Goal: Task Accomplishment & Management: Use online tool/utility

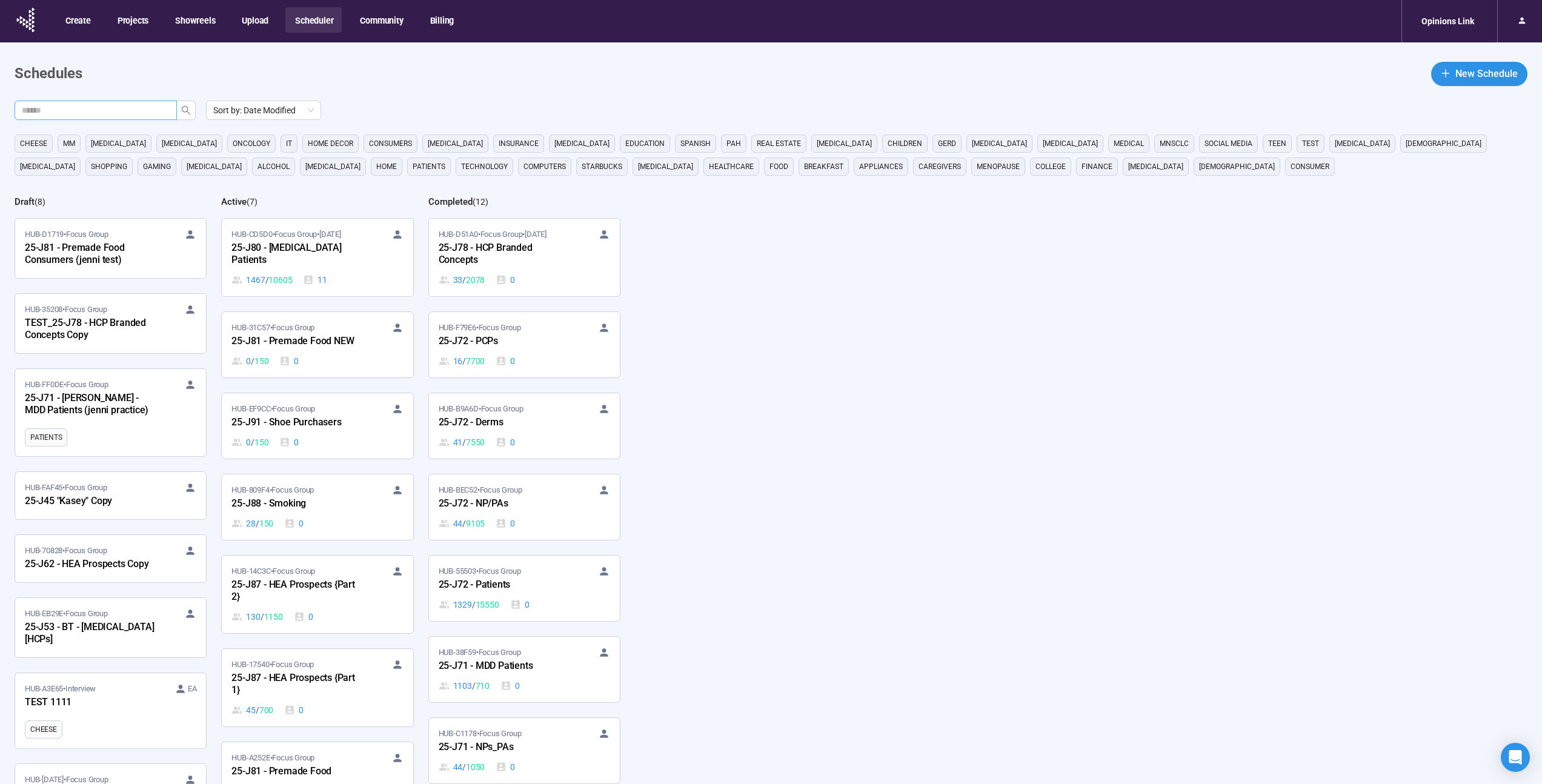
click at [123, 107] on input "text" at bounding box center [90, 110] width 138 height 13
type input "***"
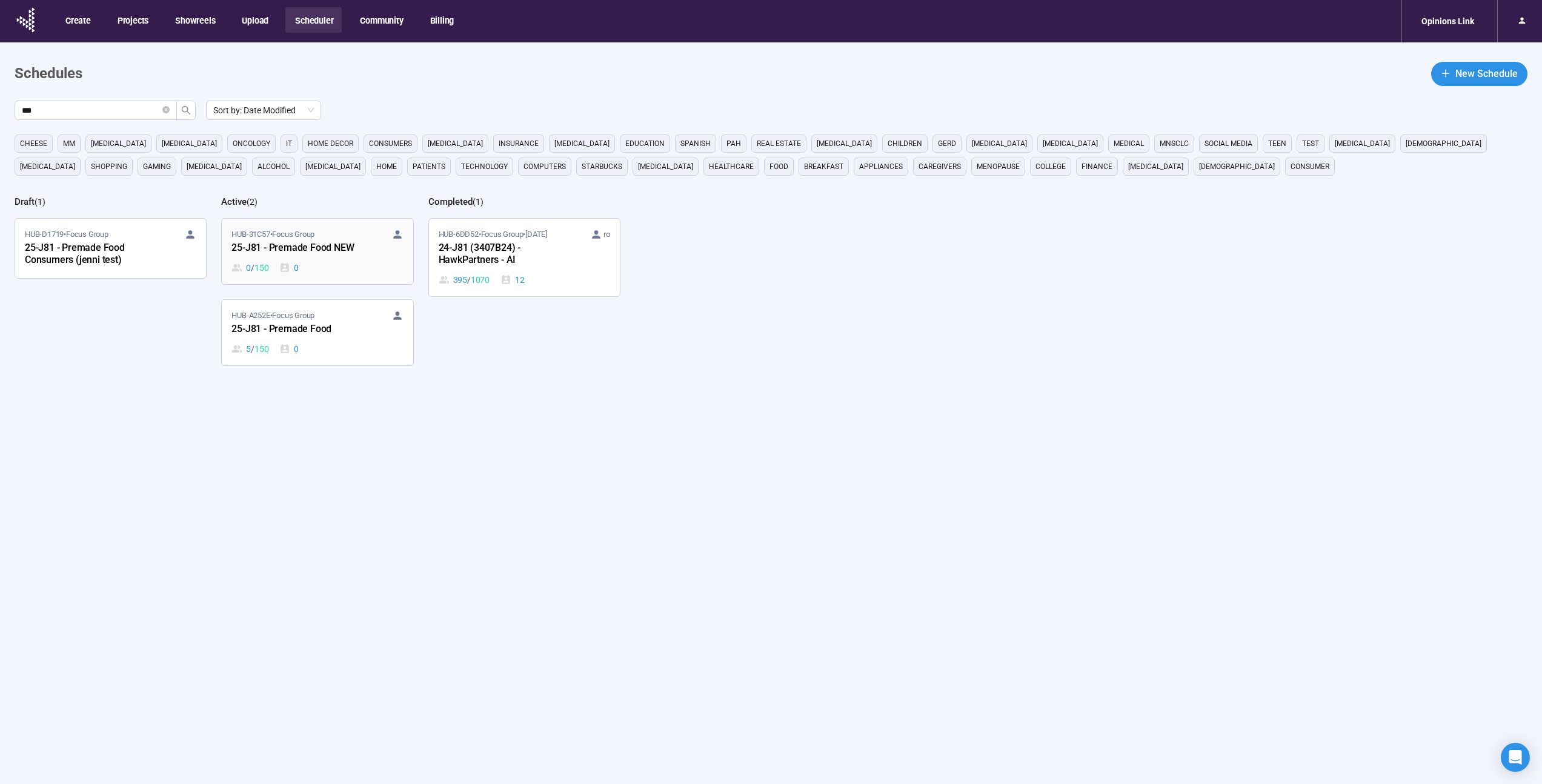
click at [299, 260] on div "HUB-31C57 • Focus Group 25-J81 - Premade Food NEW 0 / 150 0" at bounding box center [317, 251] width 172 height 46
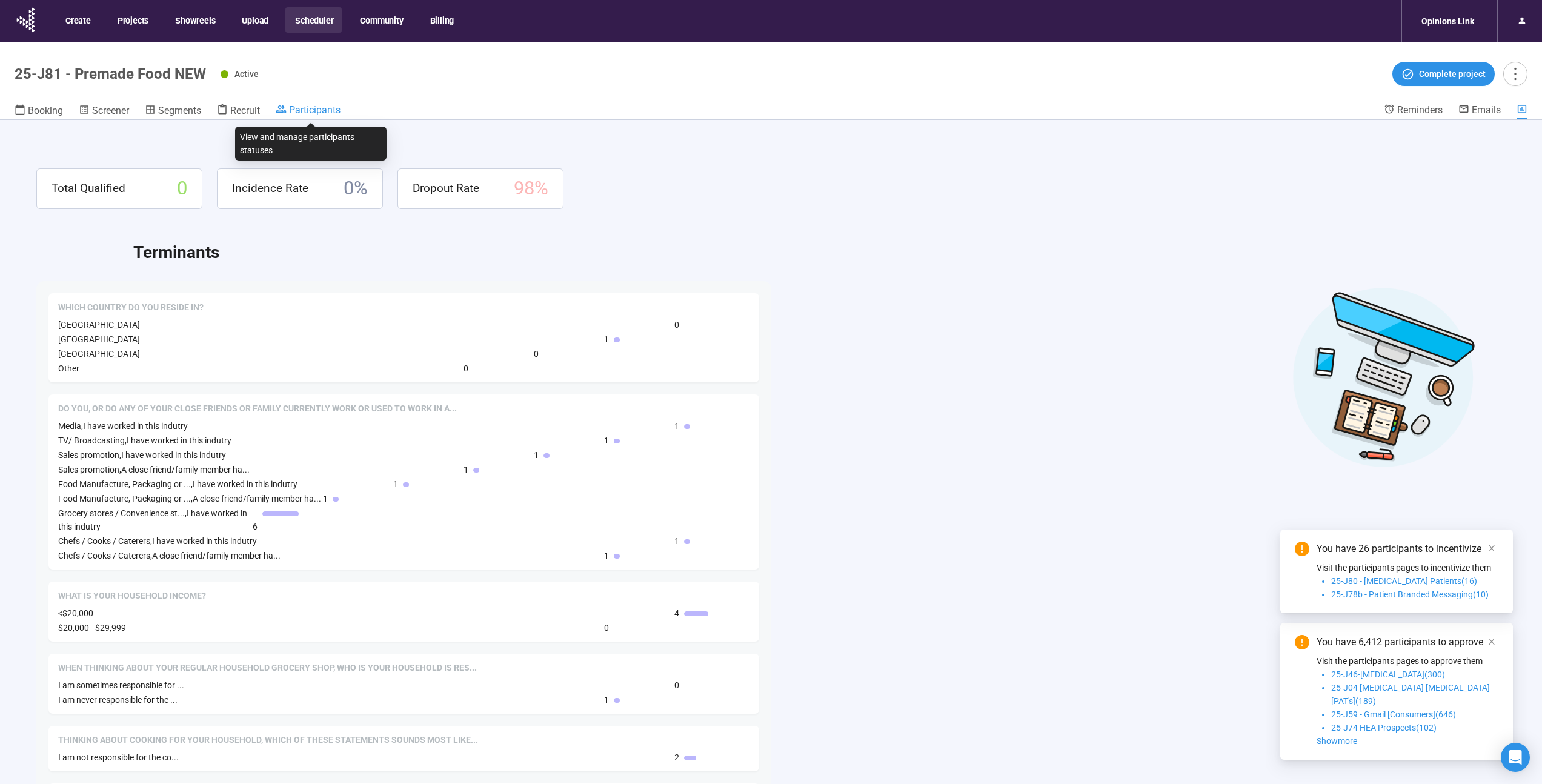
click at [324, 105] on span "Participants" at bounding box center [314, 110] width 52 height 11
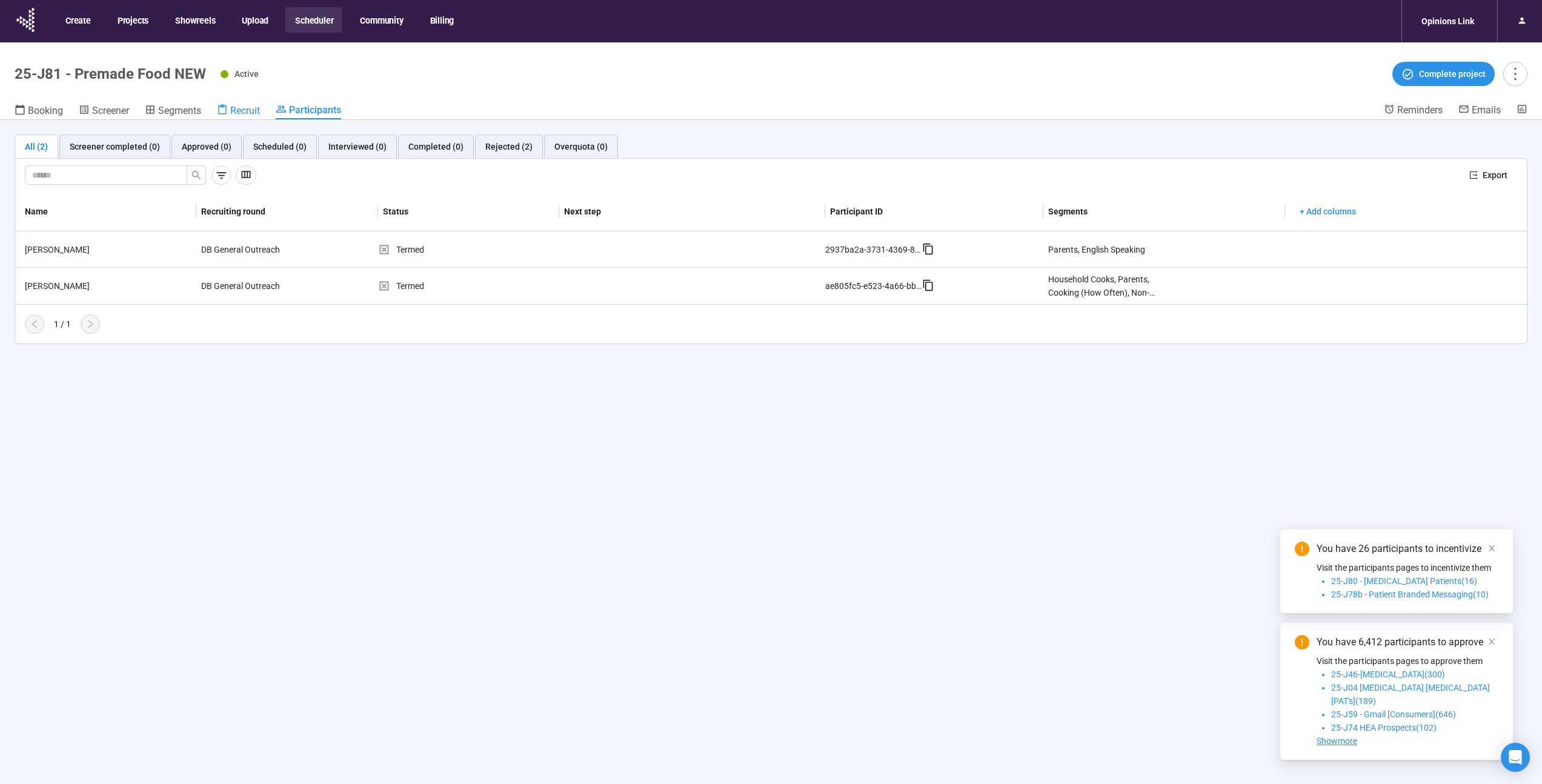
click at [255, 114] on span "Recruit" at bounding box center [245, 110] width 30 height 11
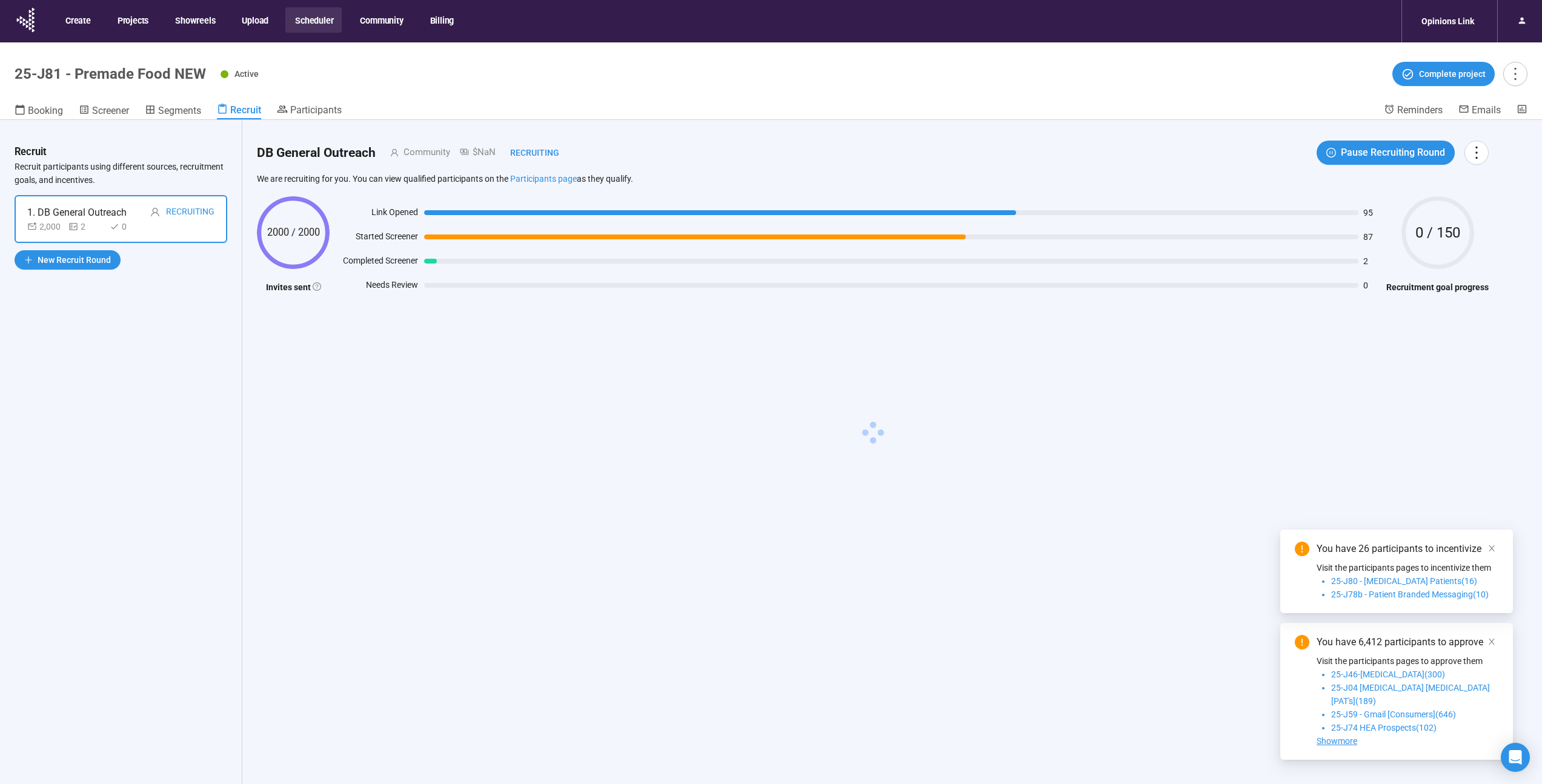
click at [162, 102] on header "25-J81 - Premade Food NEW Active Complete project Booking Screener Segments Rec…" at bounding box center [771, 81] width 1542 height 77
click at [163, 105] on span "Segments" at bounding box center [180, 110] width 43 height 11
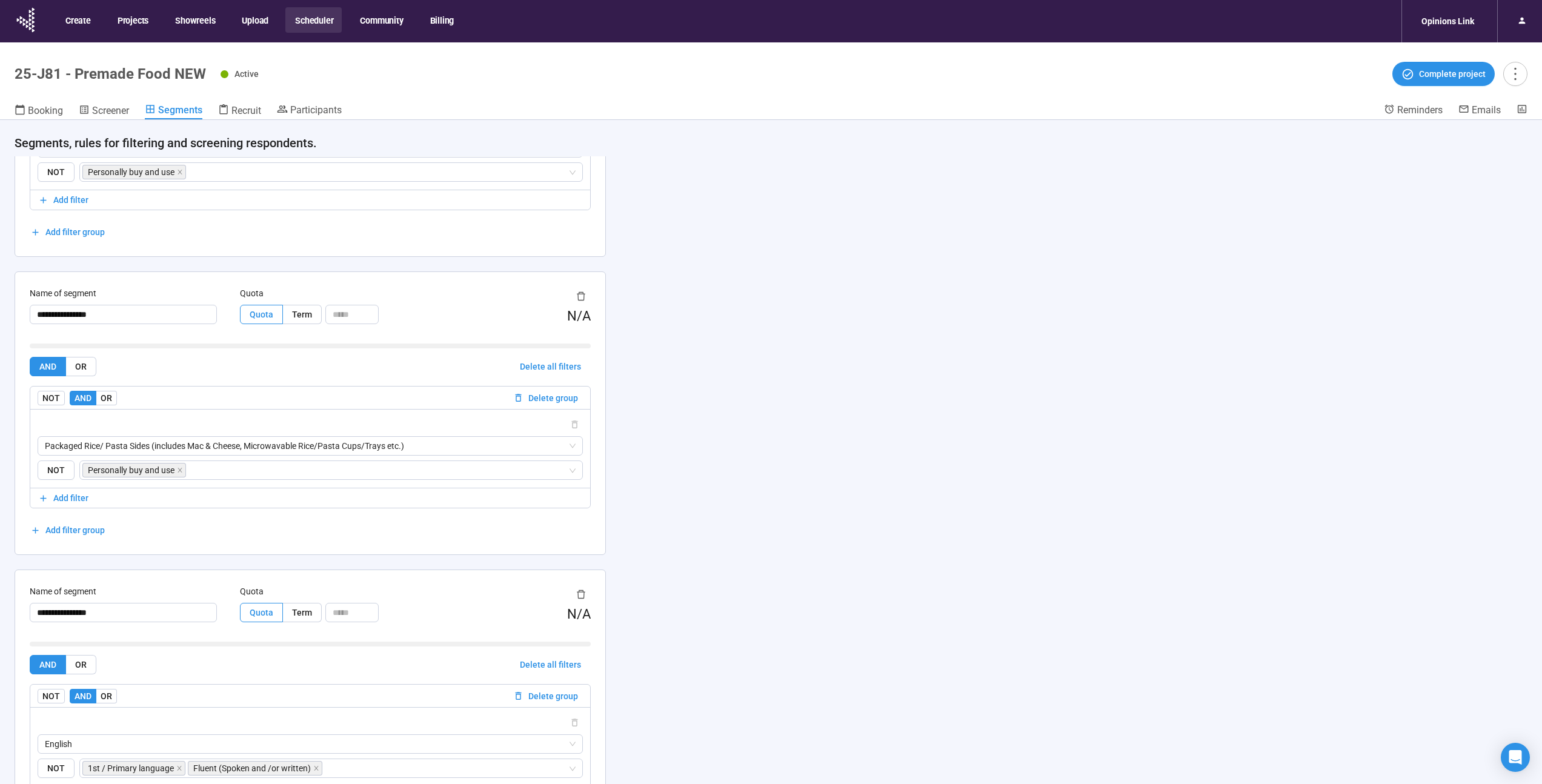
scroll to position [2224, 0]
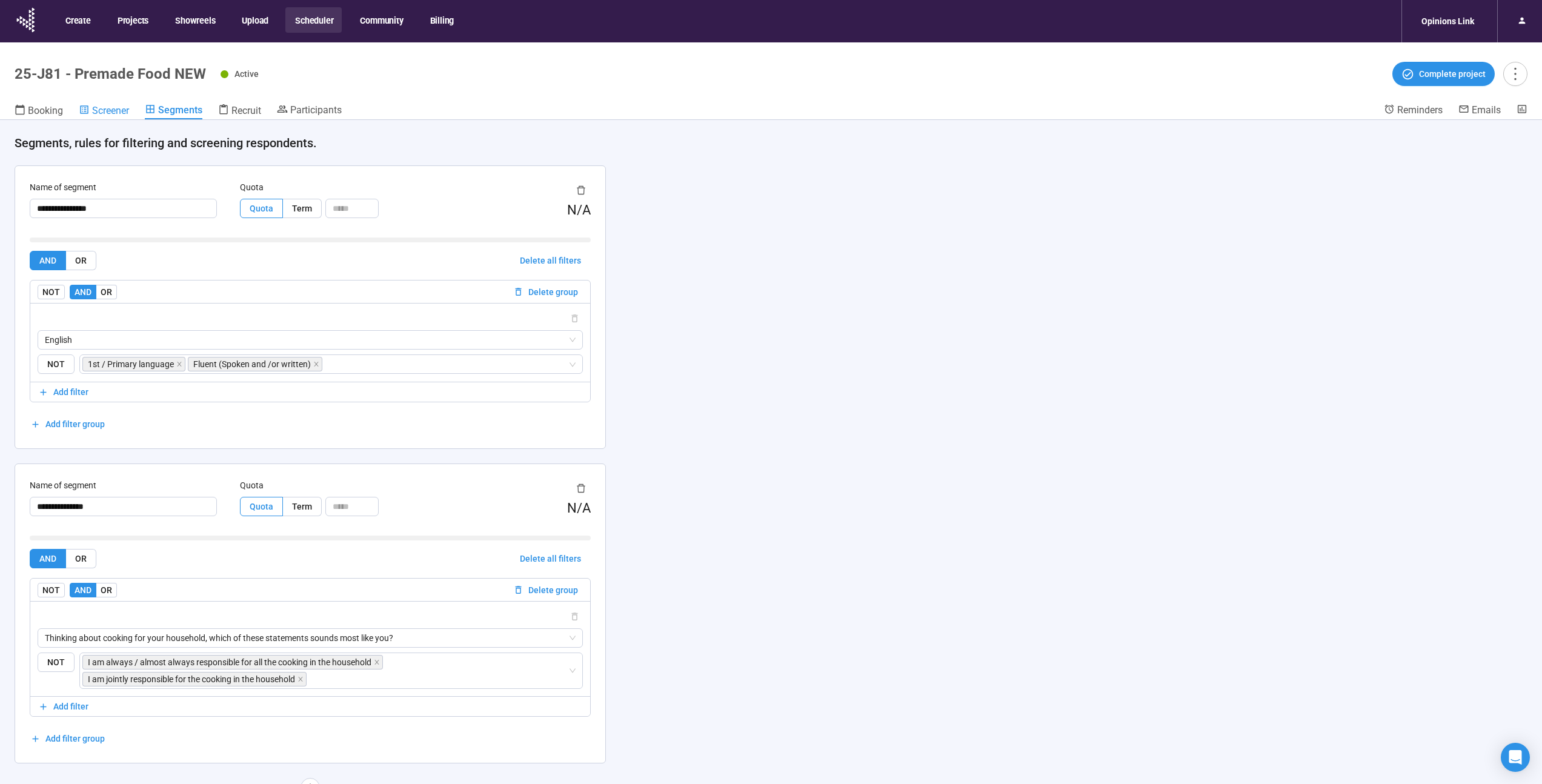
click at [119, 117] on link "Screener" at bounding box center [104, 111] width 51 height 16
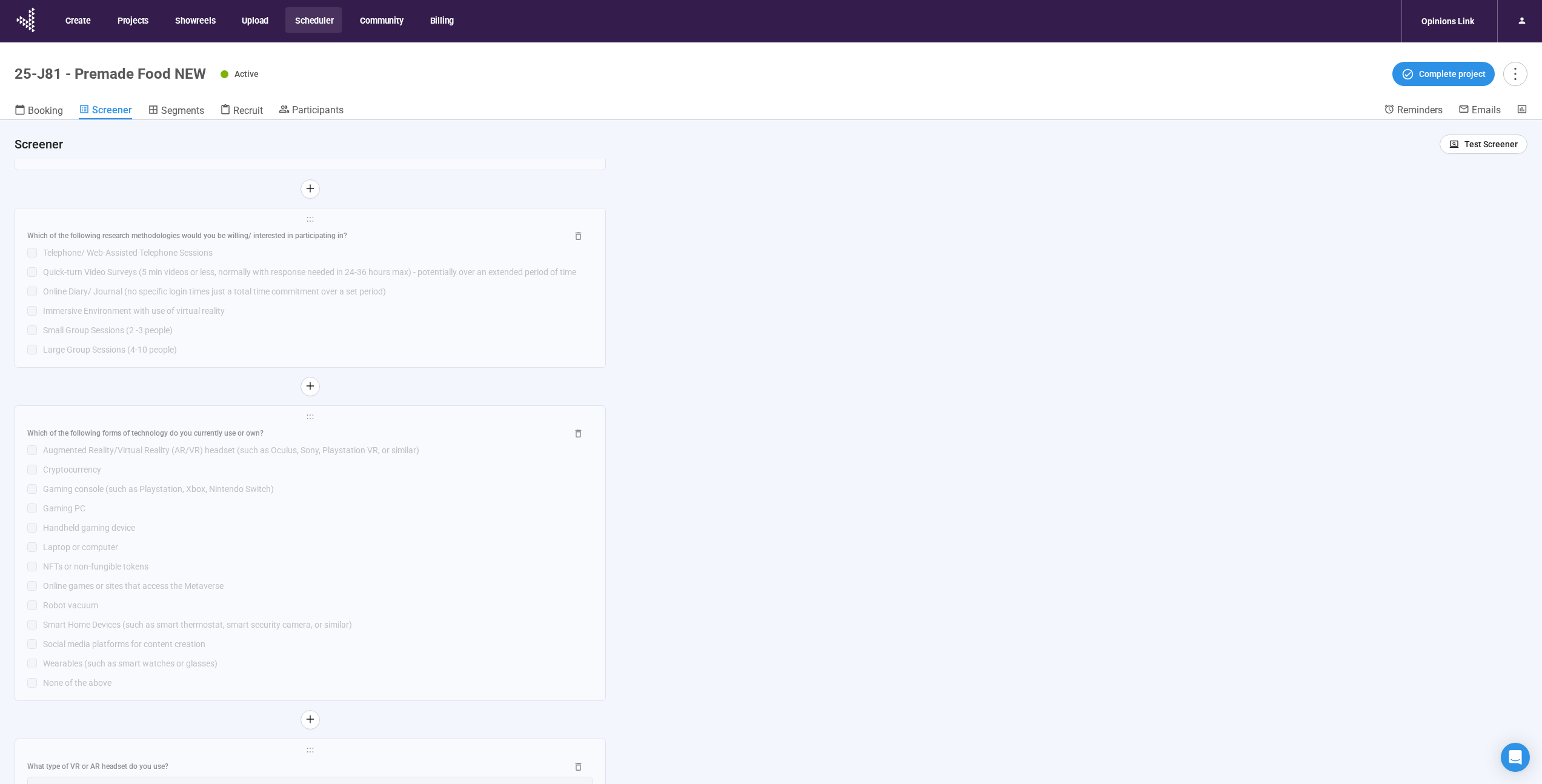
scroll to position [14681, 0]
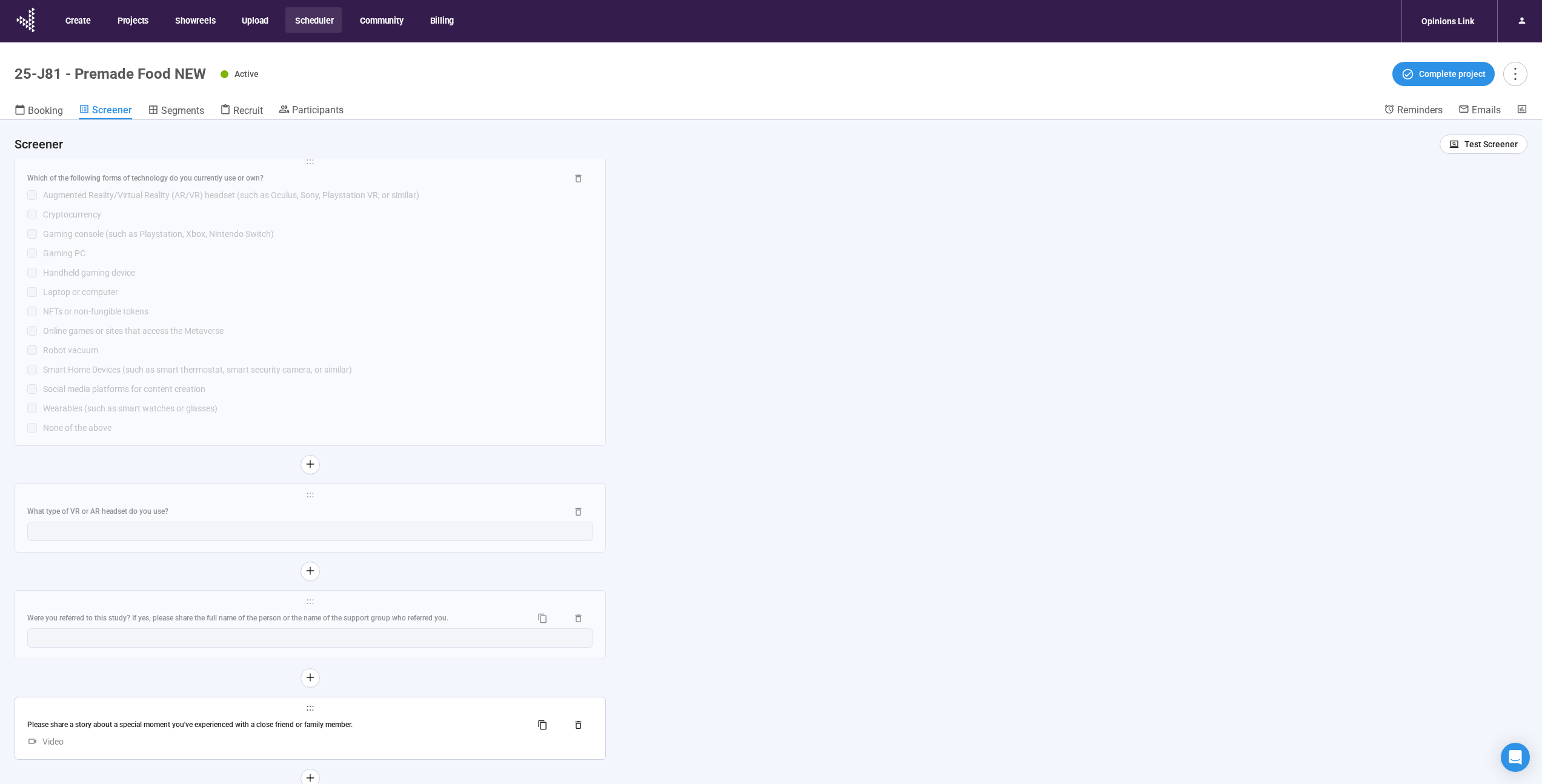
click at [138, 727] on div "Please share a story about a special moment you've experienced with a close fri…" at bounding box center [274, 725] width 495 height 11
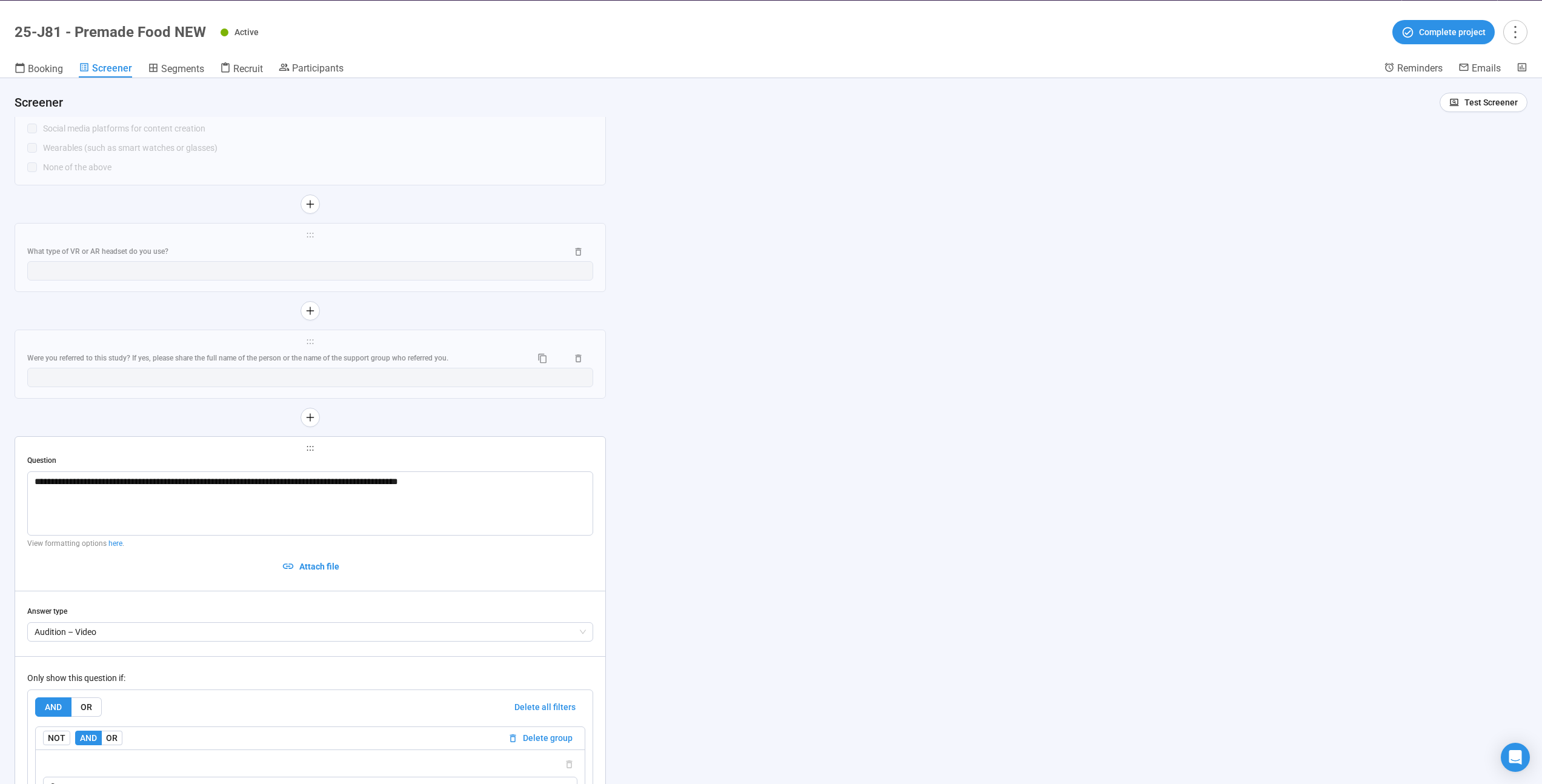
scroll to position [14896, 0]
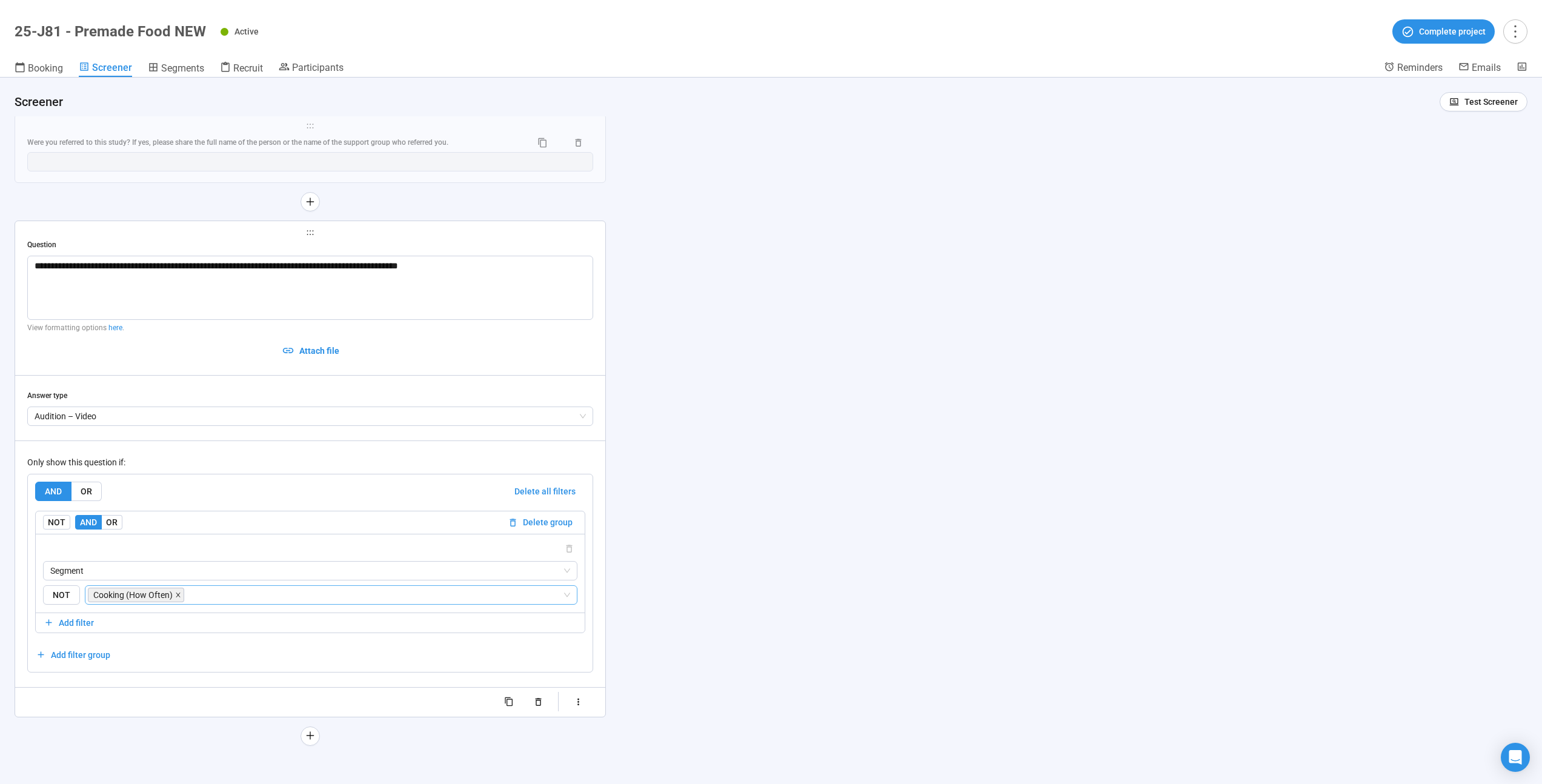
click at [178, 593] on icon "close" at bounding box center [178, 595] width 6 height 6
click at [563, 487] on span "Delete all filters" at bounding box center [545, 491] width 61 height 13
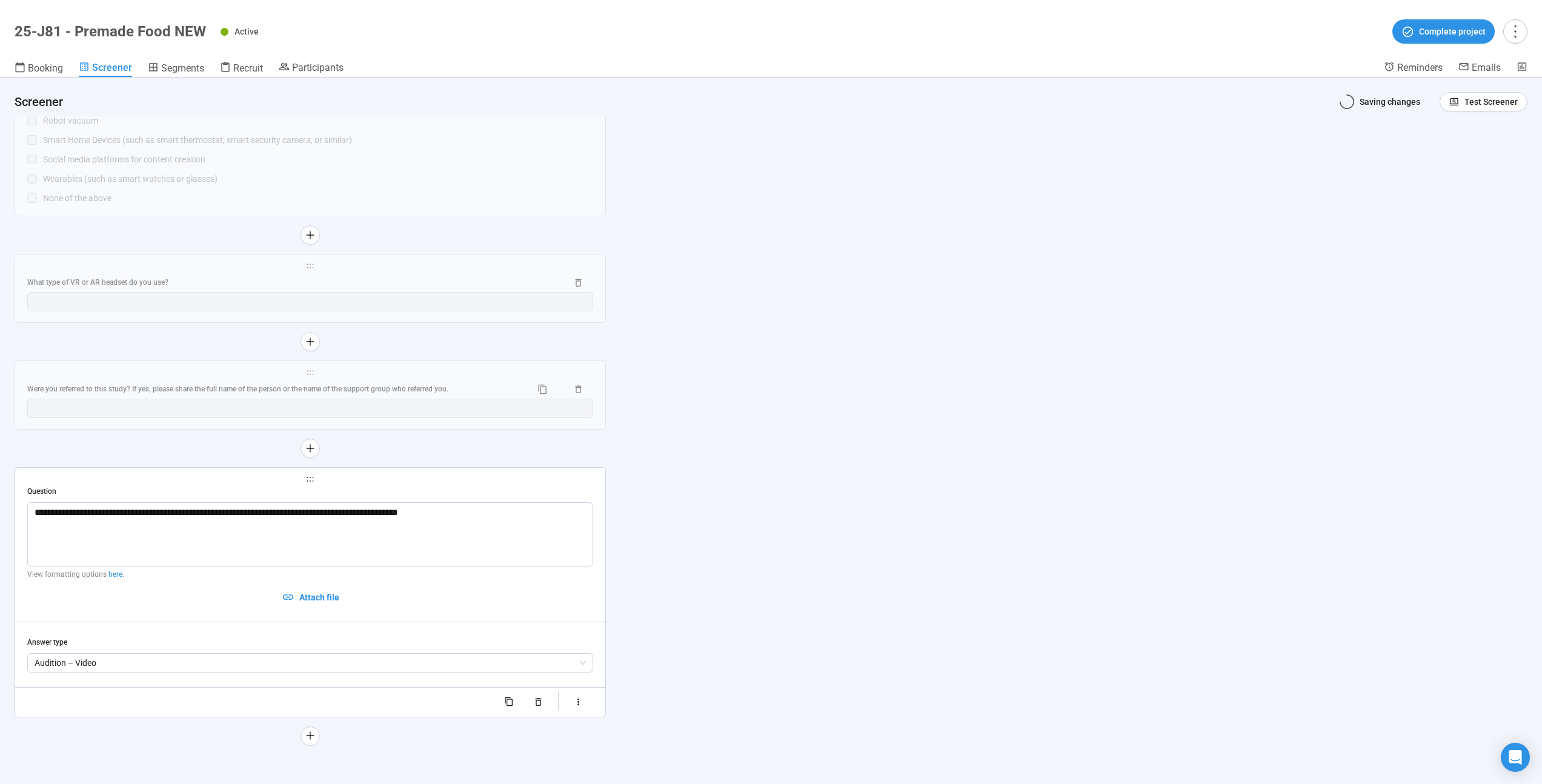
click at [552, 488] on div "Question" at bounding box center [310, 491] width 566 height 11
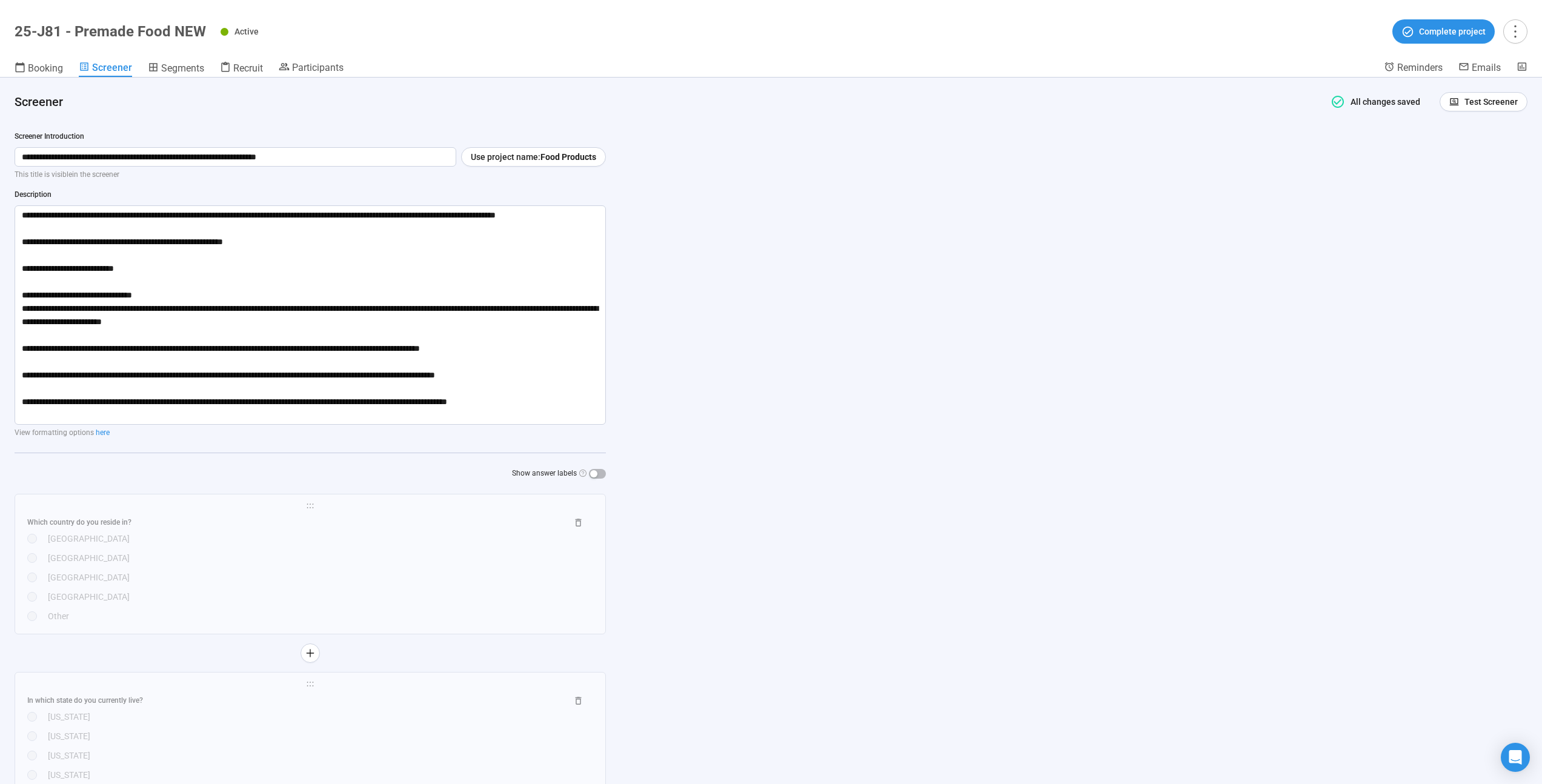
scroll to position [331, 0]
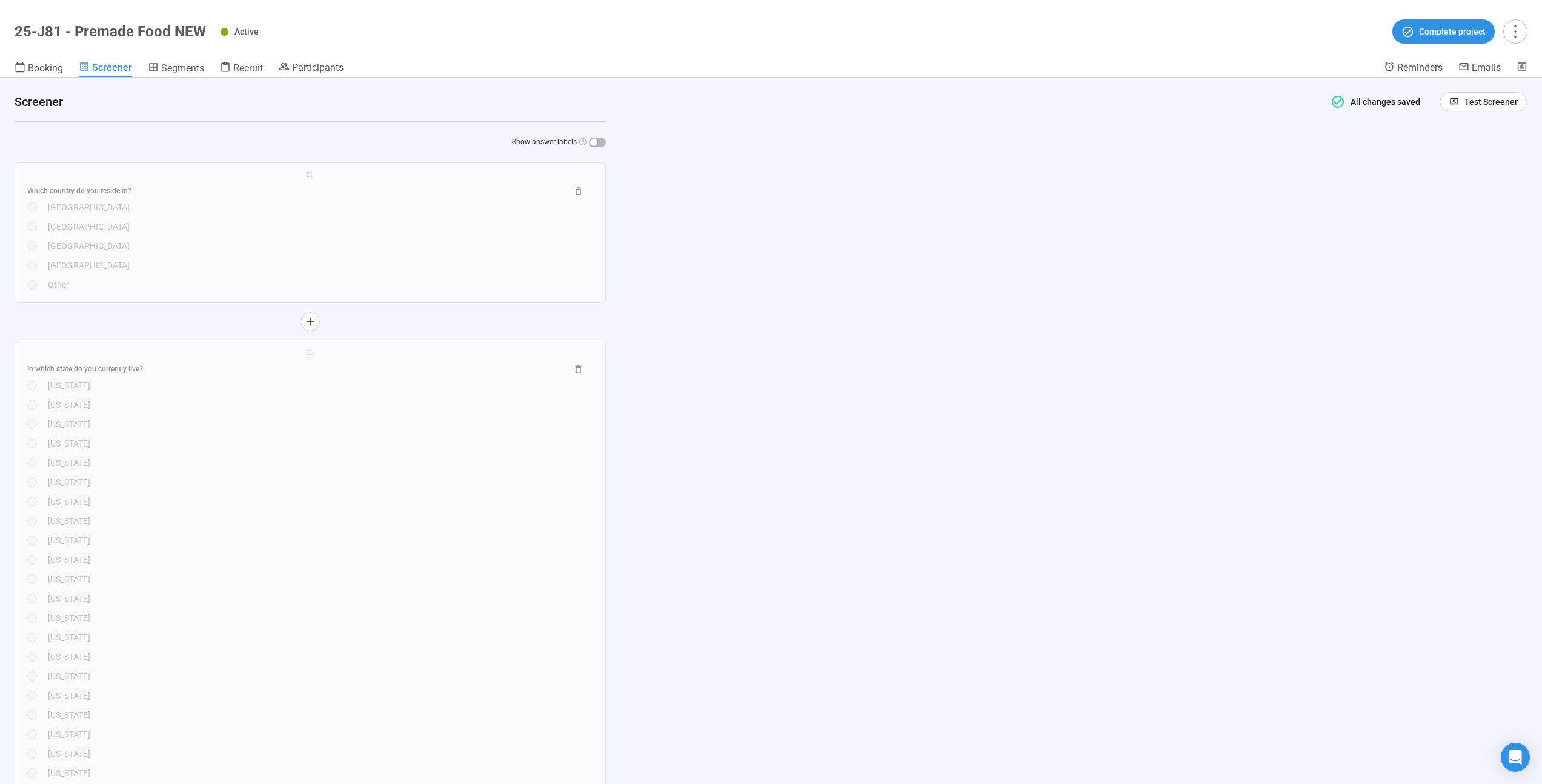
click at [258, 265] on div "[GEOGRAPHIC_DATA]" at bounding box center [321, 265] width 545 height 13
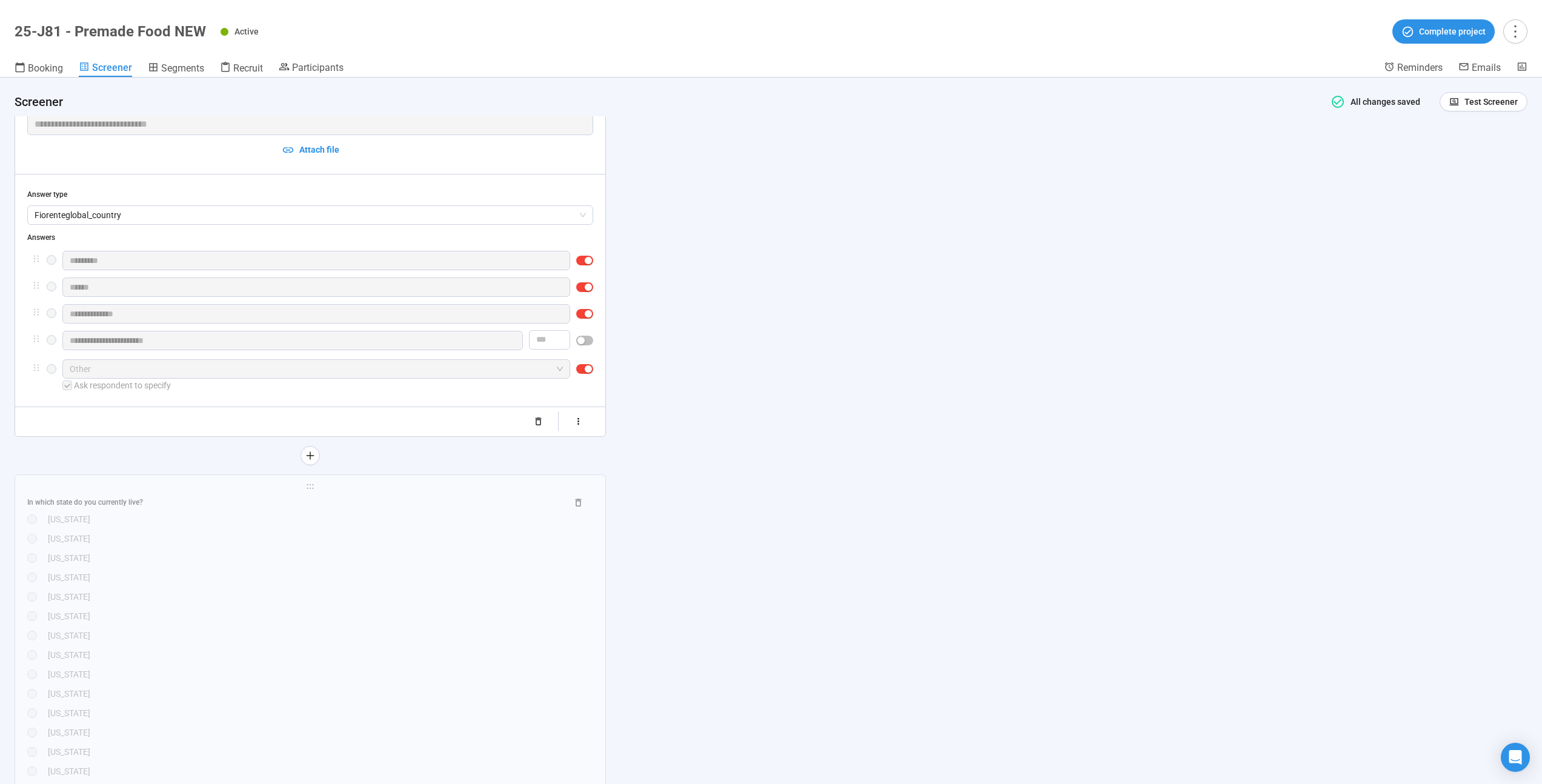
scroll to position [416, 0]
click at [456, 598] on div "[US_STATE]" at bounding box center [321, 596] width 545 height 13
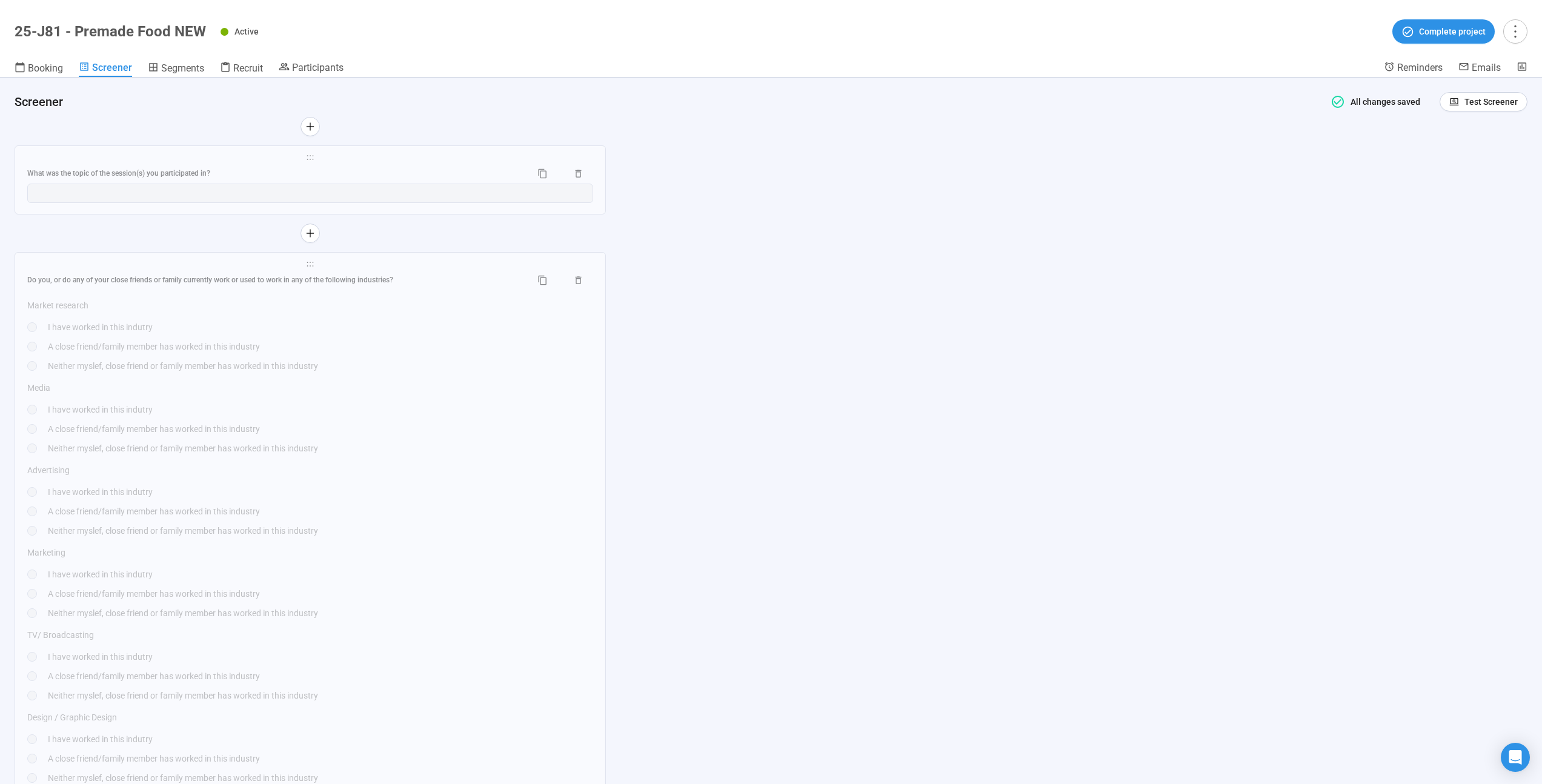
scroll to position [2952, 0]
click at [392, 158] on div "What was the topic of the session(s) you participated in?" at bounding box center [310, 148] width 566 height 19
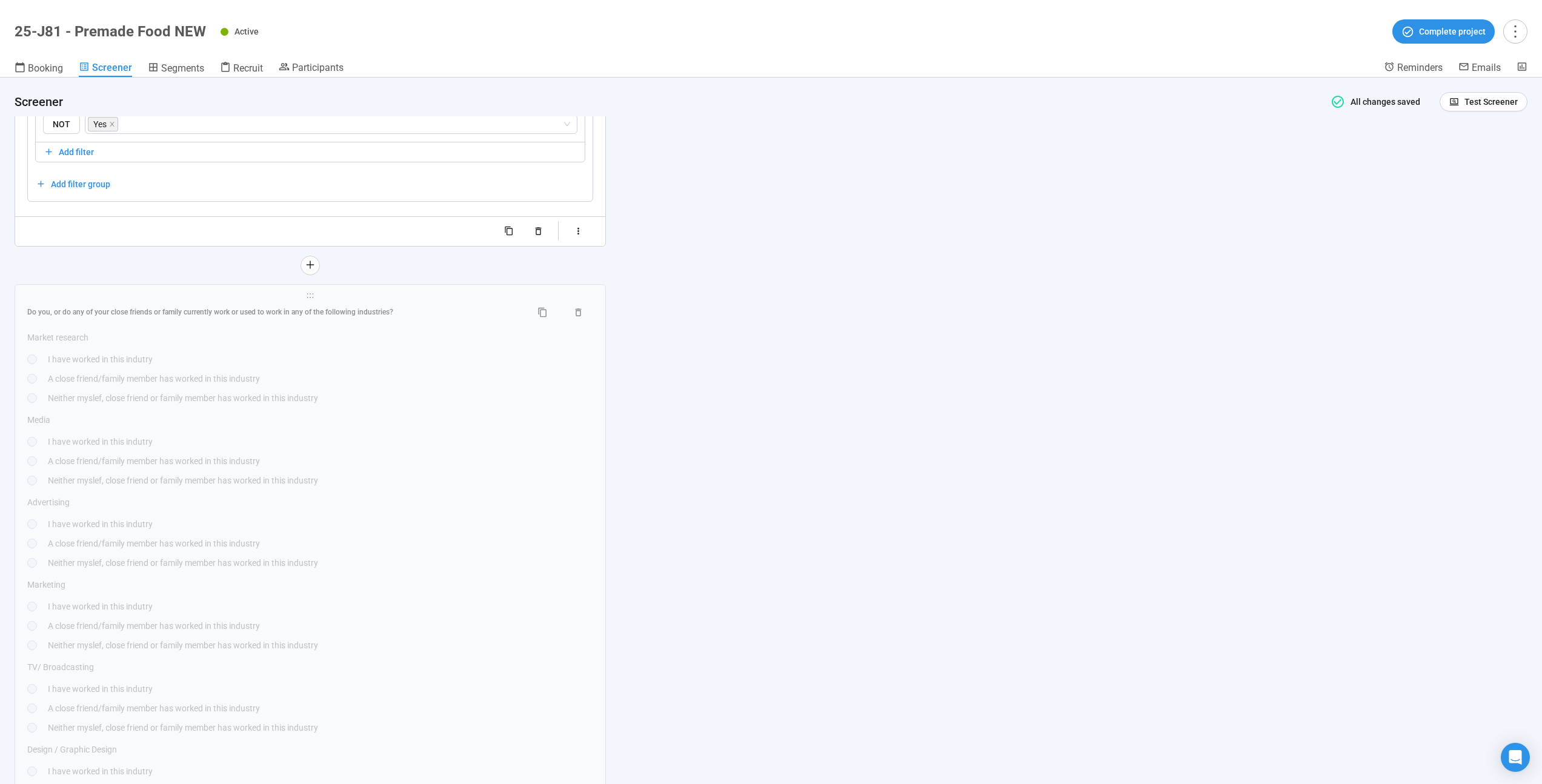
scroll to position [2704, 0]
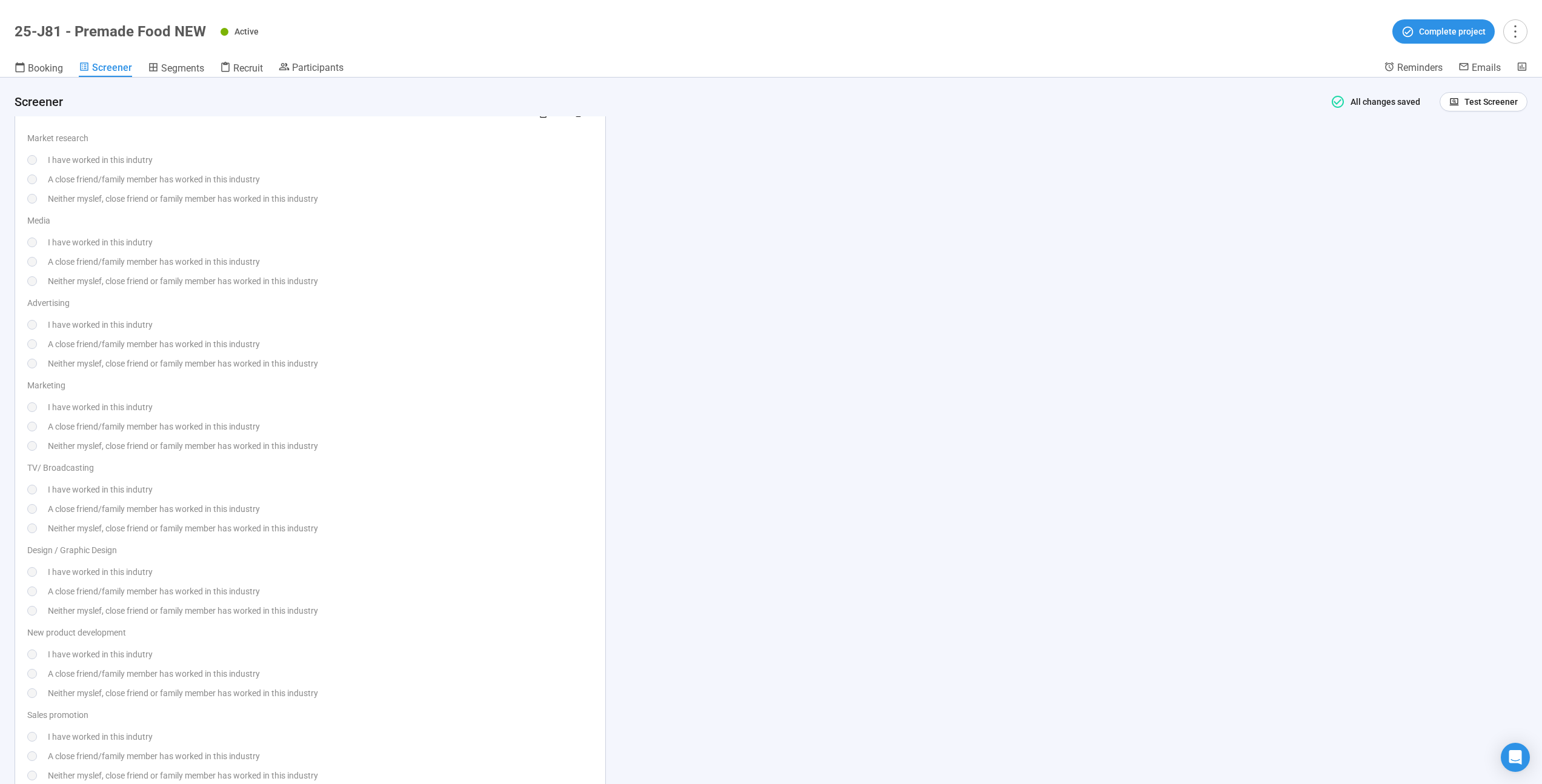
click at [384, 212] on div "Do you, or do any of your close friends or family currently work or used to wor…" at bounding box center [310, 731] width 566 height 1256
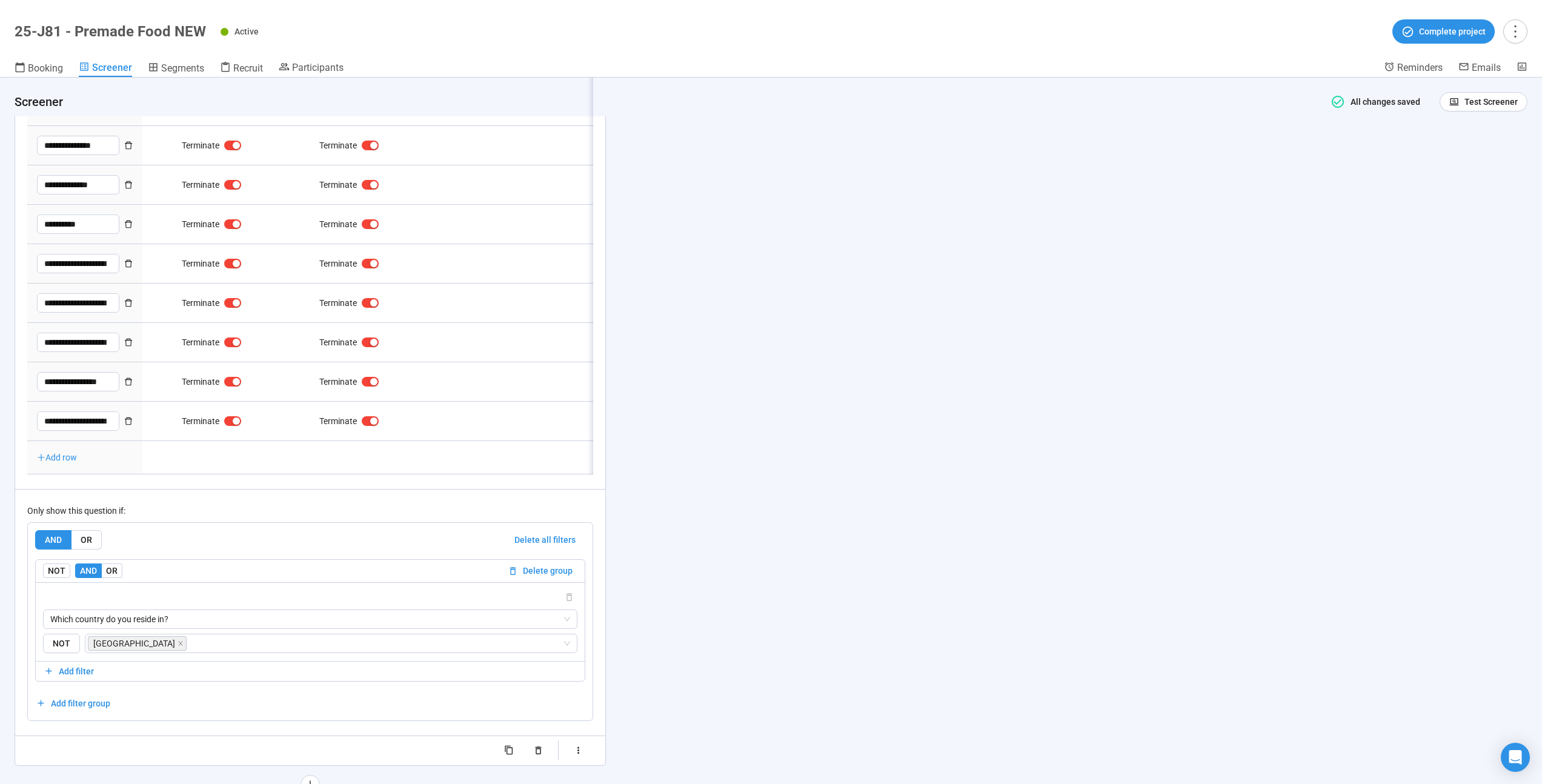
type textarea "**********"
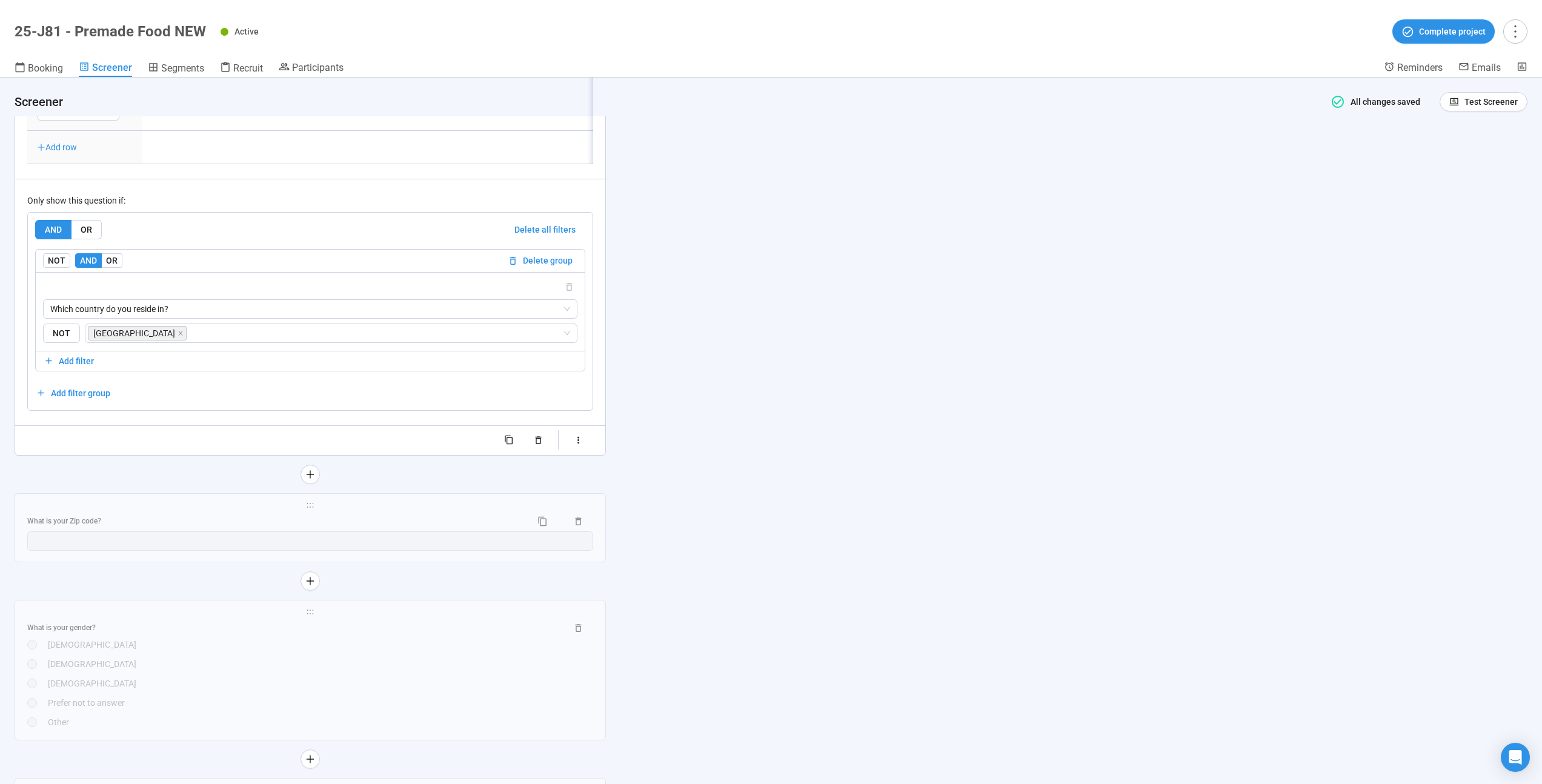
scroll to position [3152, 0]
click at [233, 523] on div "What is your Zip code?" at bounding box center [274, 517] width 495 height 11
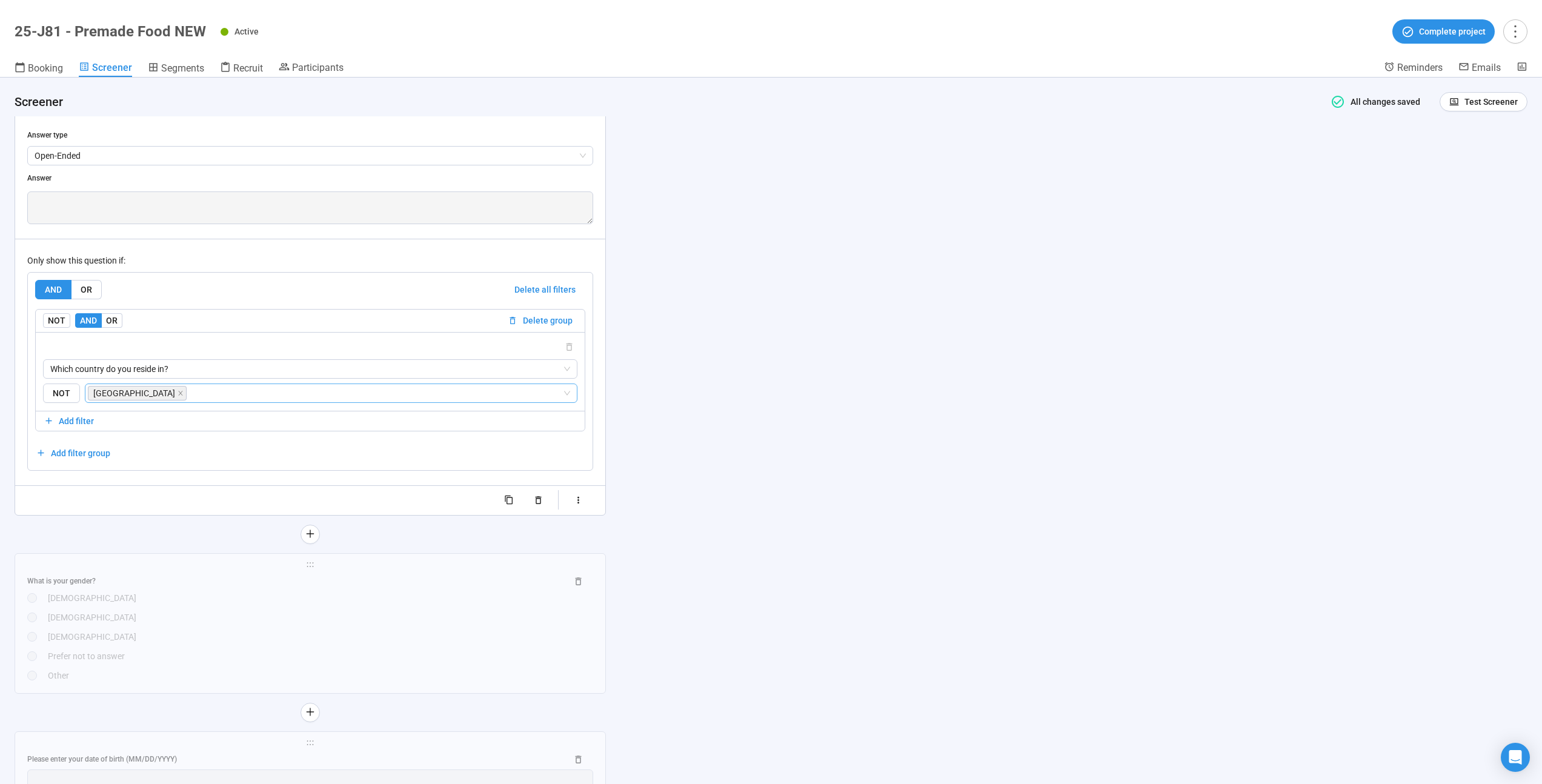
scroll to position [3695, 0]
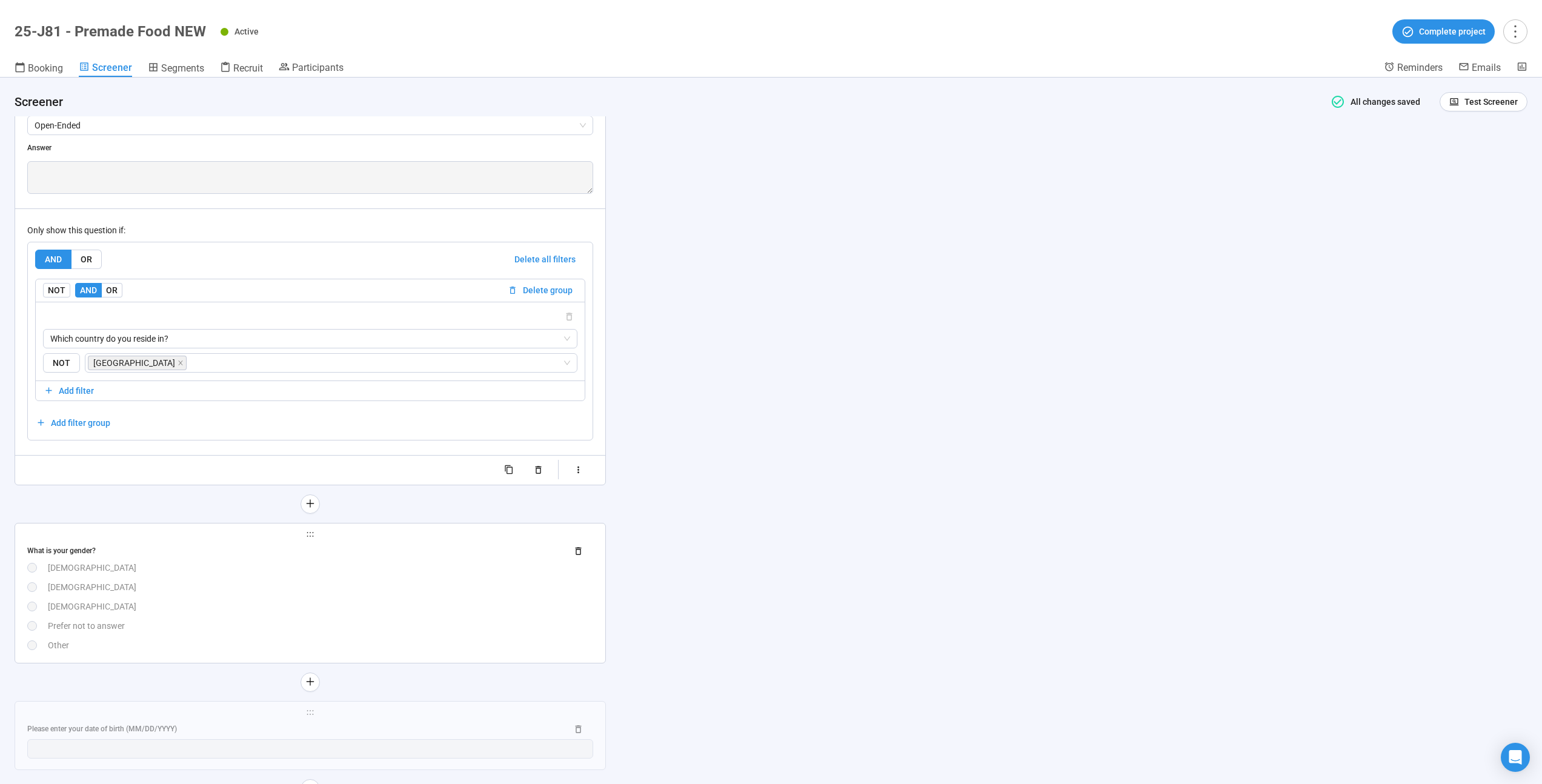
click at [229, 568] on div "[DEMOGRAPHIC_DATA]" at bounding box center [321, 568] width 545 height 13
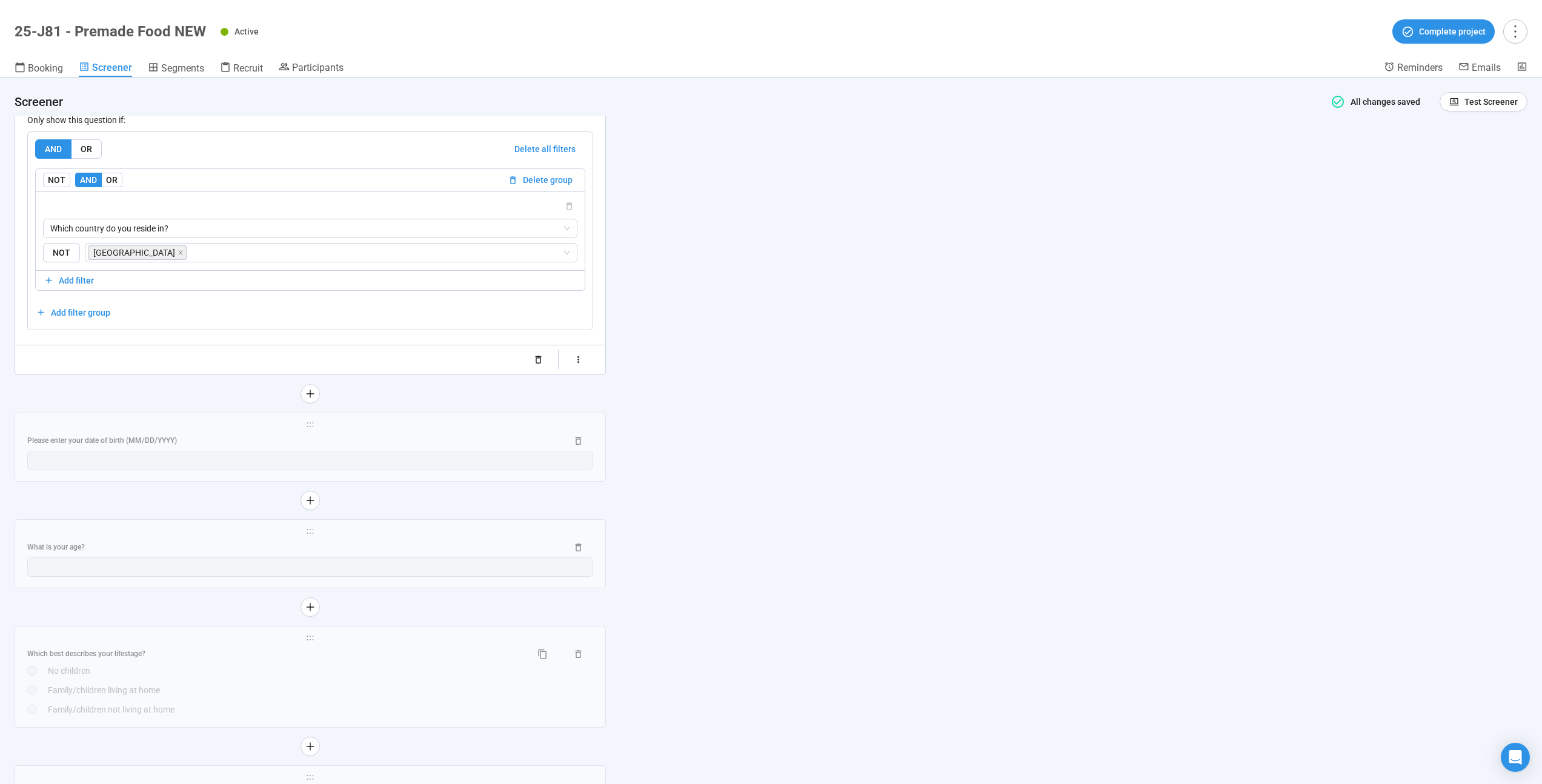
scroll to position [4156, 0]
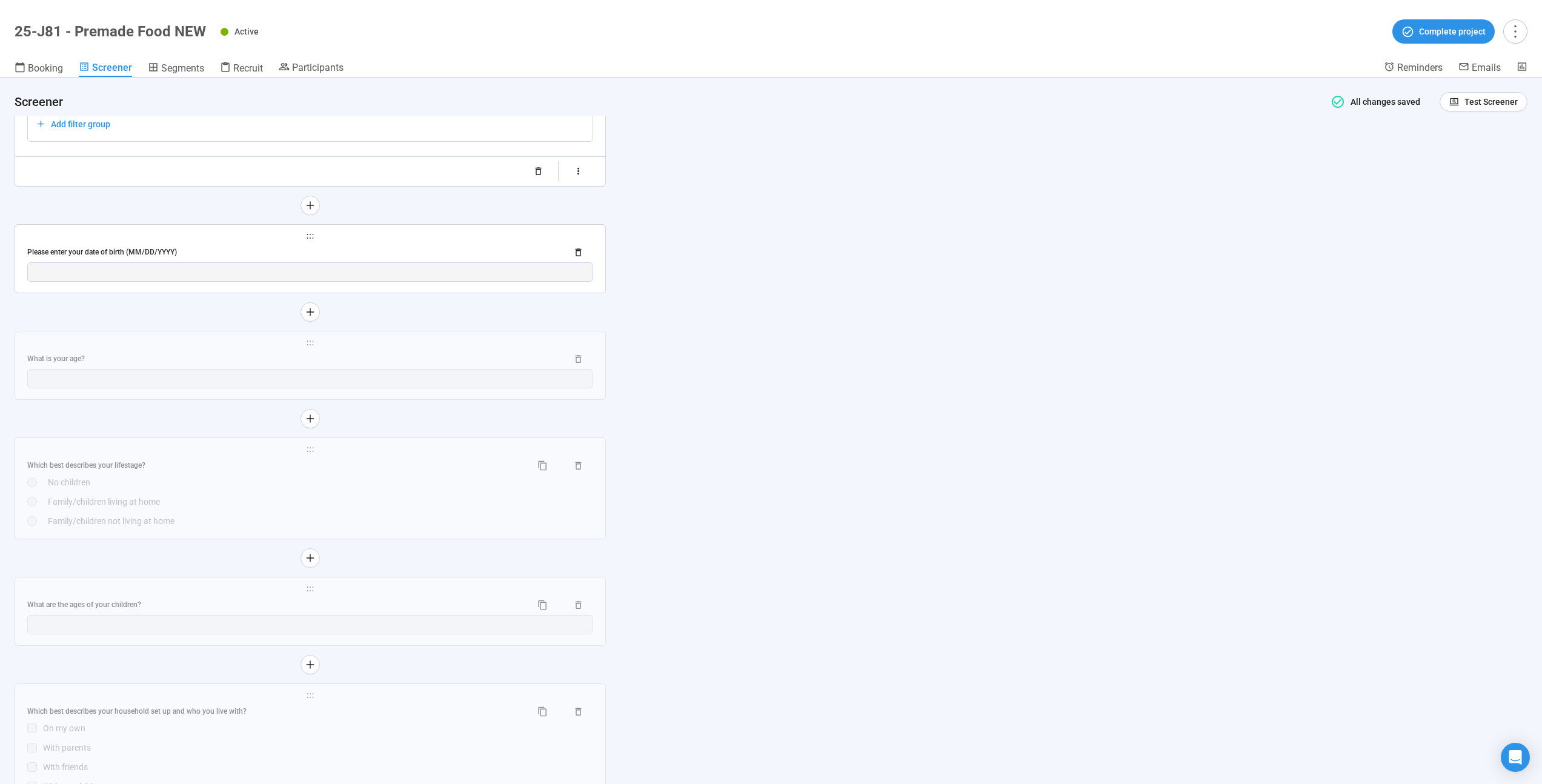
click at [279, 249] on div "Please enter your date of birth (MM/DD/YYYY)" at bounding box center [293, 252] width 530 height 11
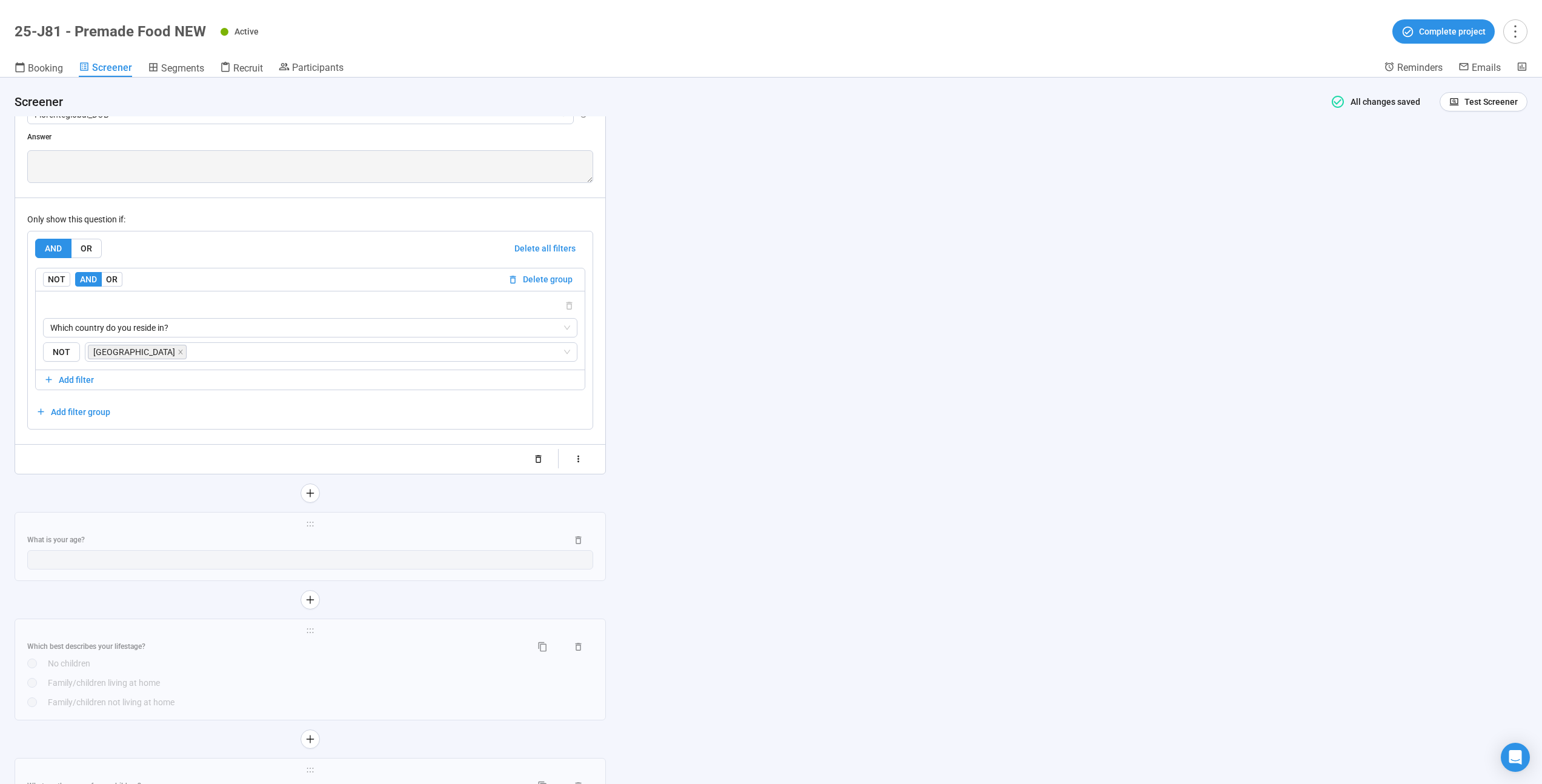
scroll to position [4126, 0]
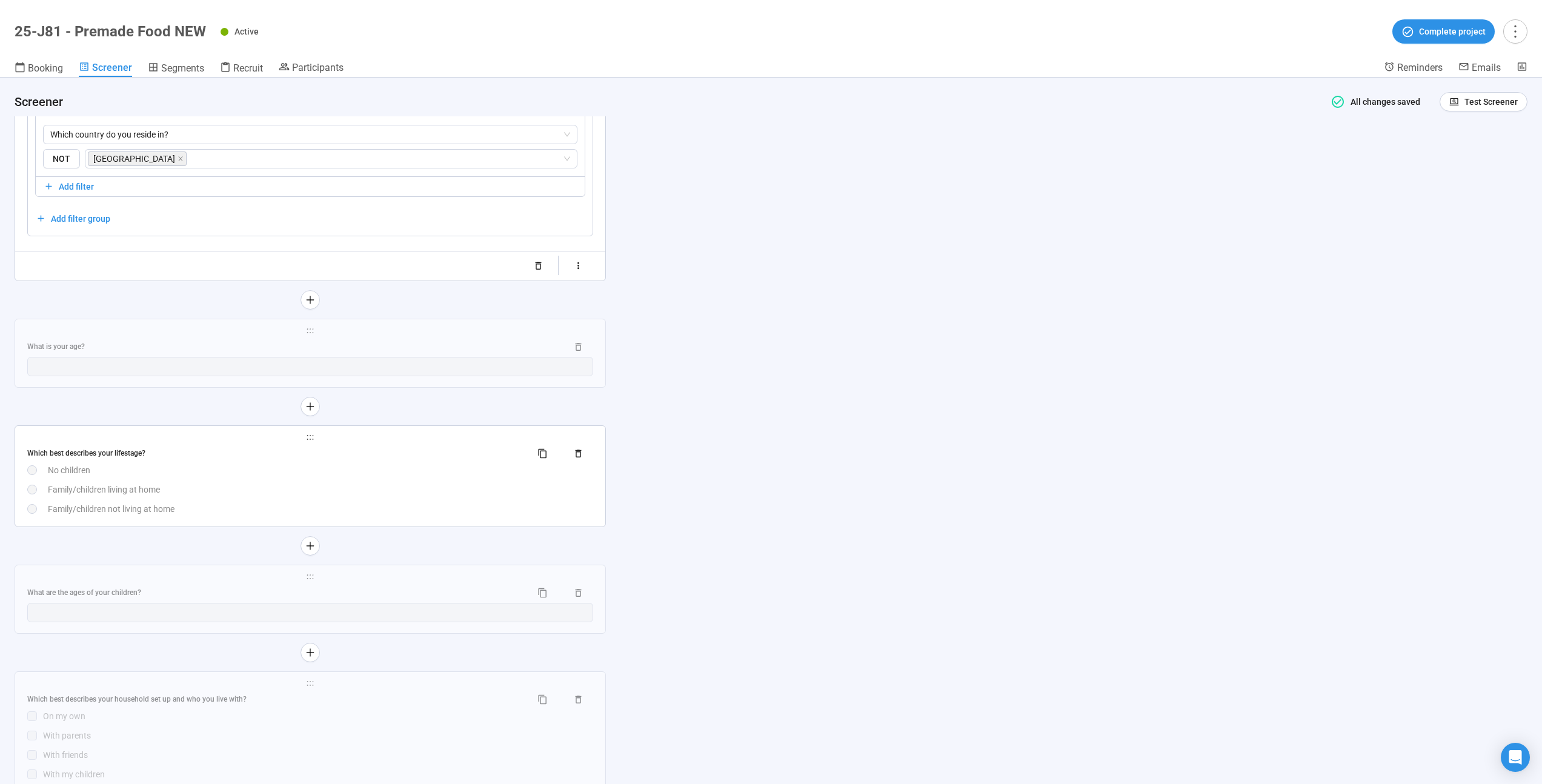
click at [242, 476] on div "No children" at bounding box center [321, 470] width 545 height 13
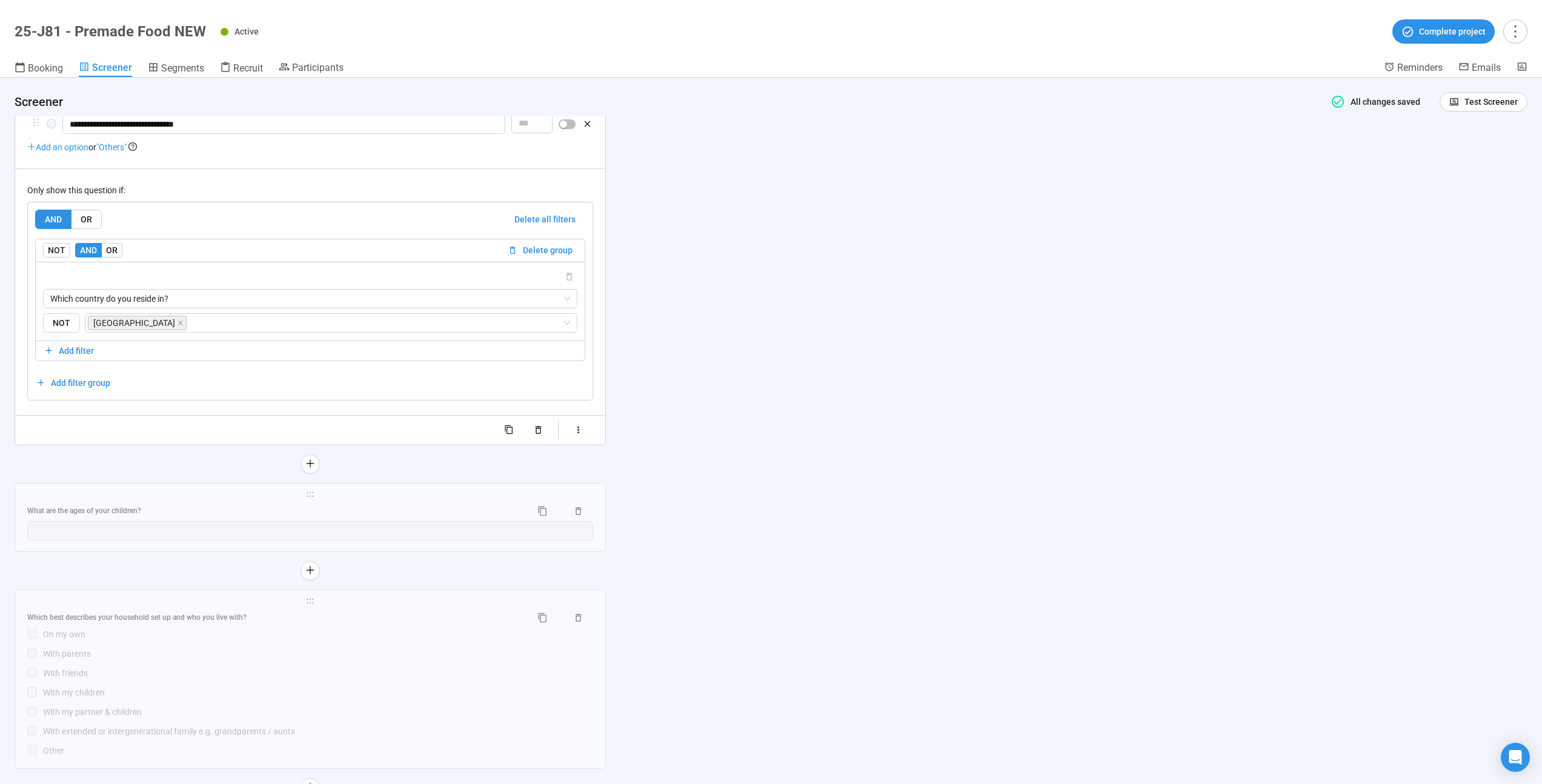
scroll to position [4298, 0]
click at [230, 510] on div "What are the ages of your children?" at bounding box center [274, 510] width 495 height 11
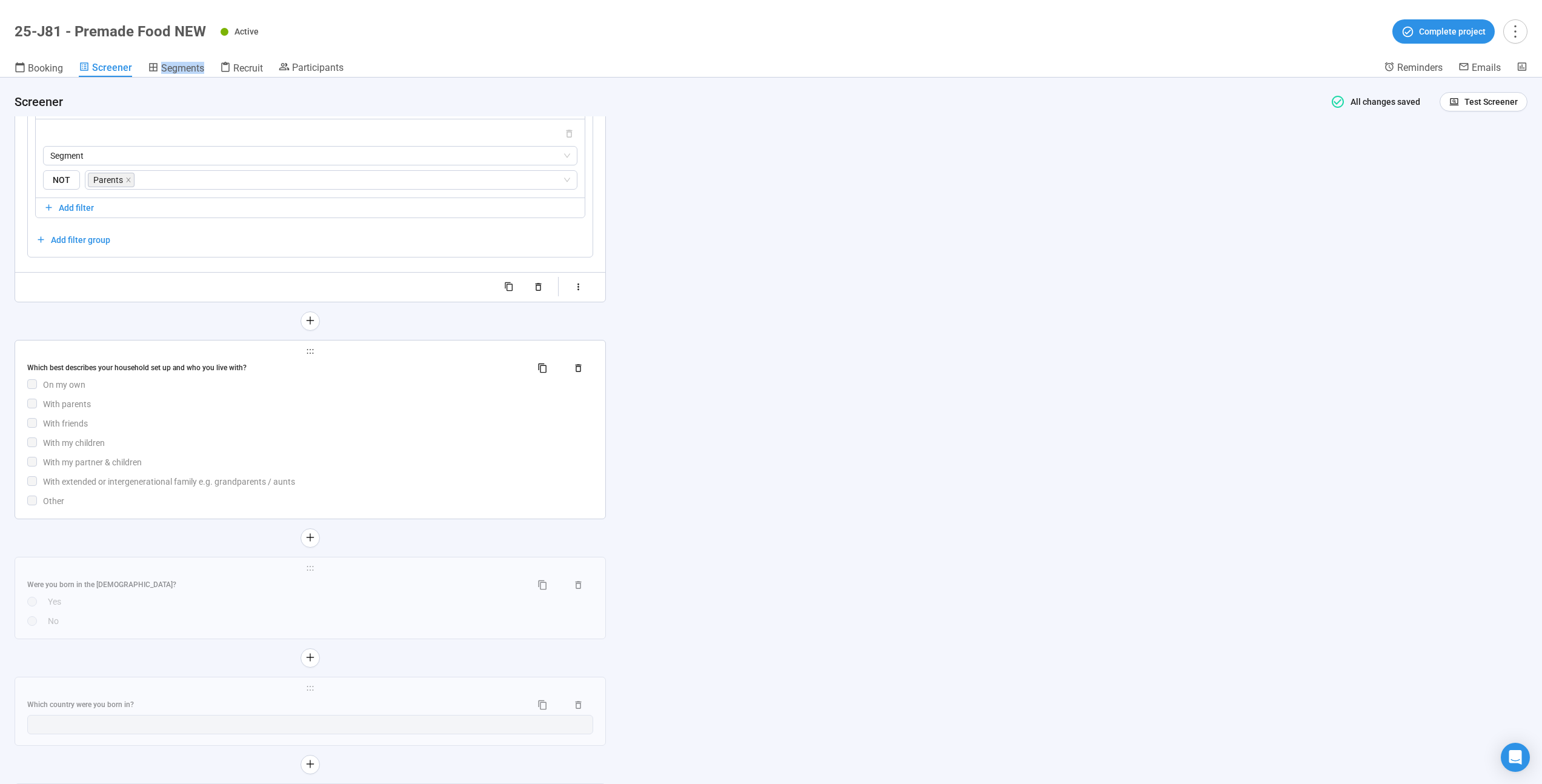
scroll to position [4516, 0]
click at [425, 400] on div "With parents" at bounding box center [318, 403] width 550 height 13
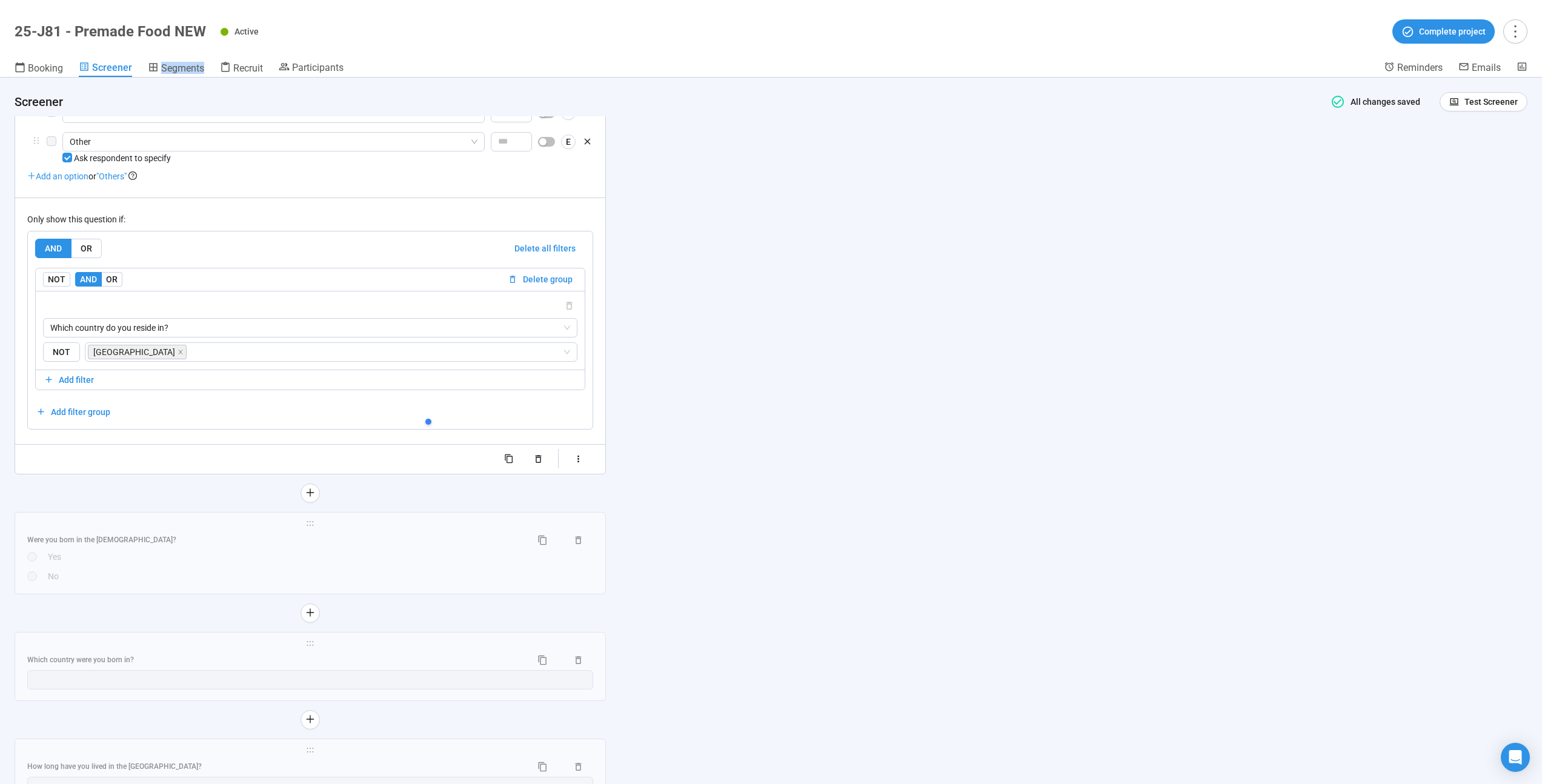
scroll to position [4660, 0]
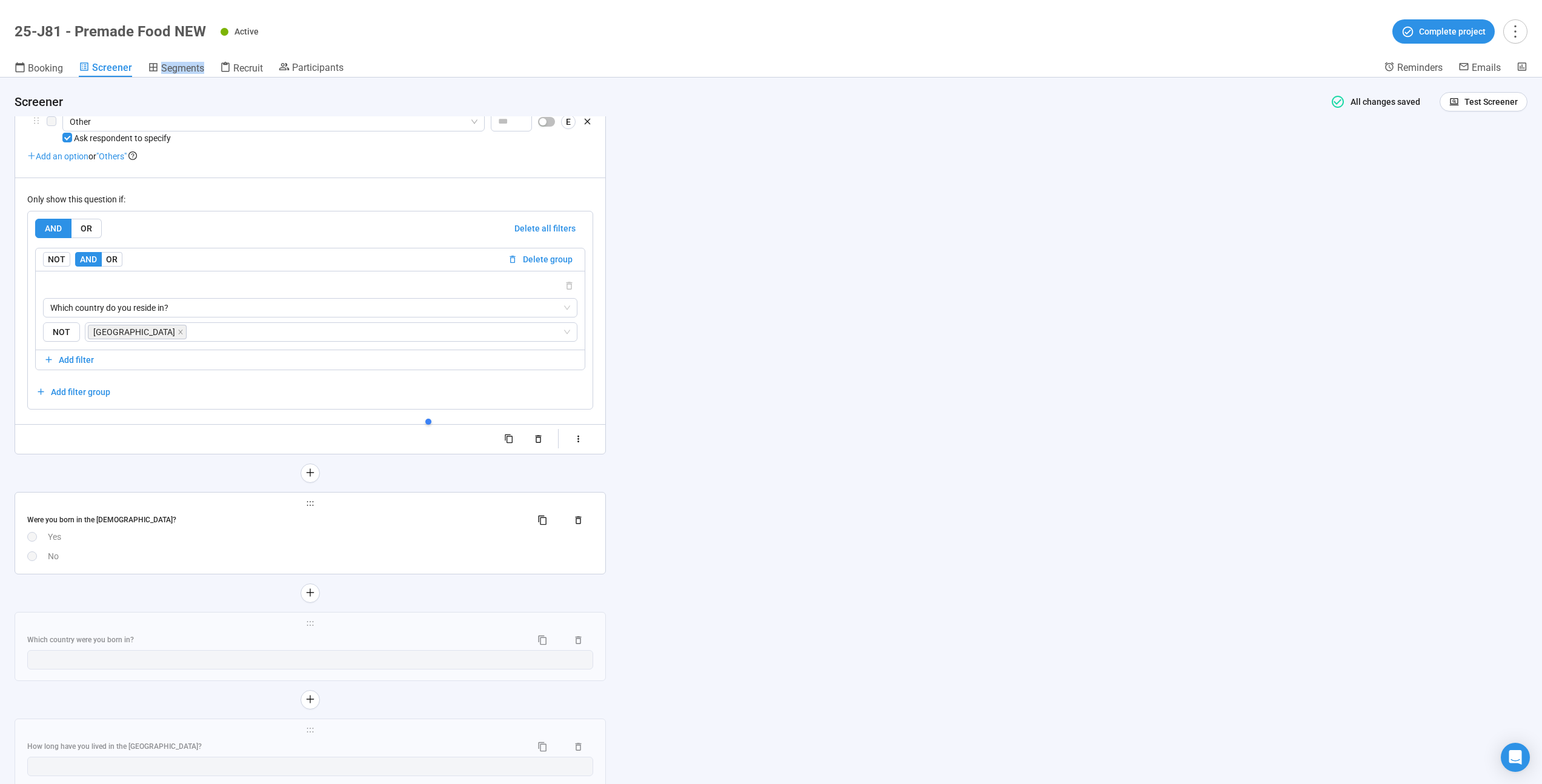
click at [230, 523] on div "Were you born in the [DEMOGRAPHIC_DATA]?" at bounding box center [274, 520] width 495 height 11
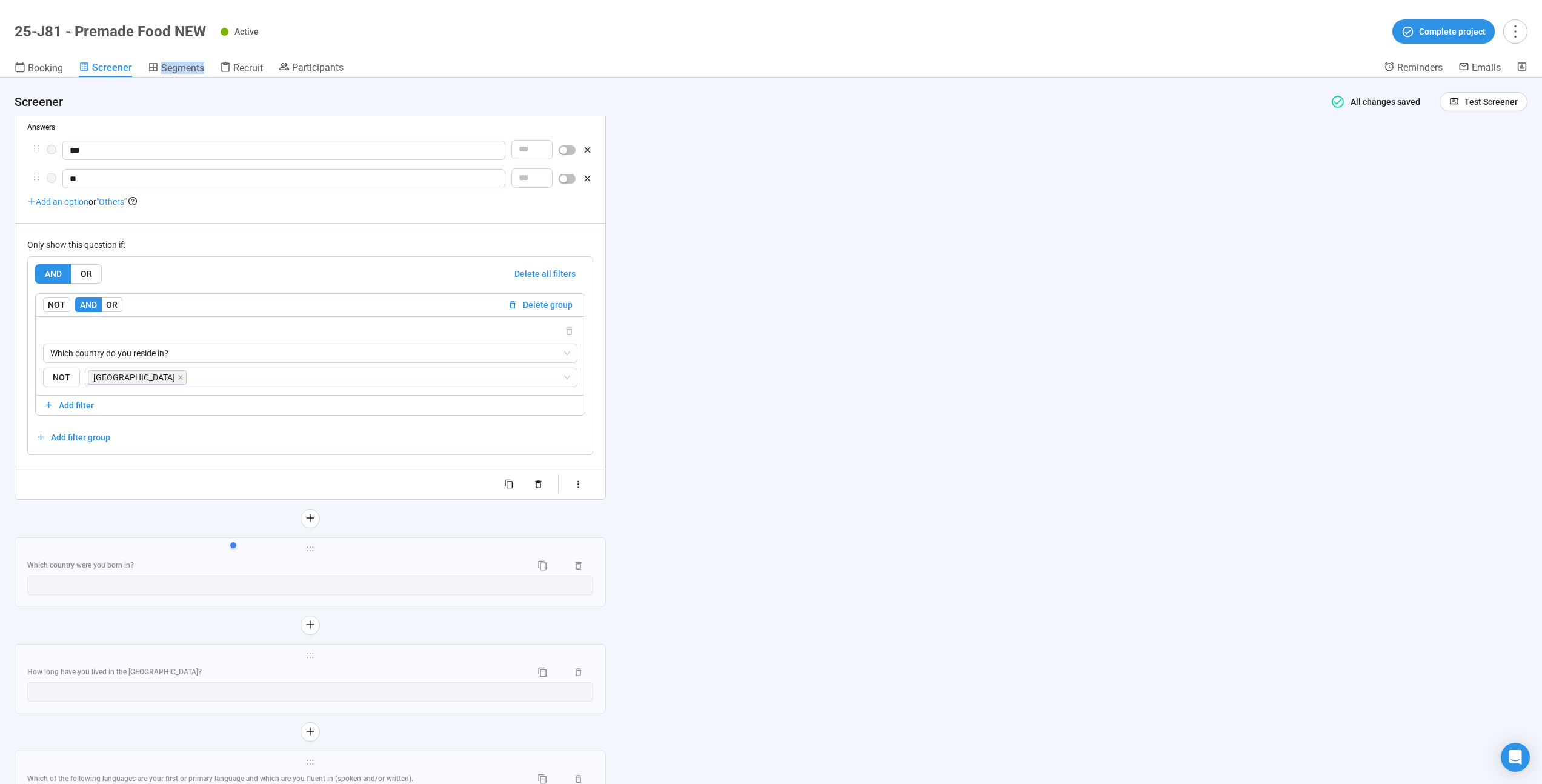
scroll to position [4706, 0]
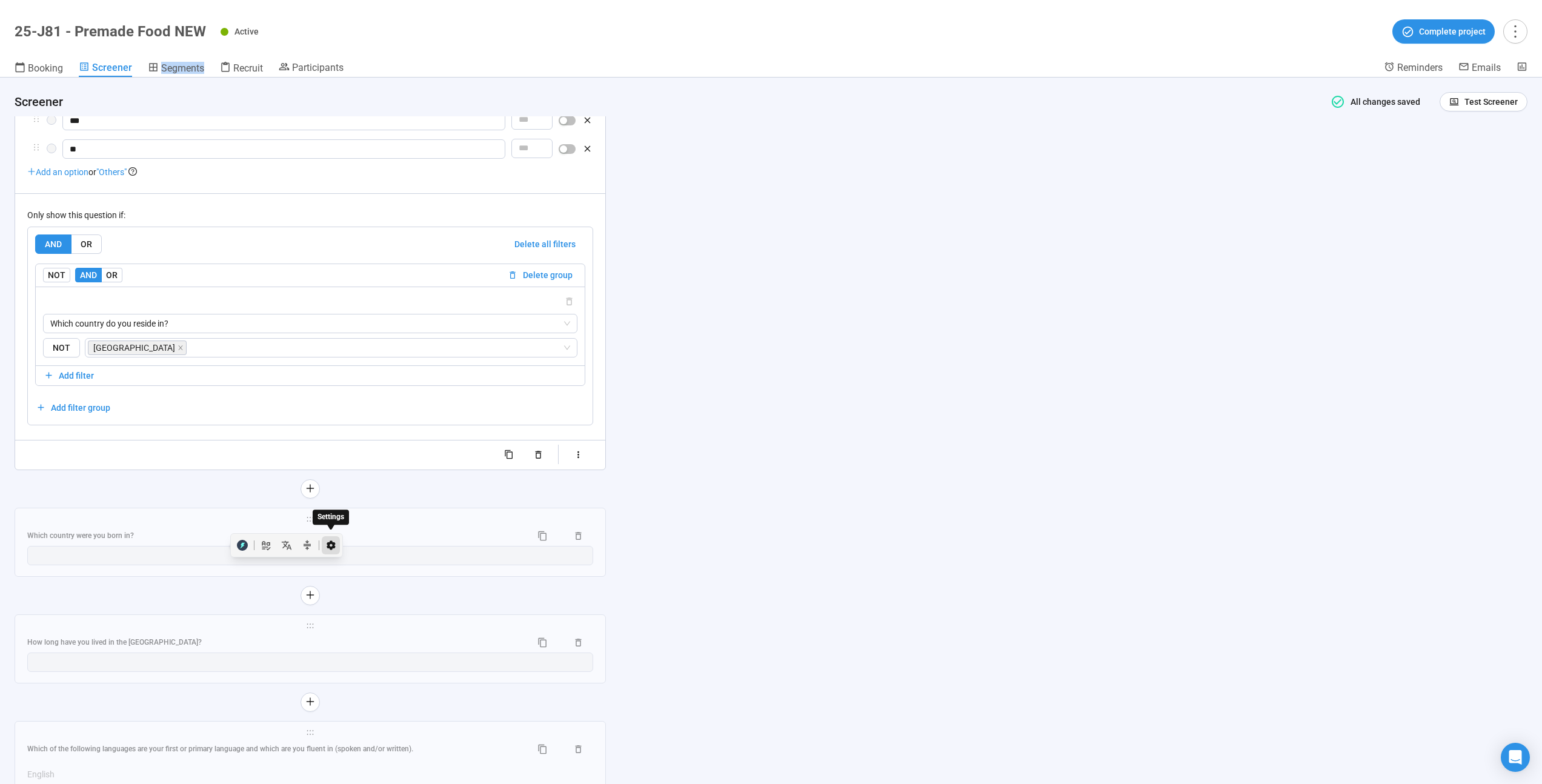
click at [324, 545] on button "button" at bounding box center [331, 545] width 18 height 18
click at [249, 544] on button "button" at bounding box center [242, 545] width 18 height 18
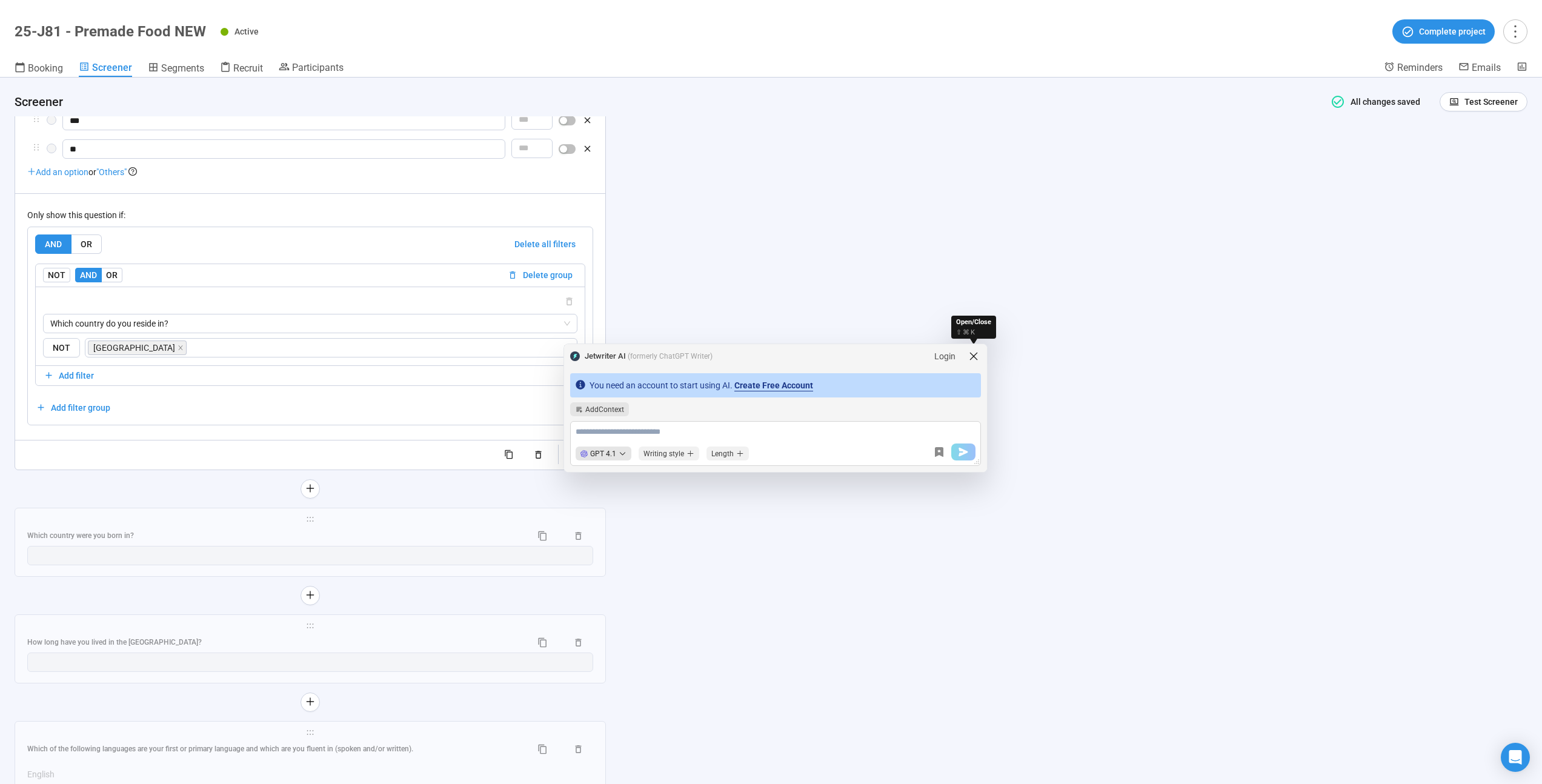
click at [977, 355] on icon "modal-header" at bounding box center [973, 356] width 12 height 12
click at [977, 356] on icon "modal-header" at bounding box center [973, 356] width 12 height 12
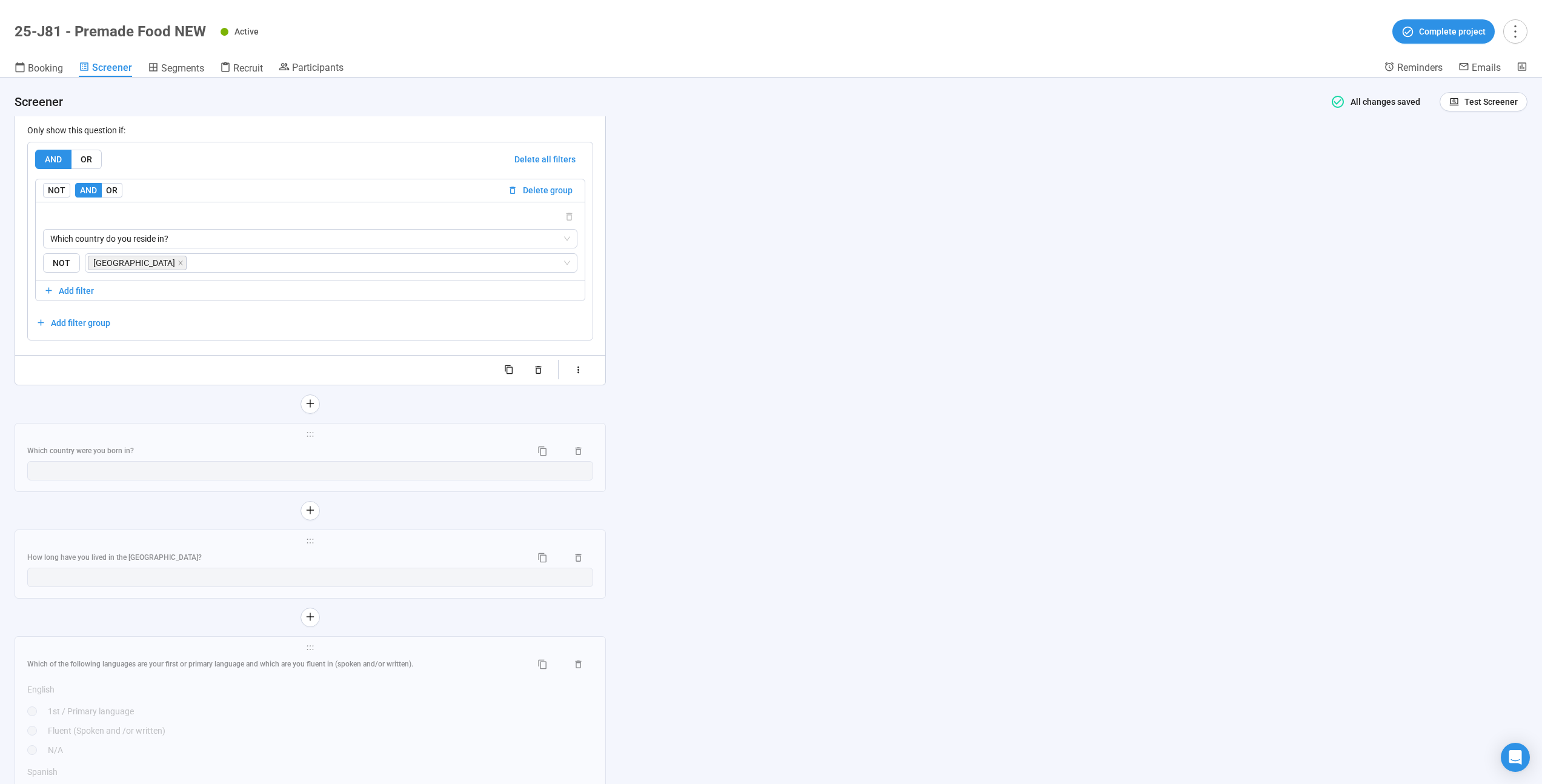
scroll to position [4811, 0]
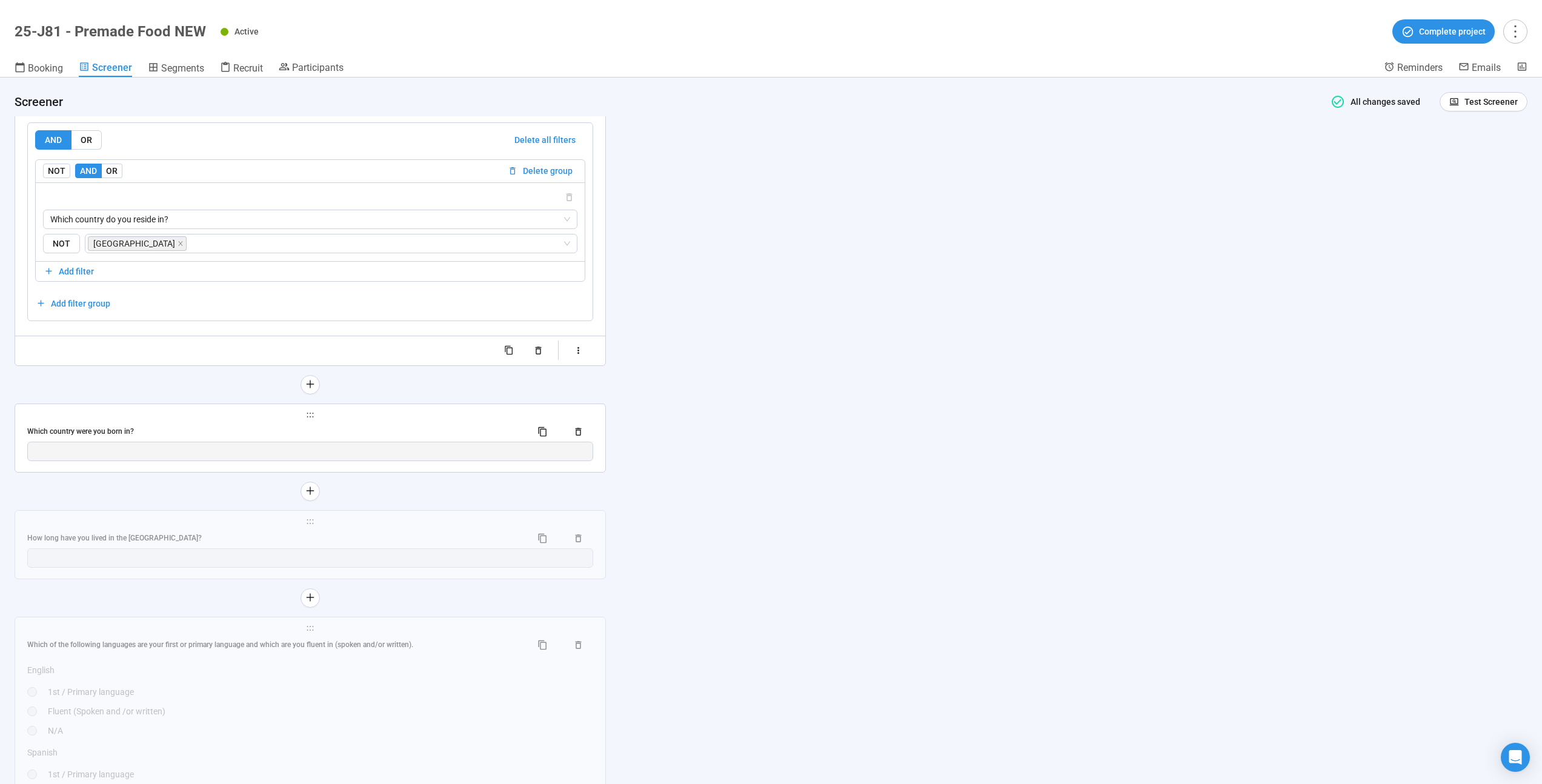
click at [377, 437] on div "Which country were you born in?" at bounding box center [274, 432] width 495 height 11
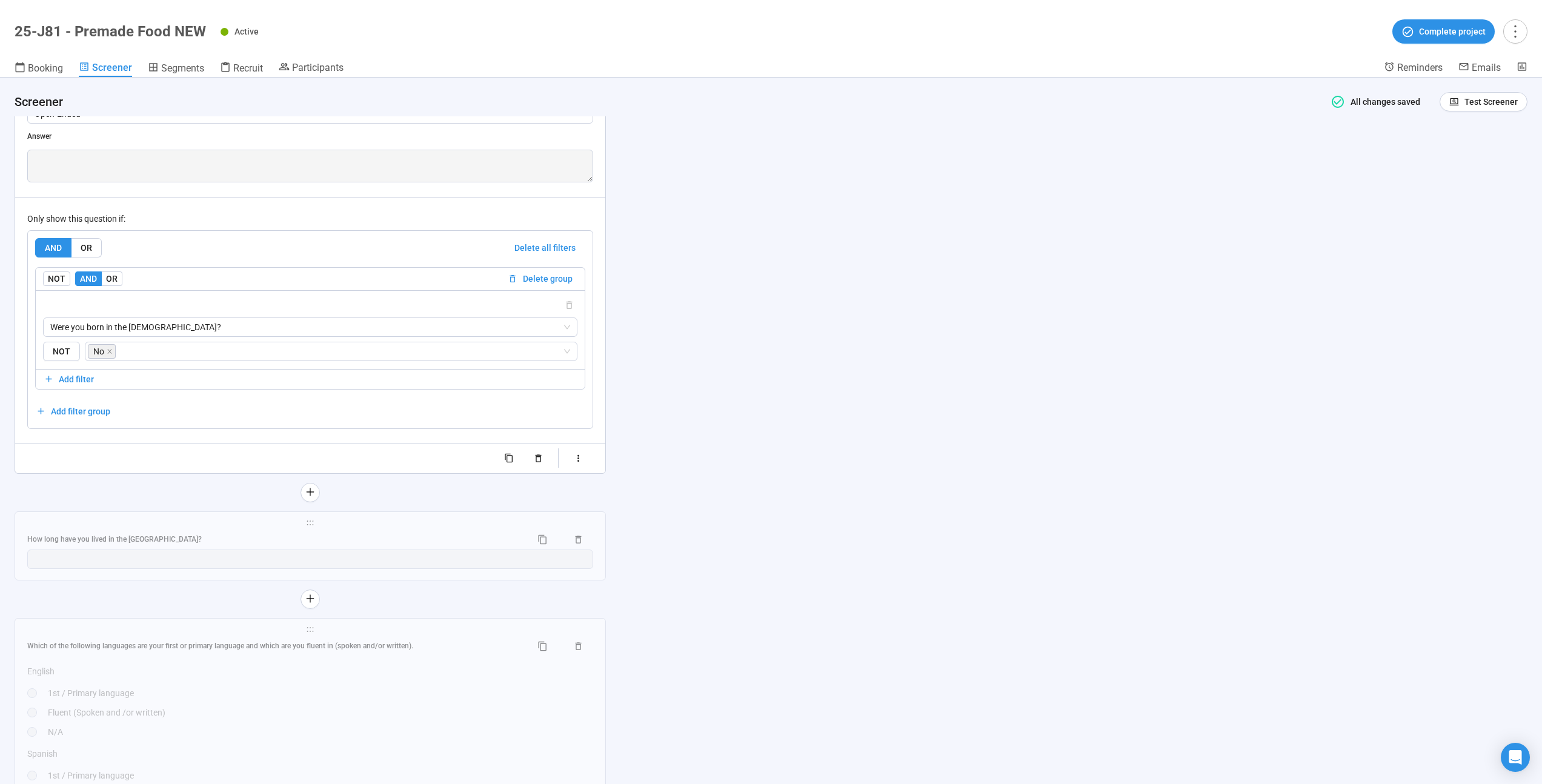
scroll to position [4819, 0]
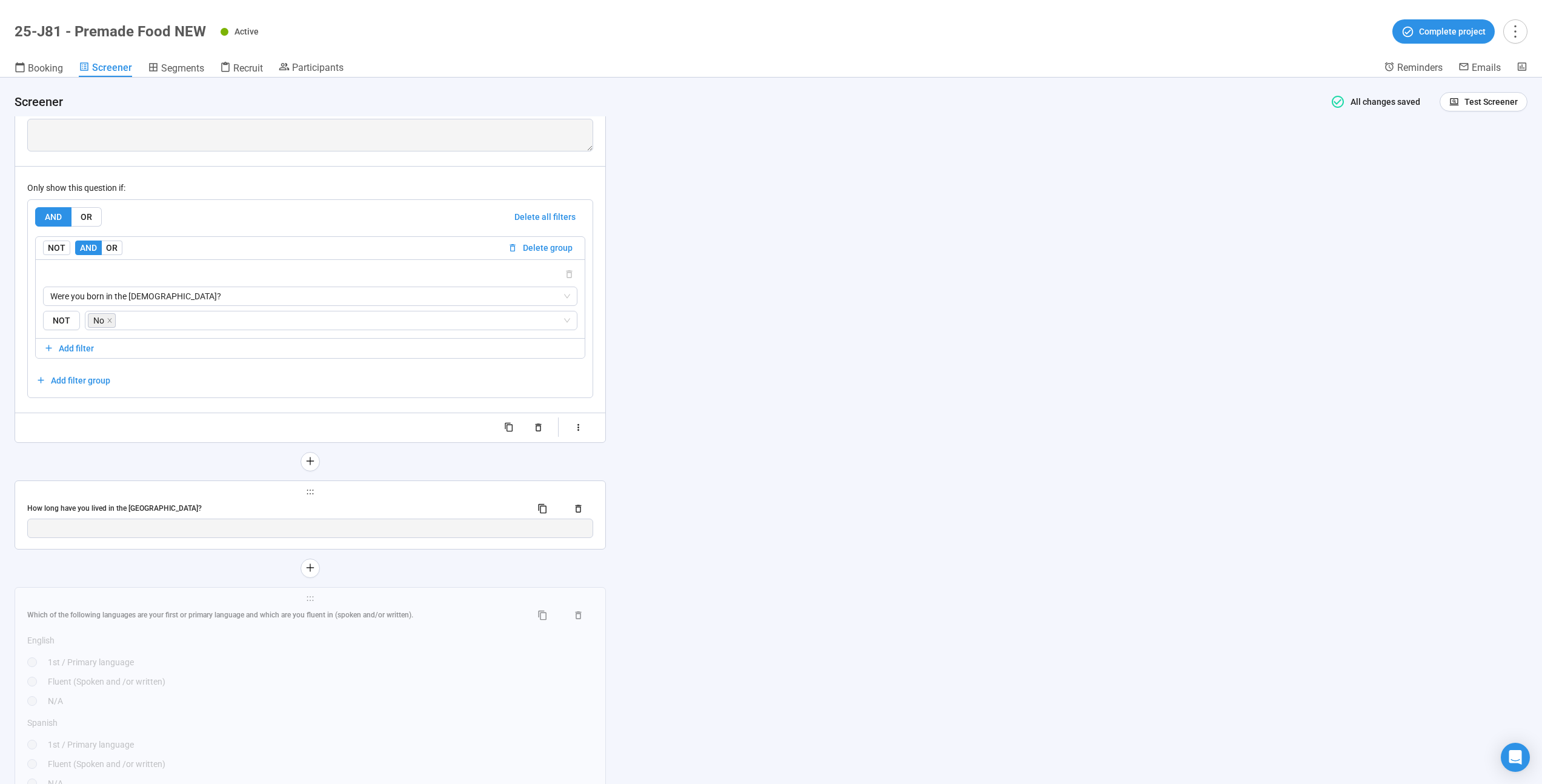
click at [226, 515] on div "How long have you lived in the [GEOGRAPHIC_DATA]?" at bounding box center [310, 508] width 566 height 19
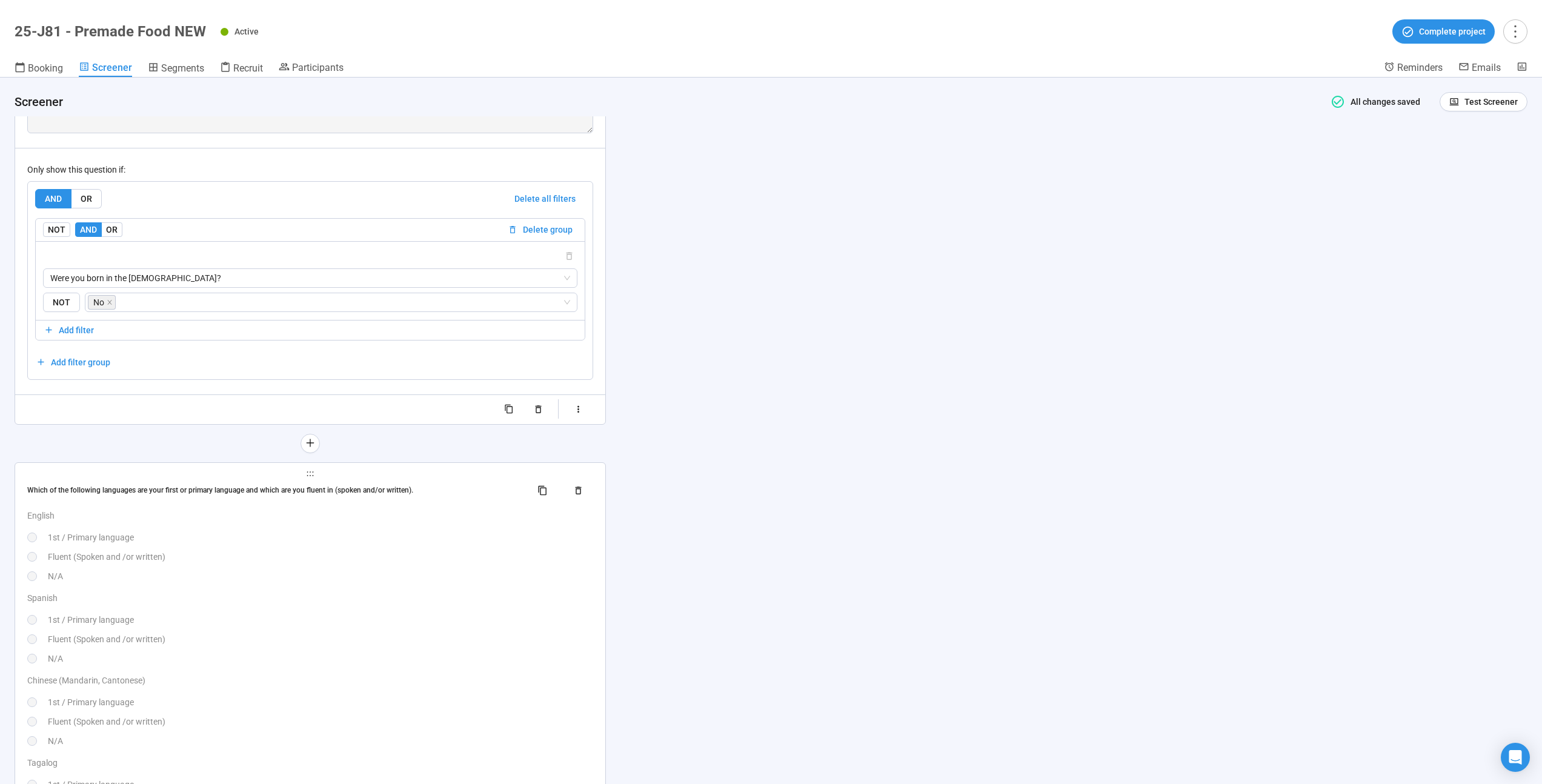
scroll to position [4944, 0]
click at [256, 561] on div "Fluent (Spoken and /or written)" at bounding box center [321, 556] width 545 height 13
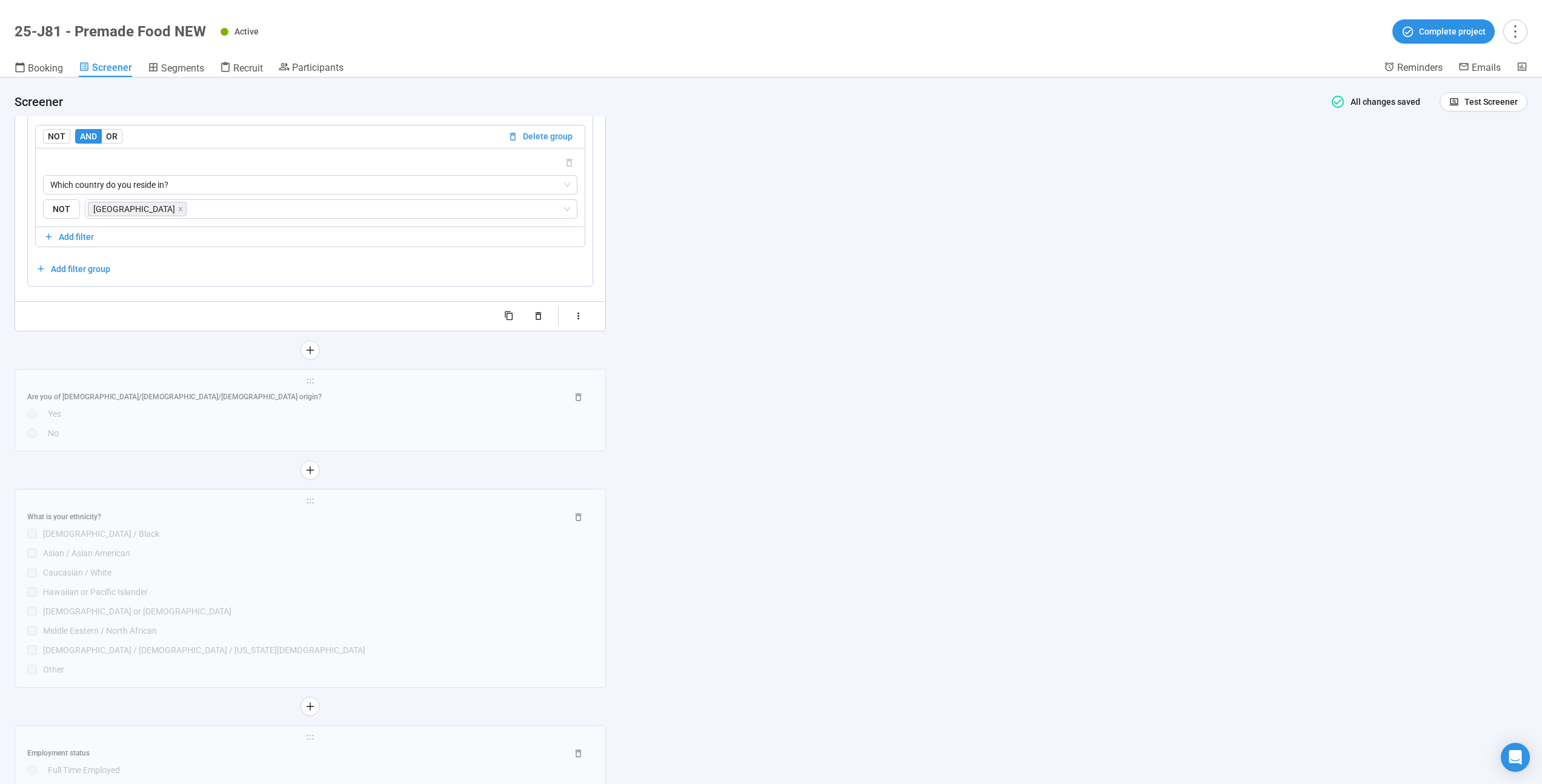
scroll to position [5607, 0]
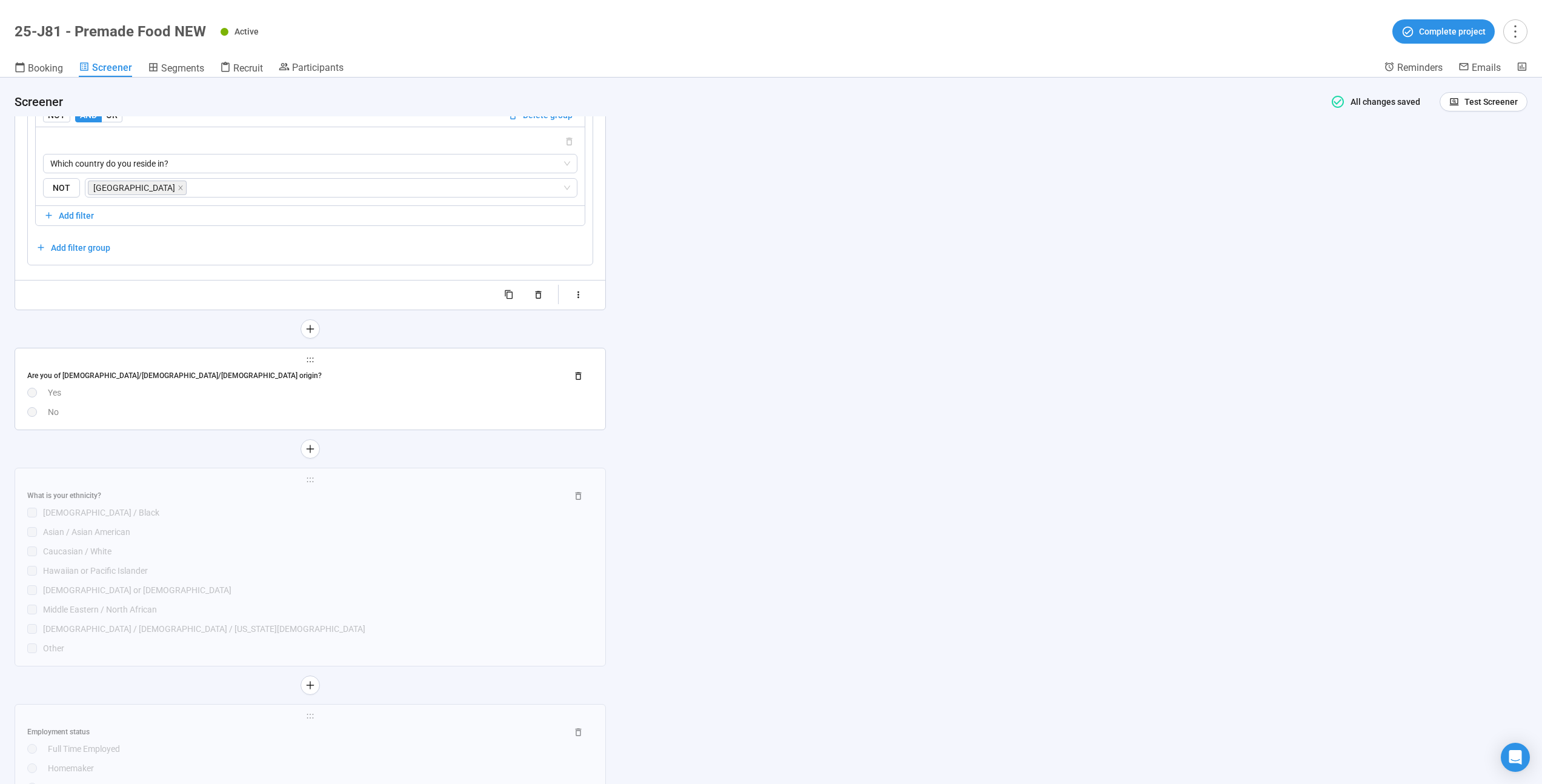
click at [294, 414] on div "No" at bounding box center [321, 412] width 545 height 13
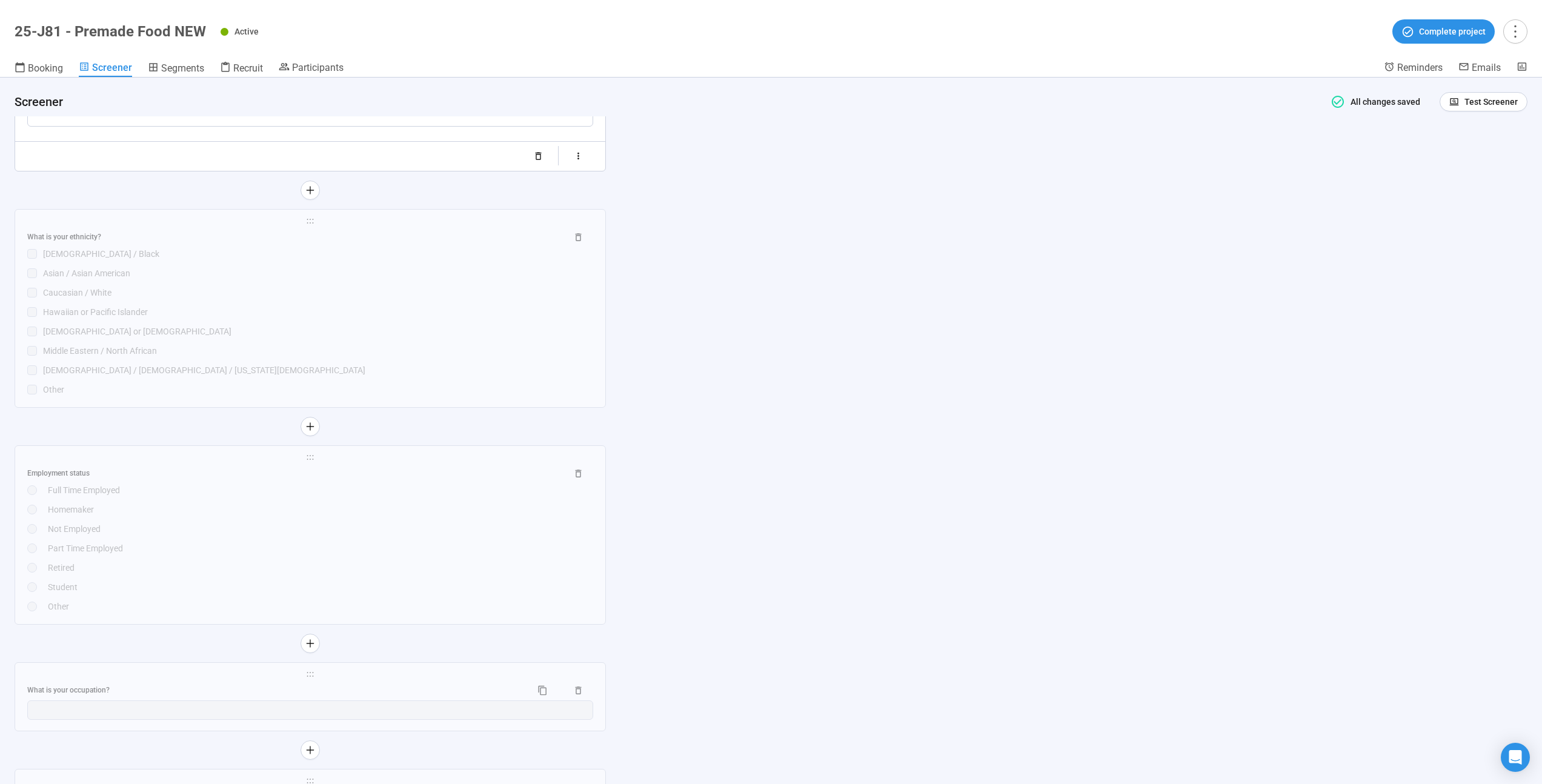
scroll to position [6175, 0]
click at [299, 370] on div "[DEMOGRAPHIC_DATA] / [DEMOGRAPHIC_DATA] / [US_STATE][DEMOGRAPHIC_DATA]" at bounding box center [318, 367] width 550 height 13
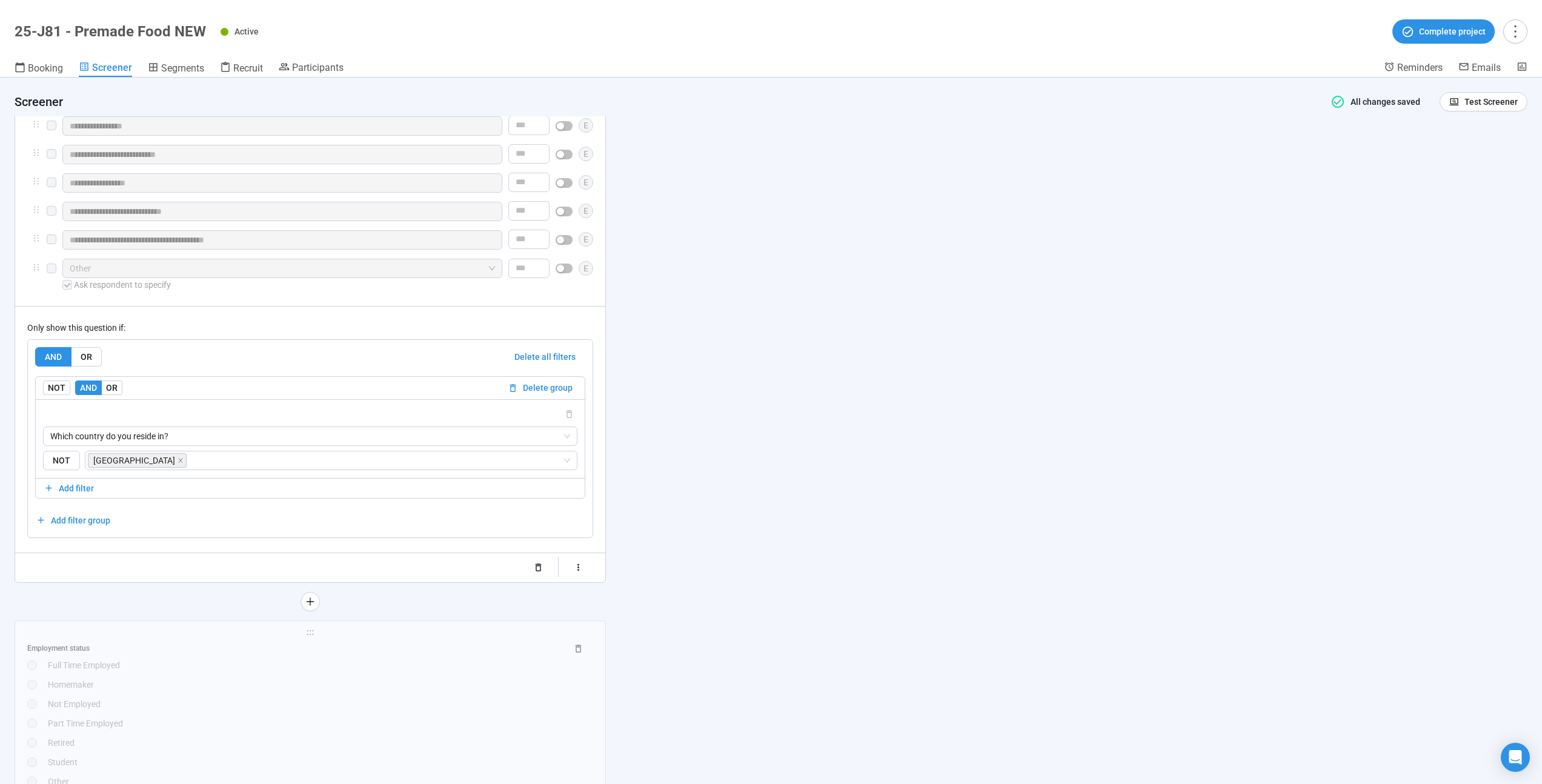
scroll to position [6324, 0]
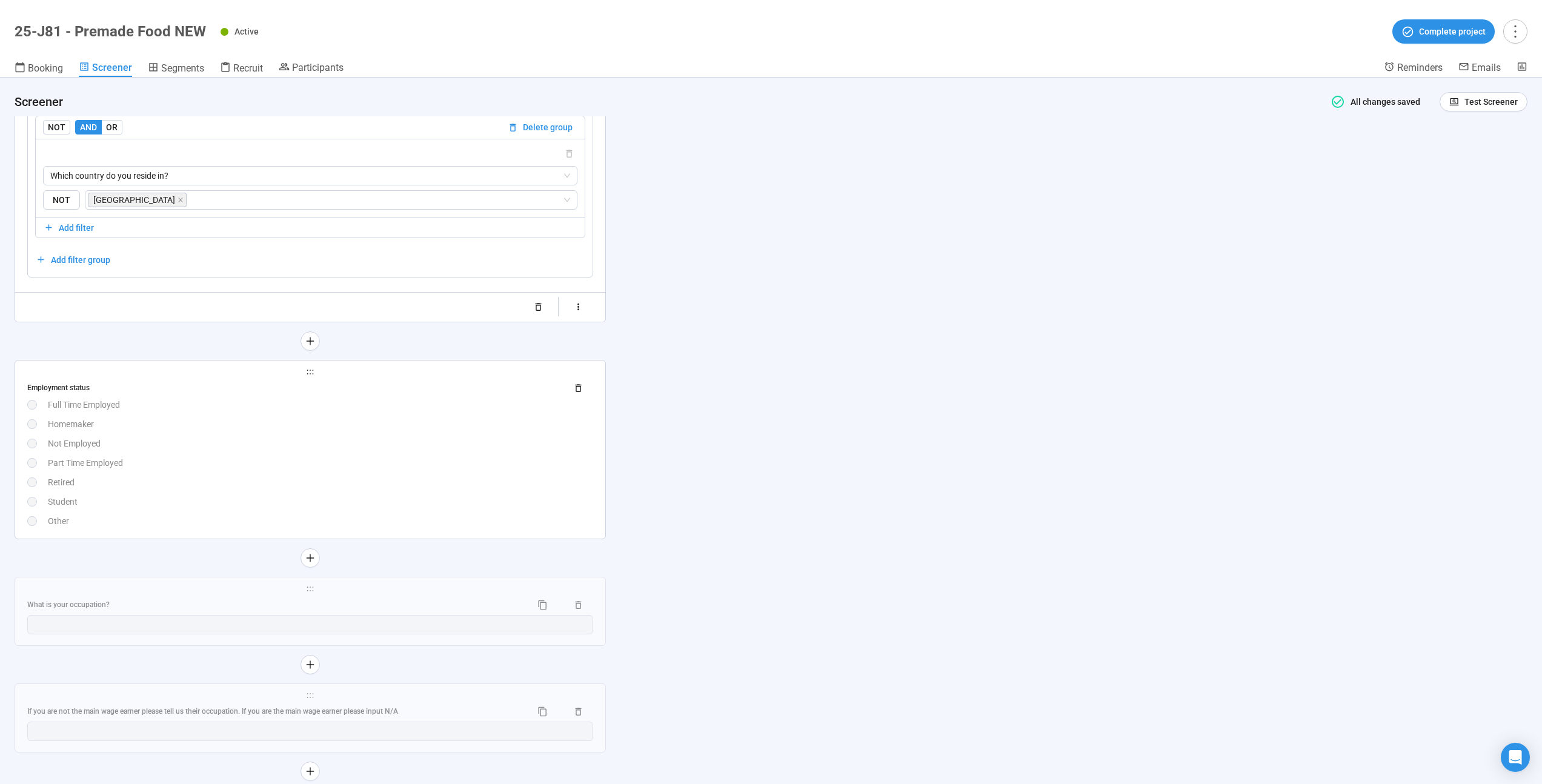
click at [229, 458] on div "Employment status Full Time Employed Homemaker Not Employed Part Time Employed …" at bounding box center [310, 453] width 566 height 149
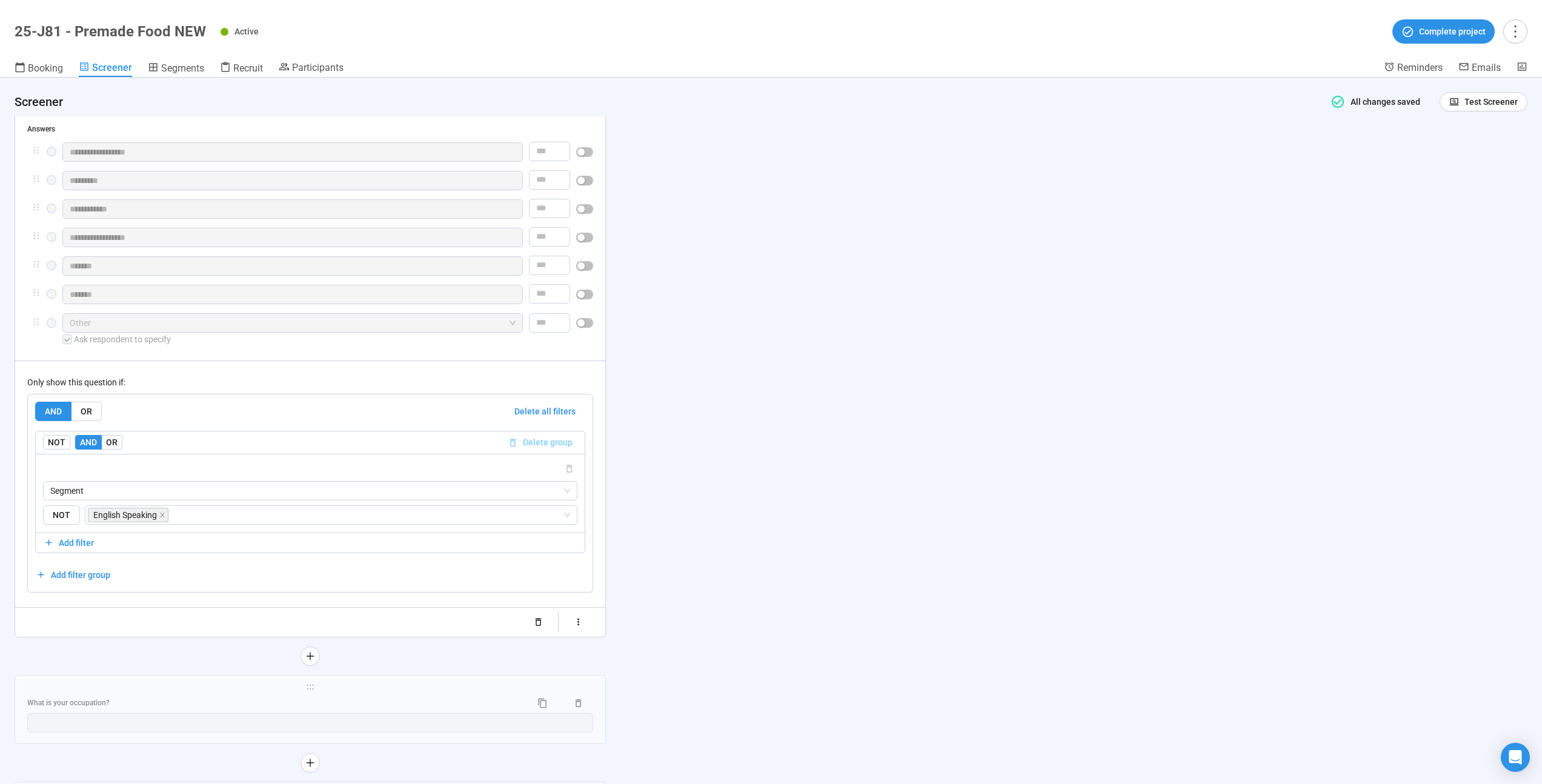
scroll to position [6404, 0]
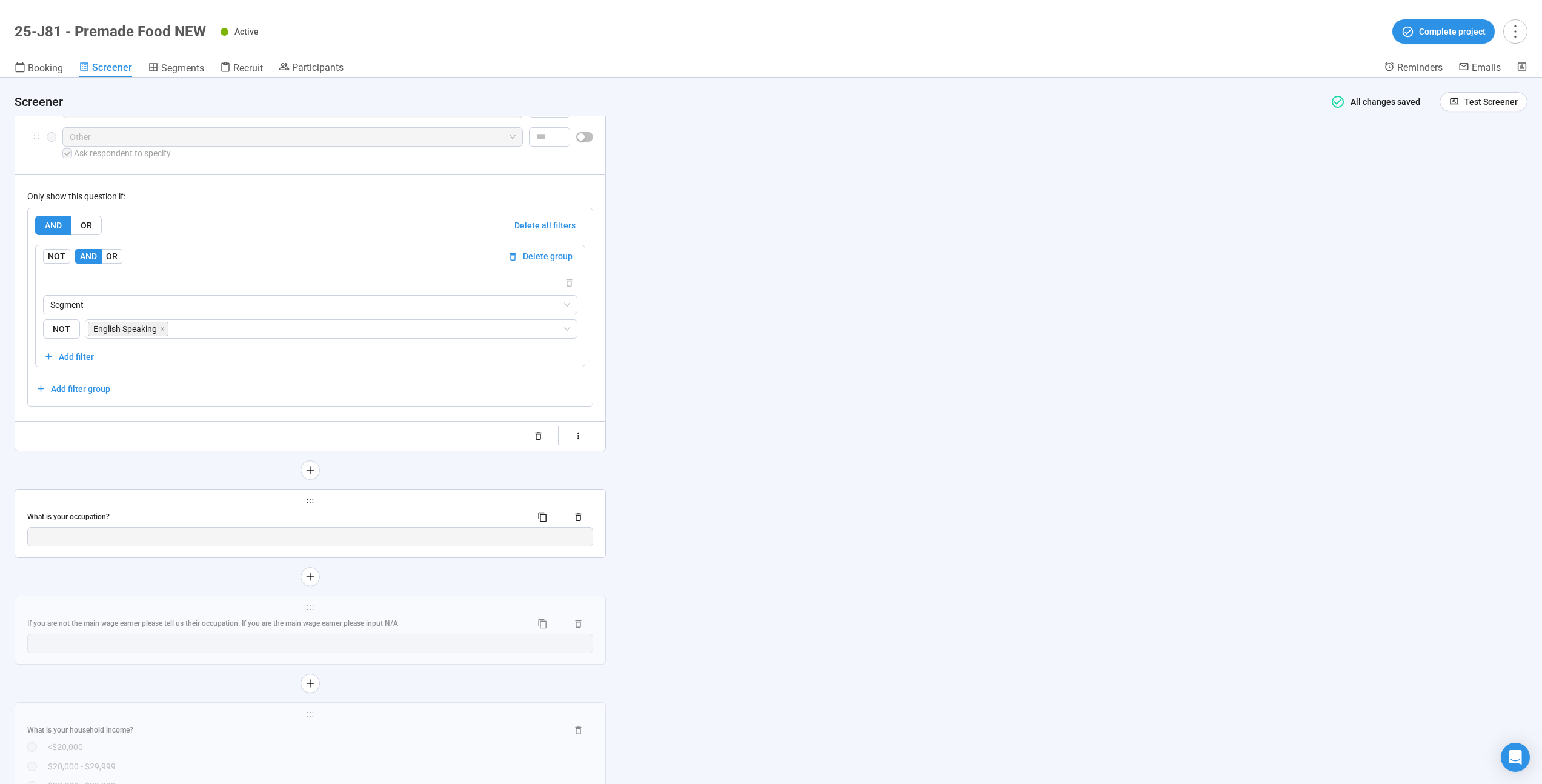
click at [492, 511] on div "What is your occupation?" at bounding box center [310, 517] width 566 height 19
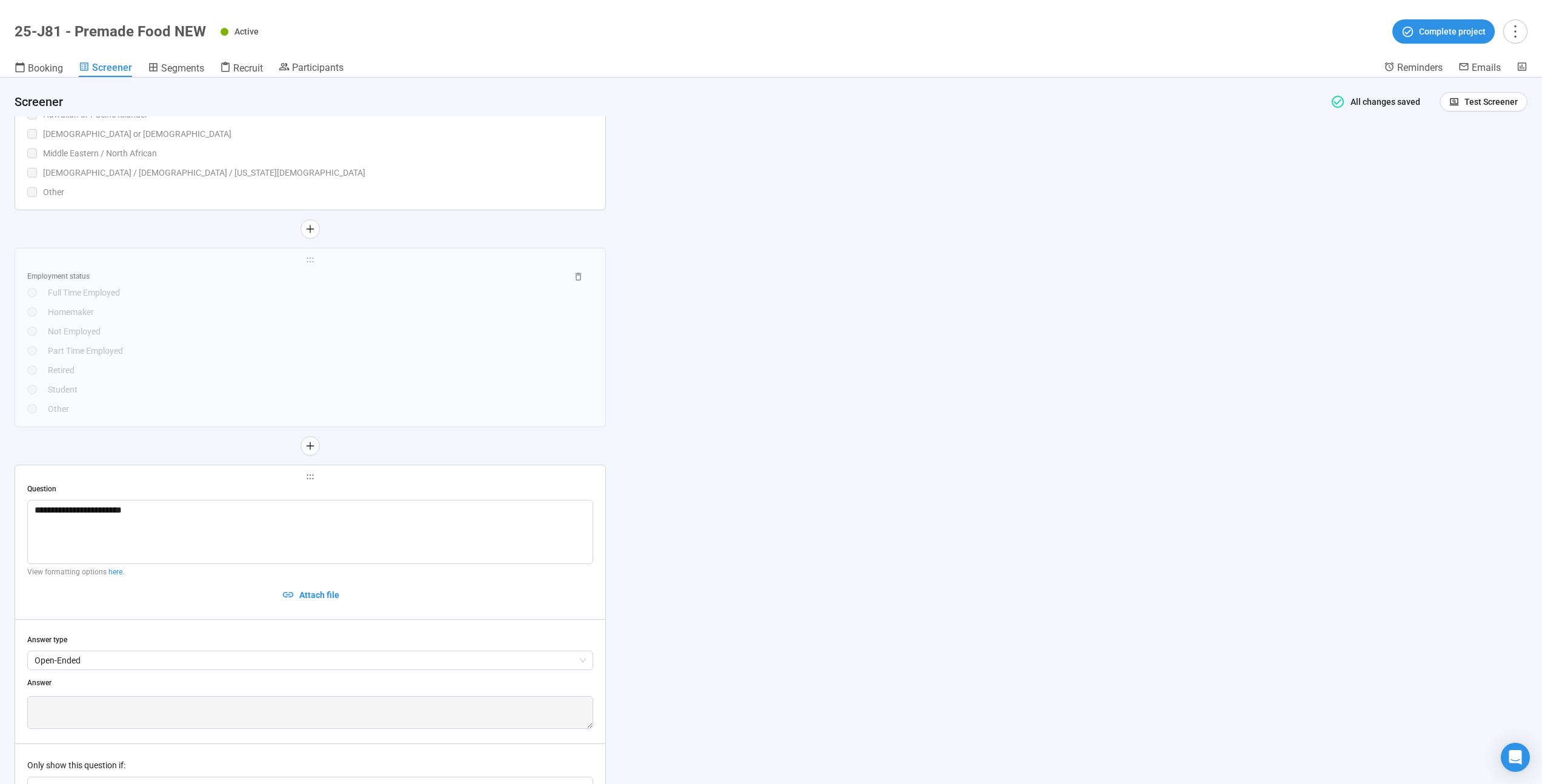
scroll to position [5895, 0]
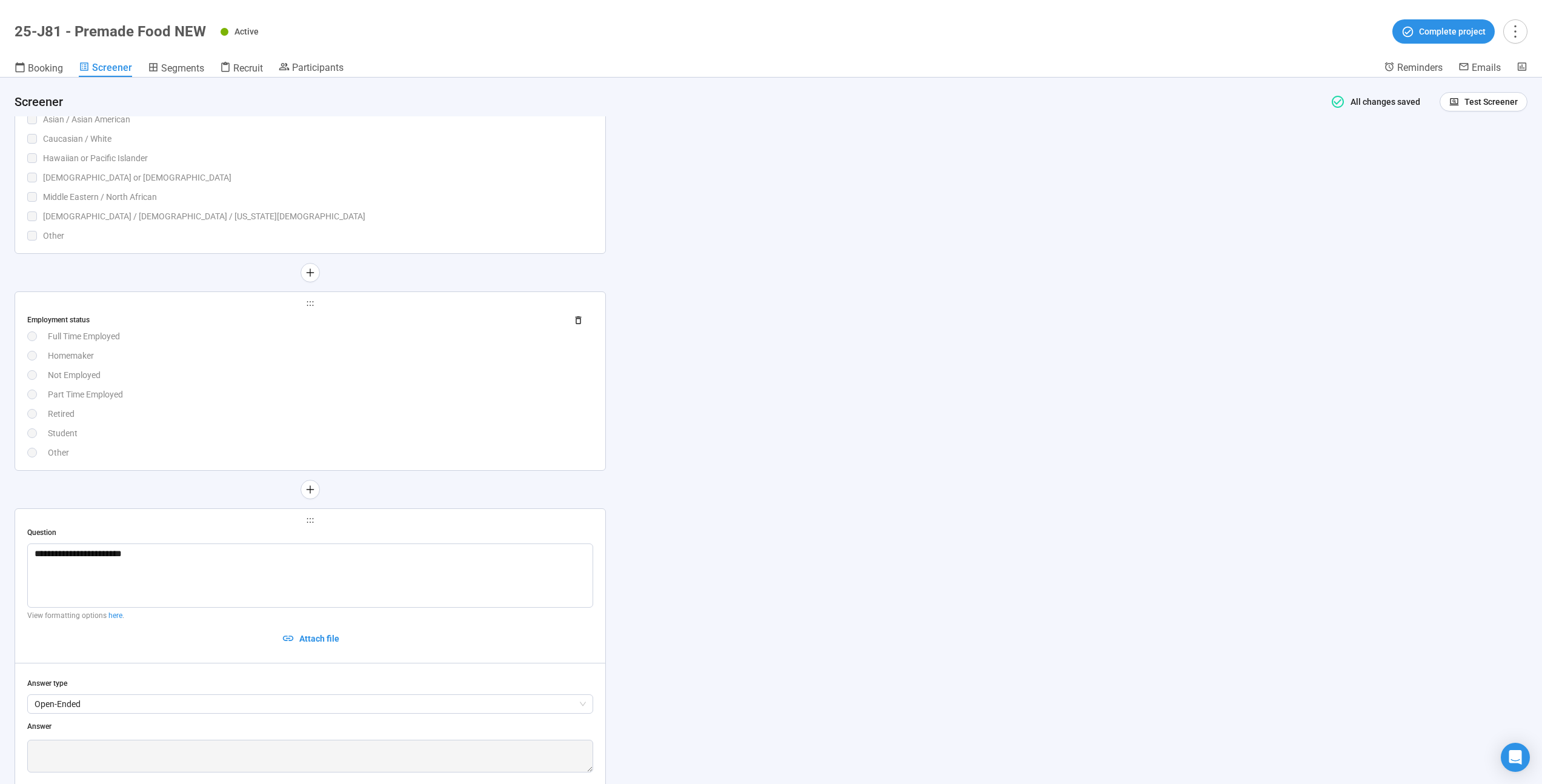
click at [425, 406] on div "Employment status Full Time Employed Homemaker Not Employed Part Time Employed …" at bounding box center [310, 384] width 566 height 149
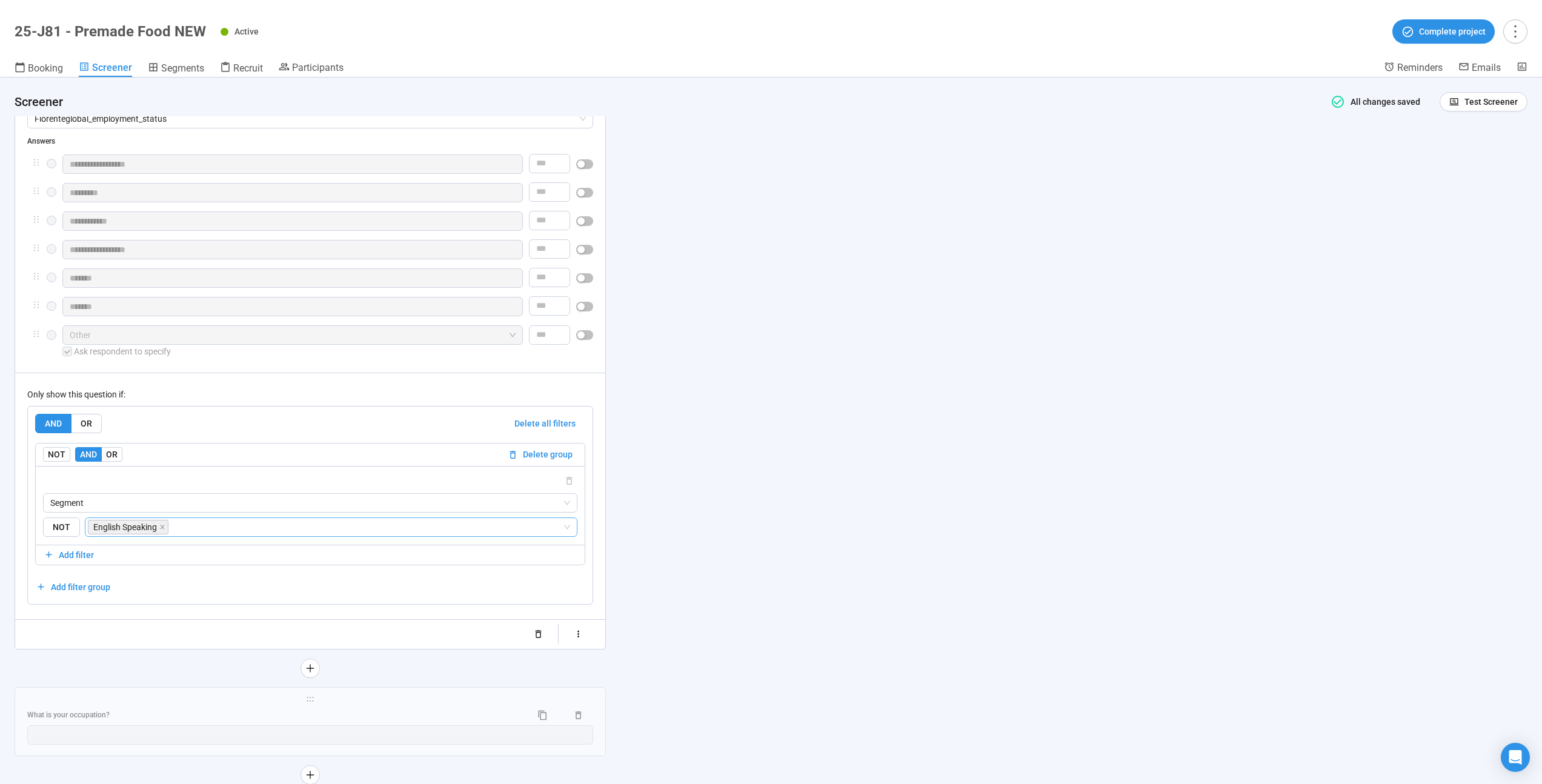
scroll to position [6223, 0]
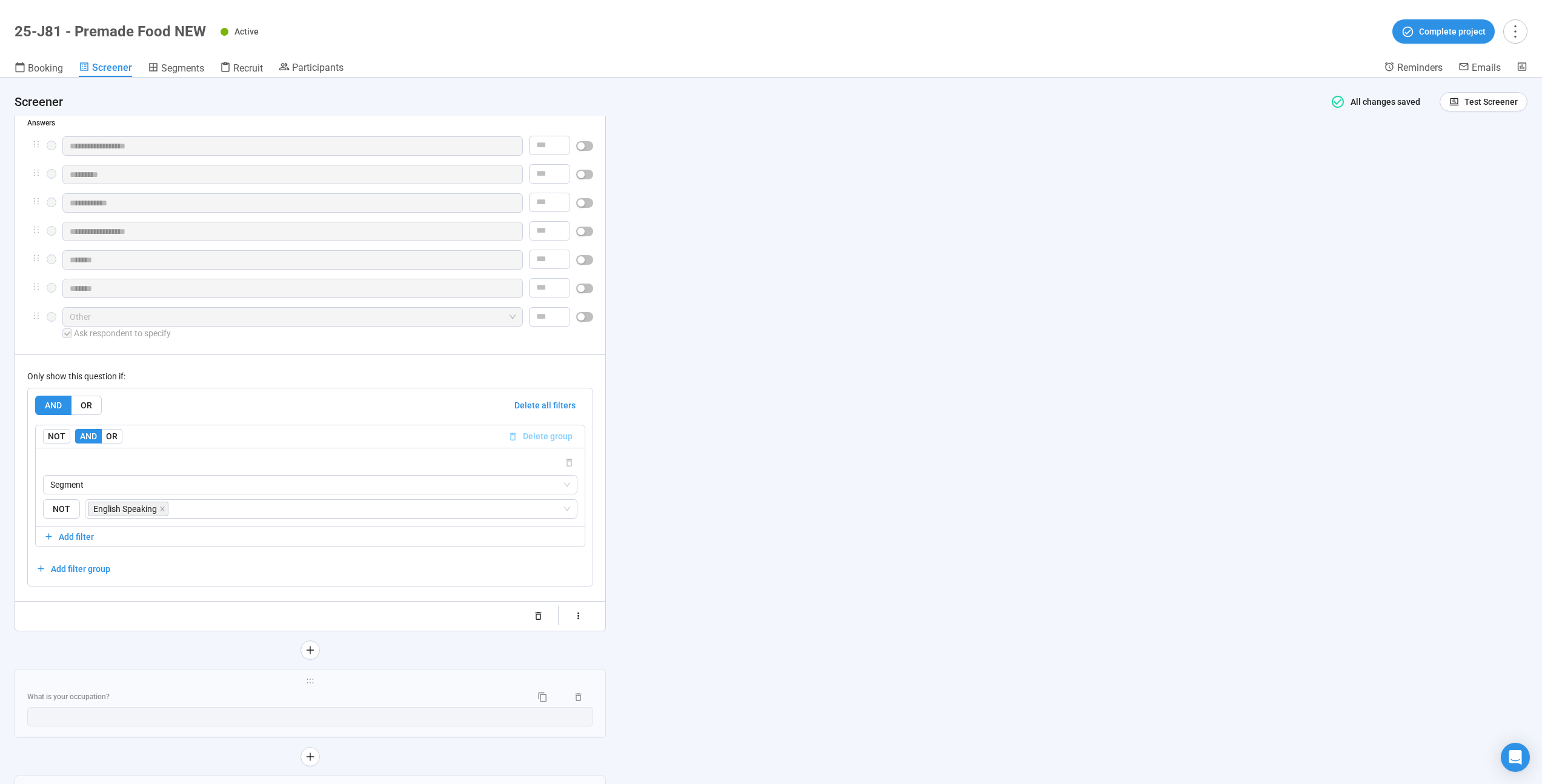
click at [551, 441] on span "Delete group" at bounding box center [548, 436] width 50 height 13
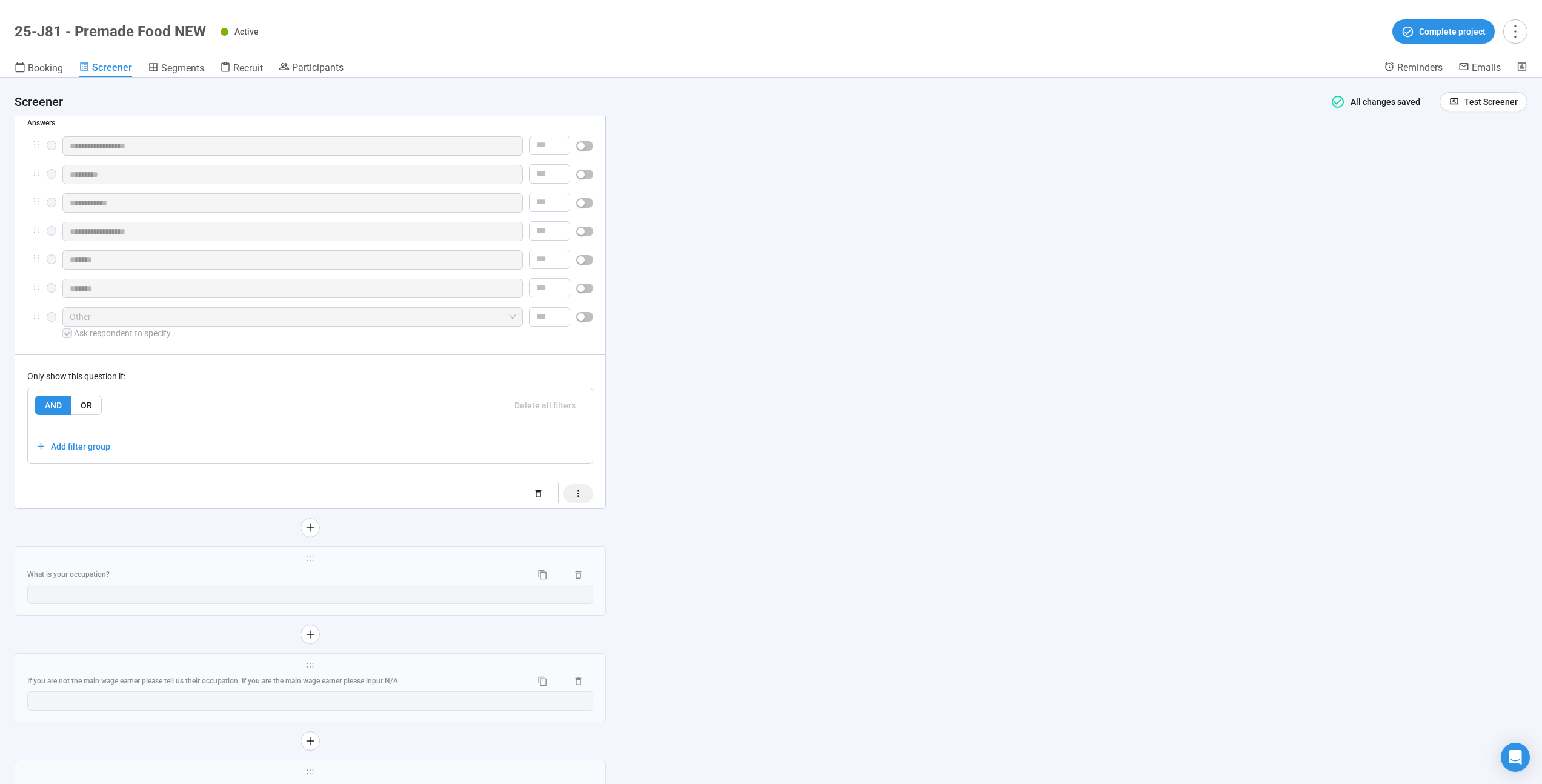
click at [578, 497] on icon "button" at bounding box center [578, 493] width 2 height 7
click at [539, 499] on span "button" at bounding box center [539, 498] width 17 height 10
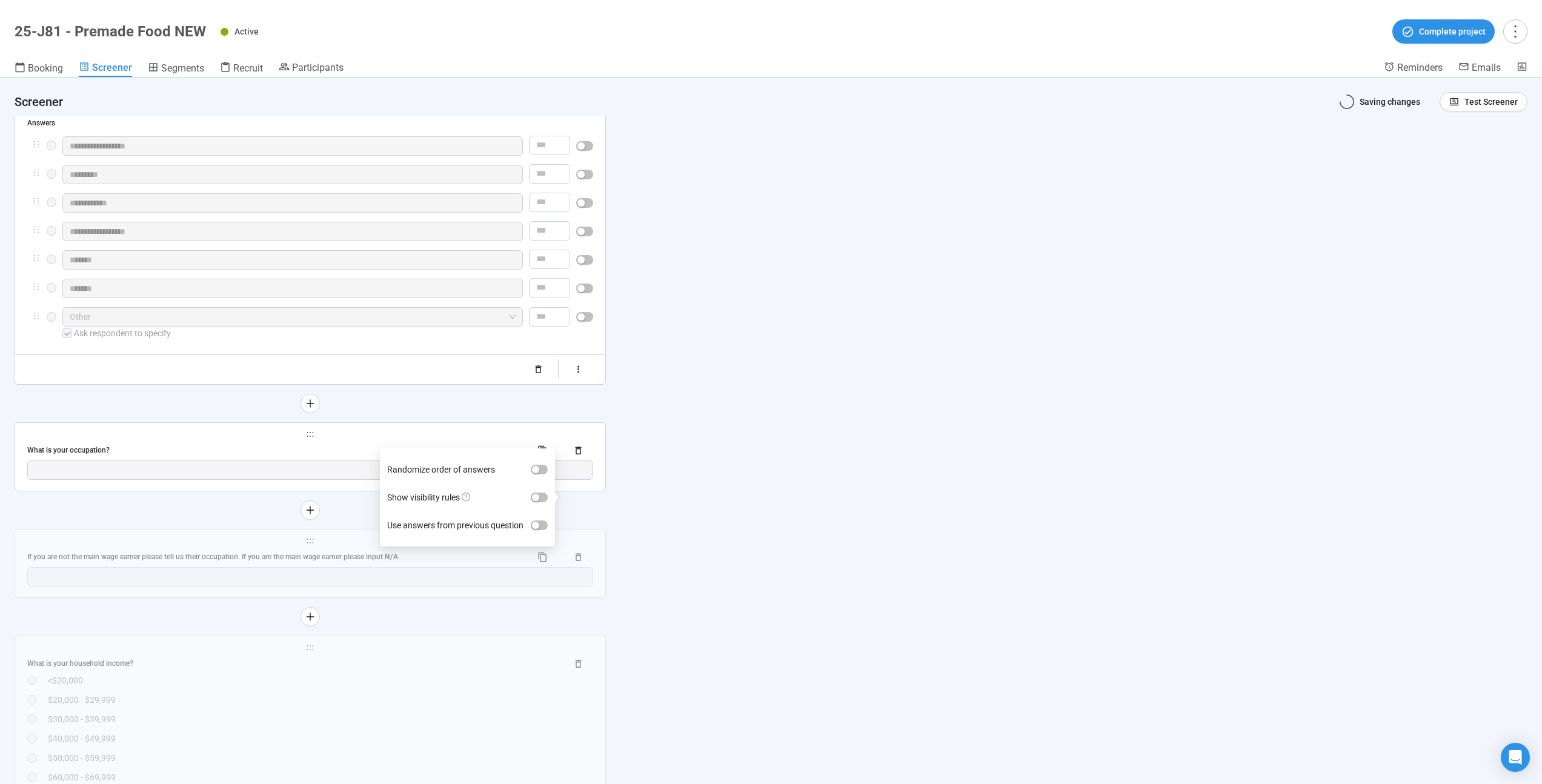
click at [232, 457] on div "What is your occupation?" at bounding box center [274, 450] width 495 height 11
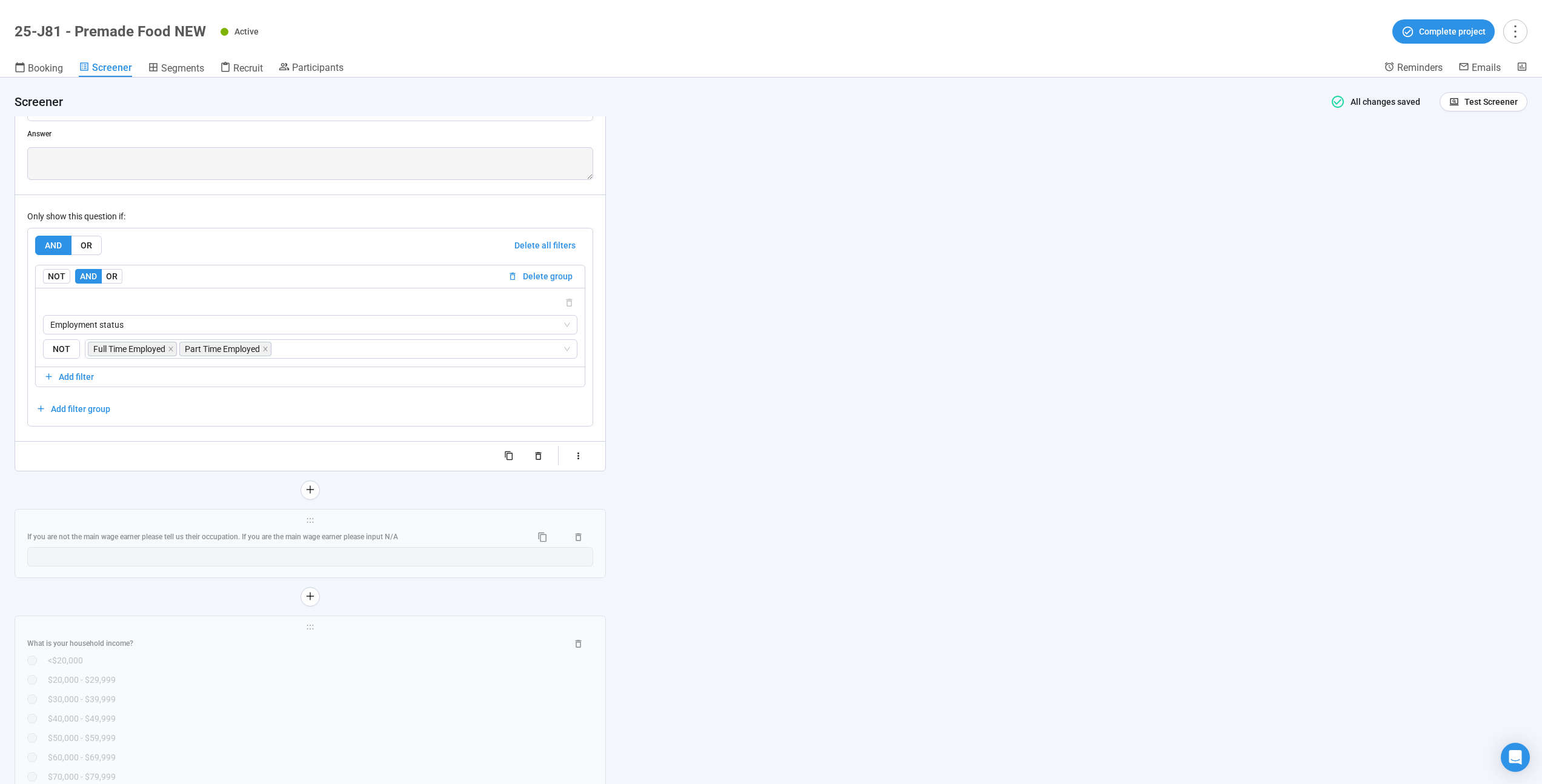
scroll to position [6500, 0]
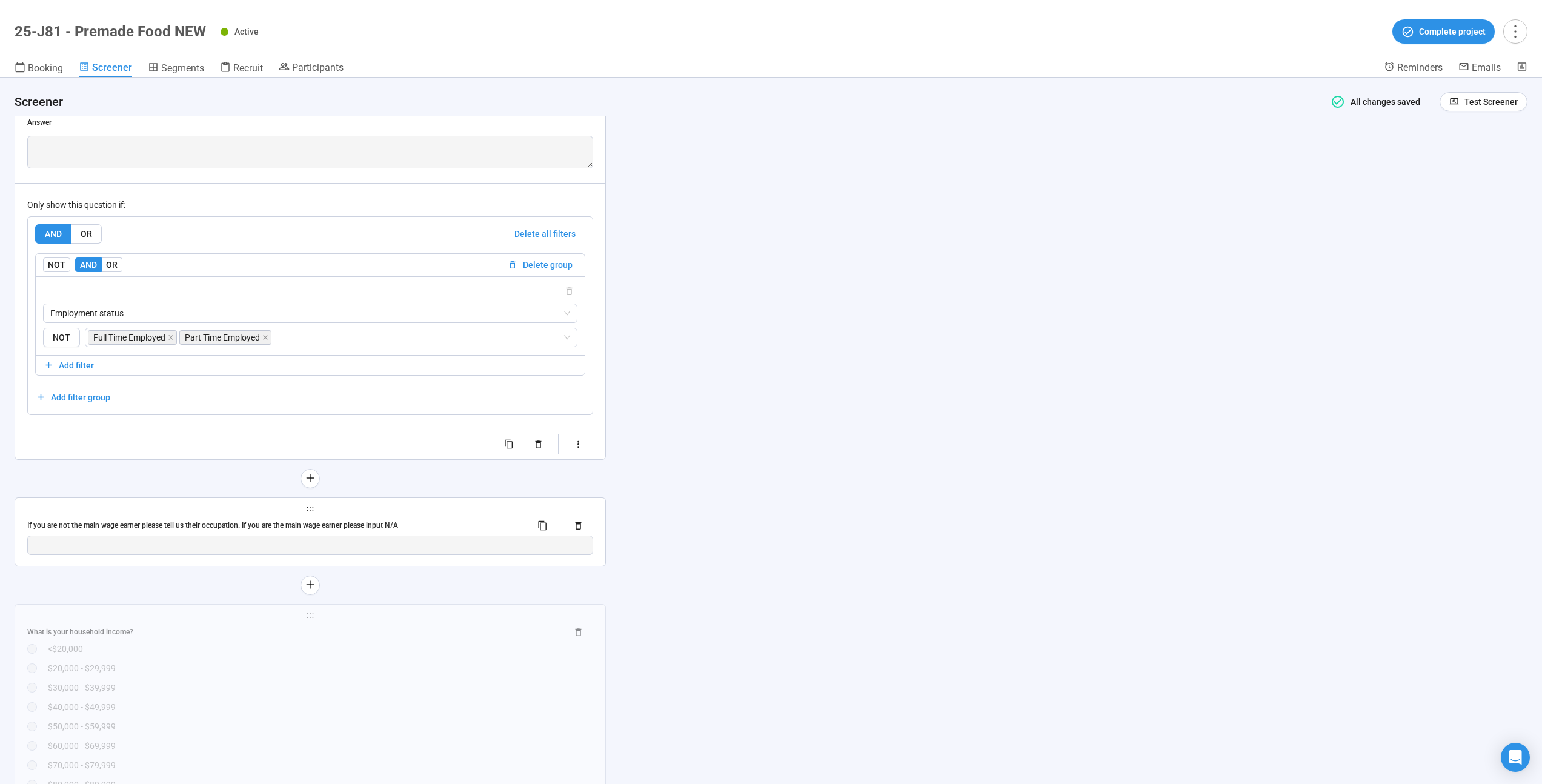
click at [437, 533] on div "If you are not the main wage earner please tell us their occupation. If you are…" at bounding box center [310, 526] width 566 height 19
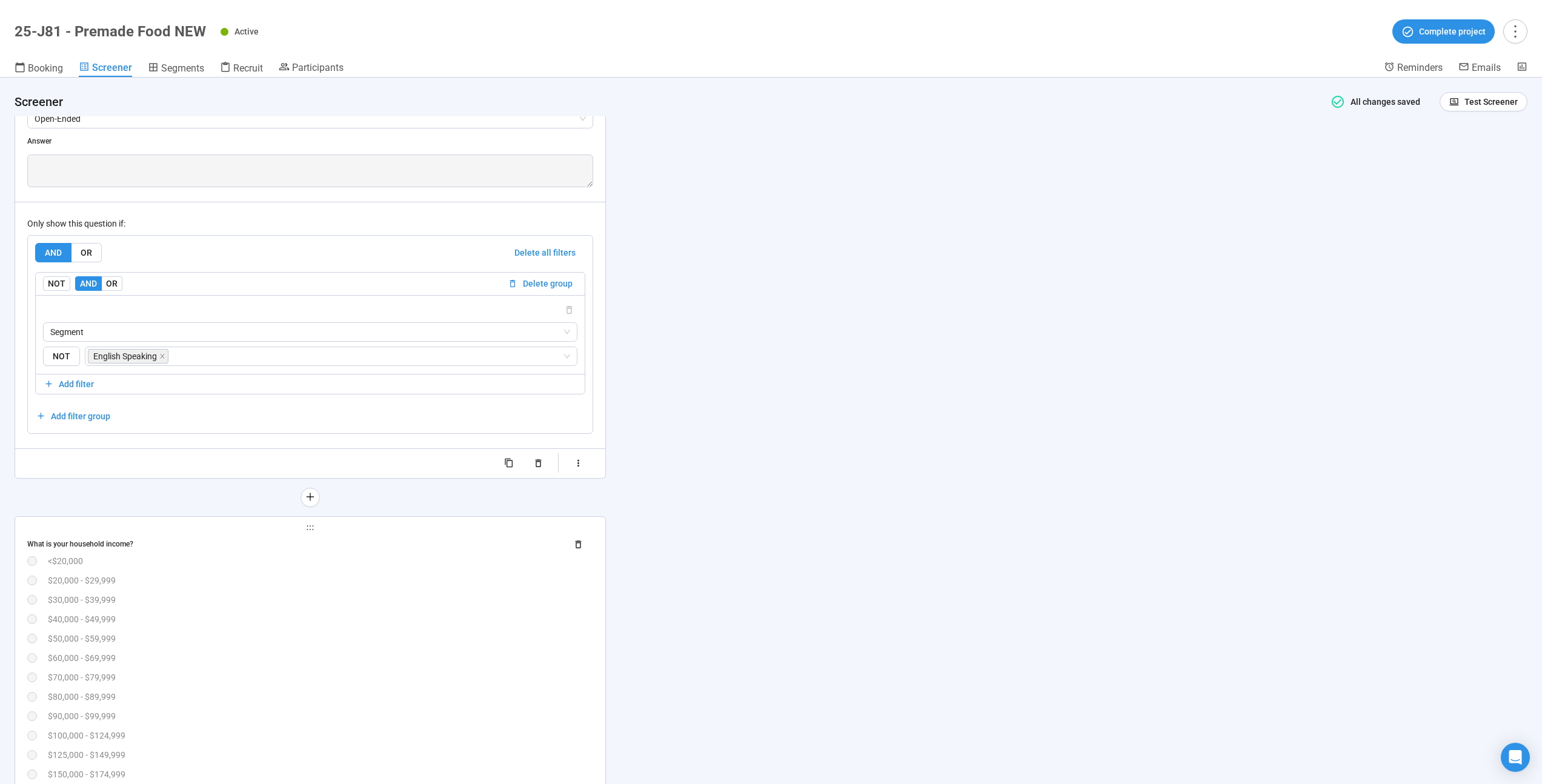
scroll to position [6588, 0]
click at [379, 609] on div "What is your household income? <$20,000 $20,000 - $29,999 $30,000 - $39,999 $40…" at bounding box center [310, 677] width 566 height 285
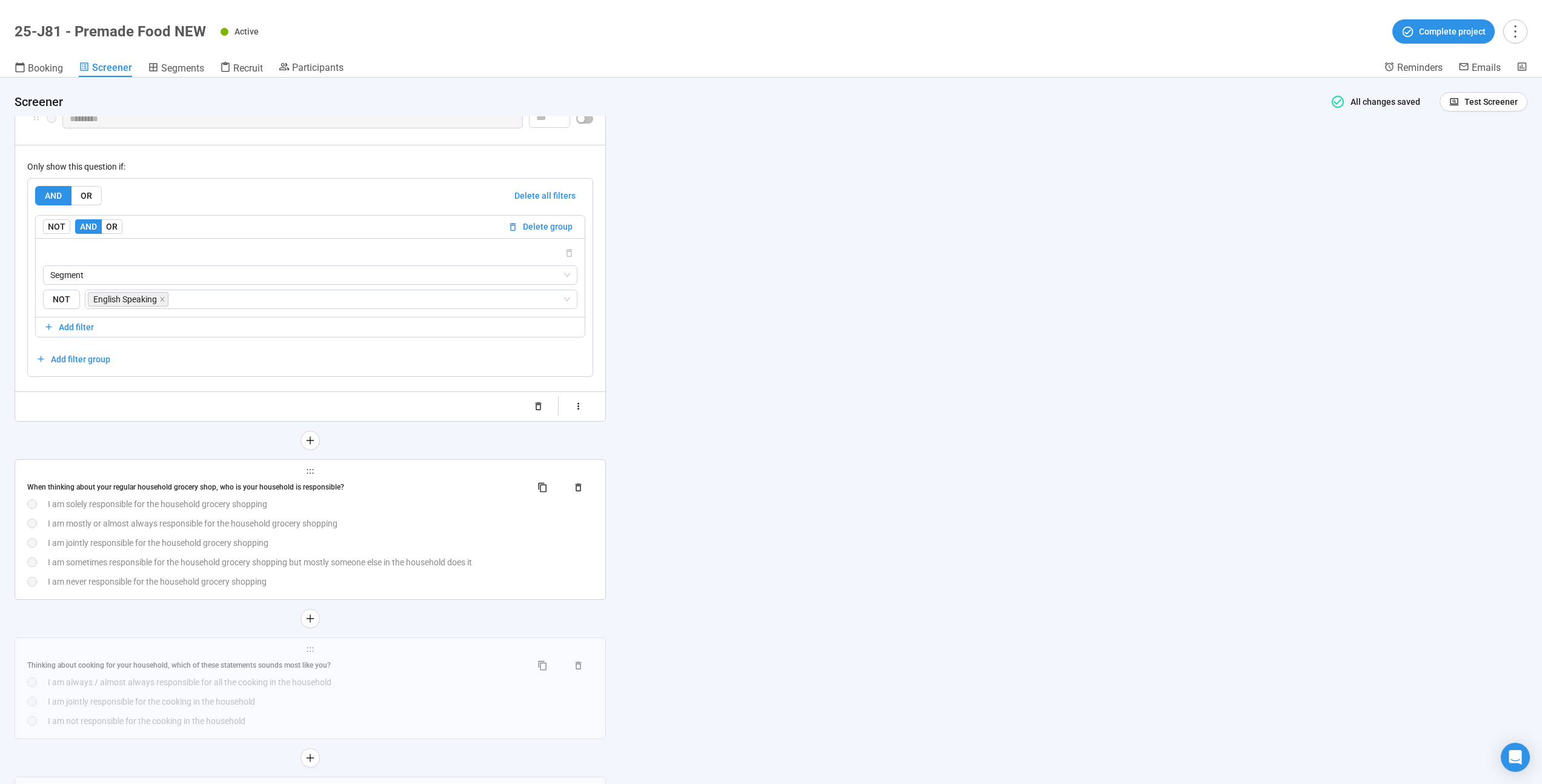
scroll to position [7069, 0]
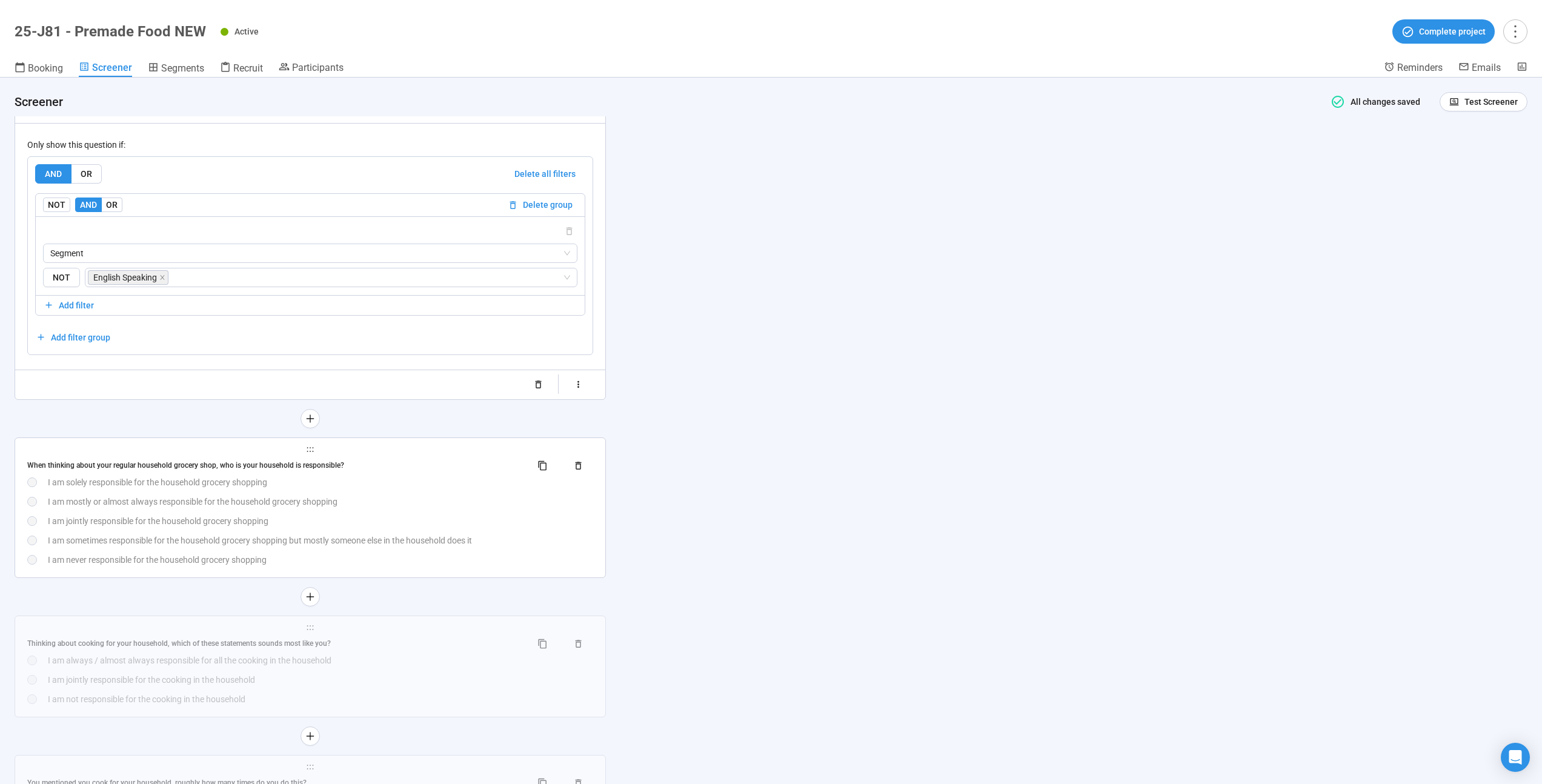
click at [392, 542] on div "I am sometimes responsible for the household grocery shopping but mostly someon…" at bounding box center [321, 540] width 545 height 13
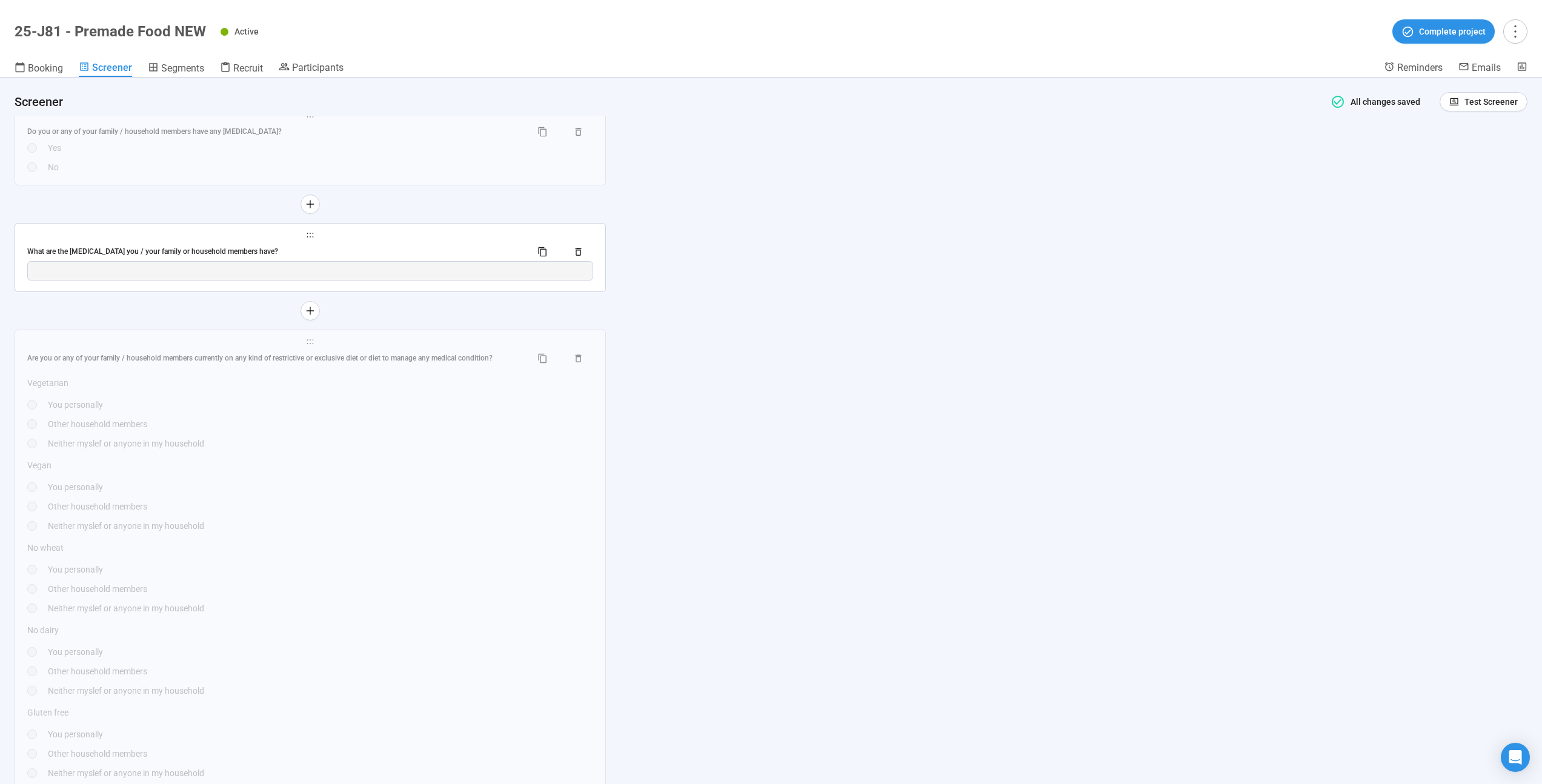
scroll to position [9422, 0]
click at [407, 491] on div "You personally" at bounding box center [321, 484] width 545 height 13
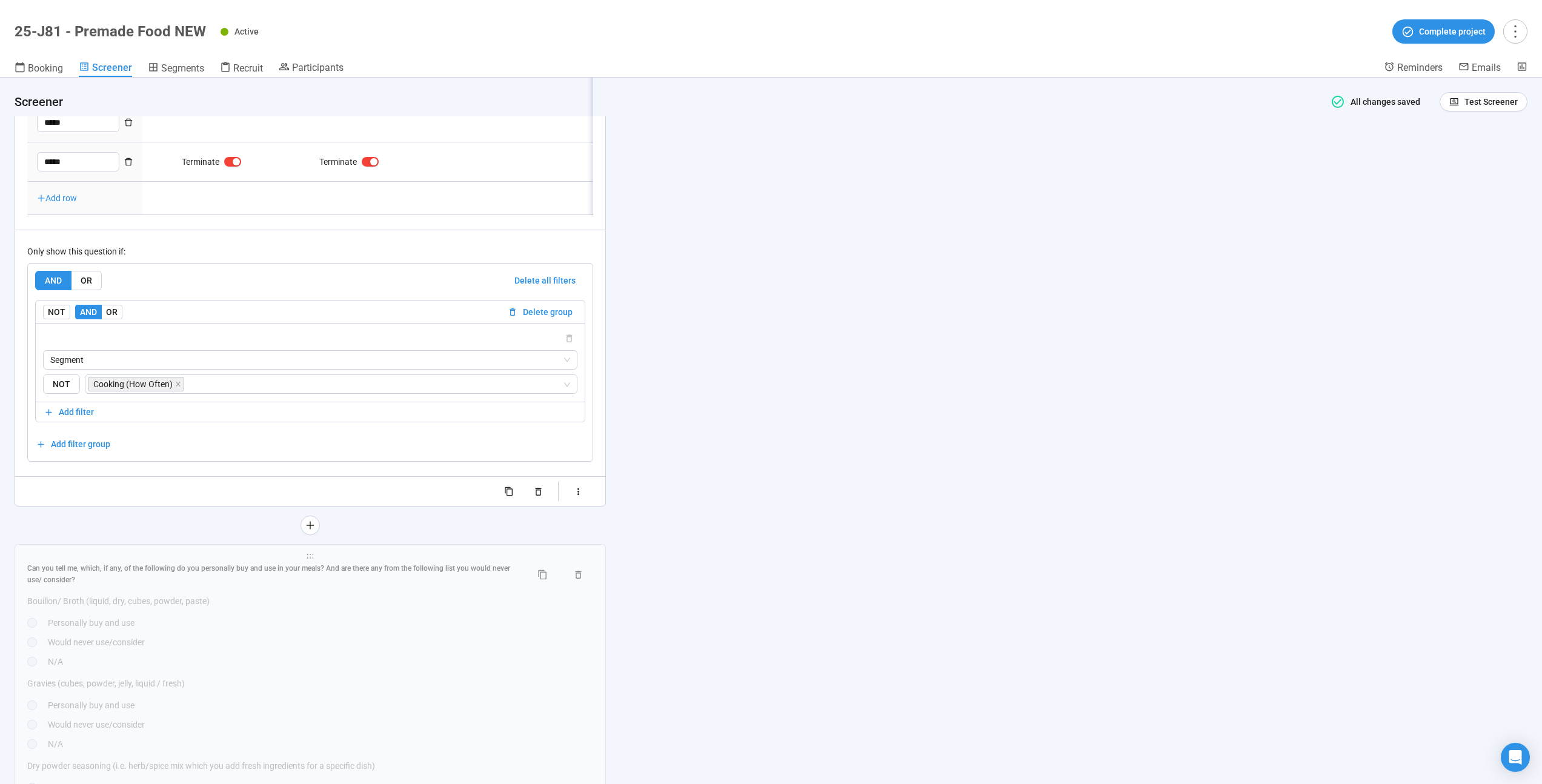
scroll to position [9811, 0]
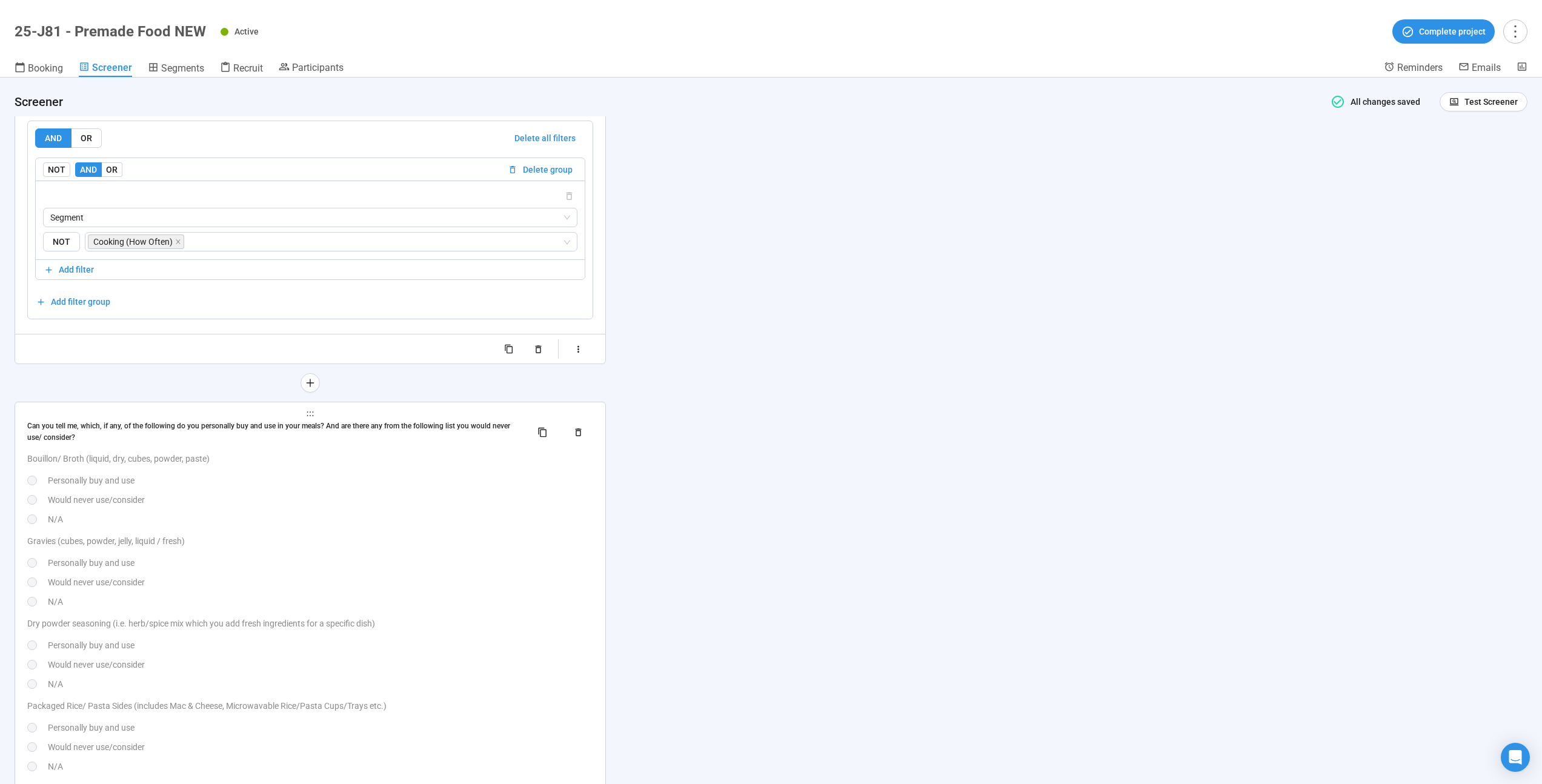
click at [405, 548] on p "Gravies (cubes, powder, jelly, liquid / fresh)" at bounding box center [310, 541] width 566 height 13
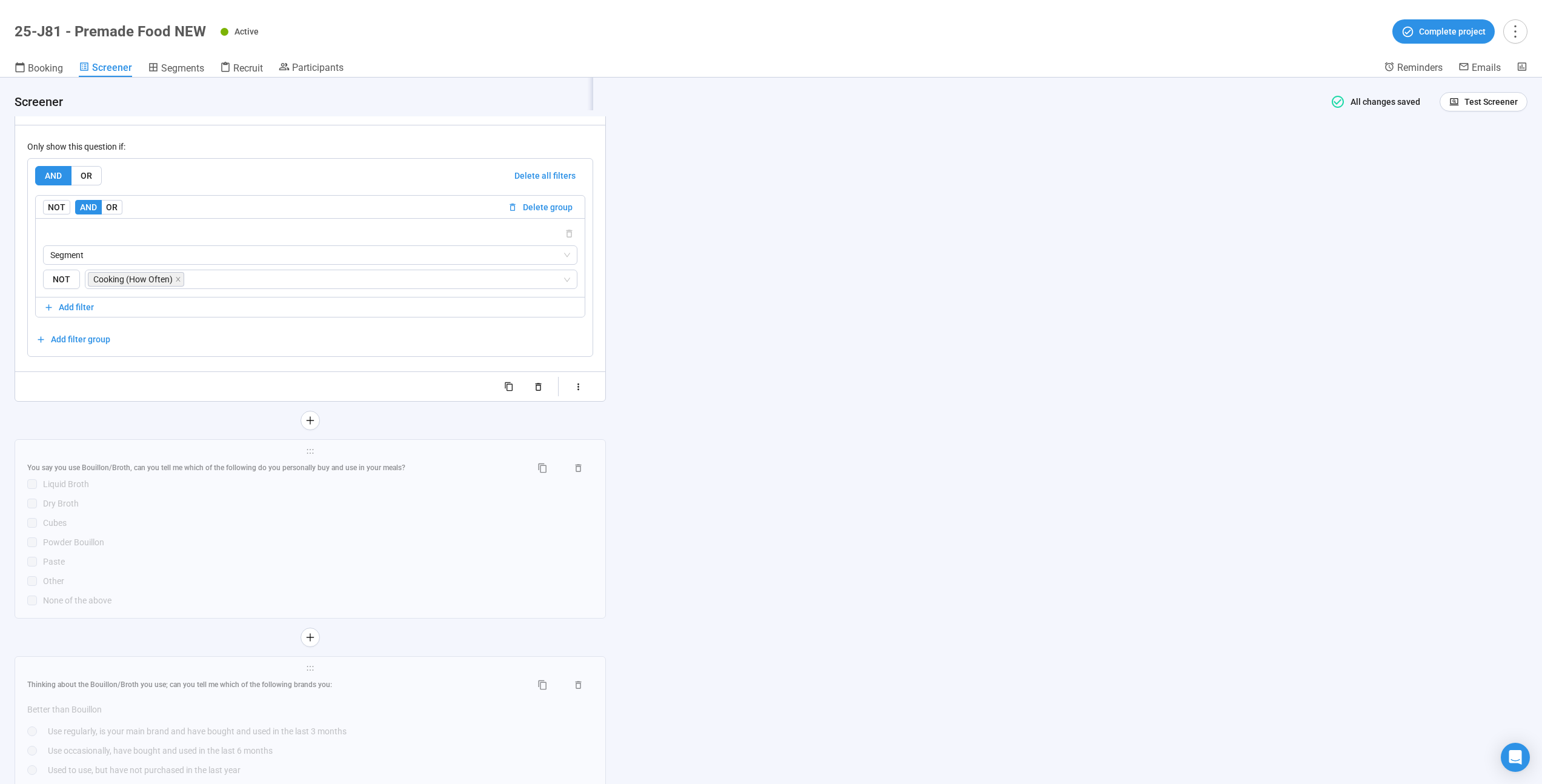
scroll to position [10806, 0]
click at [405, 546] on div "Powder Bouillon" at bounding box center [318, 540] width 550 height 13
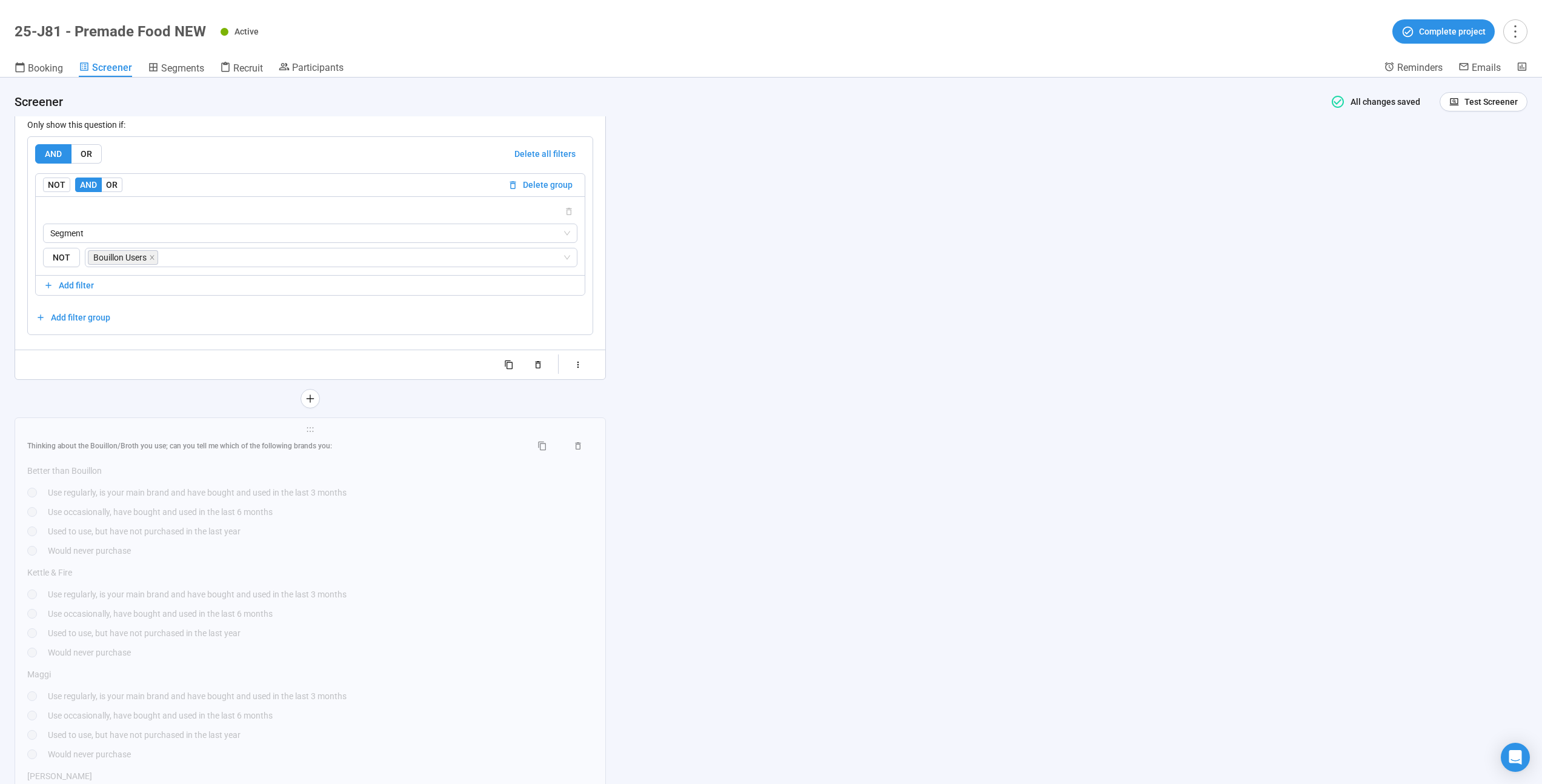
scroll to position [11019, 0]
click at [404, 551] on div "Thinking about the Bouillon/Broth you use; can you tell me which of the followi…" at bounding box center [310, 740] width 566 height 630
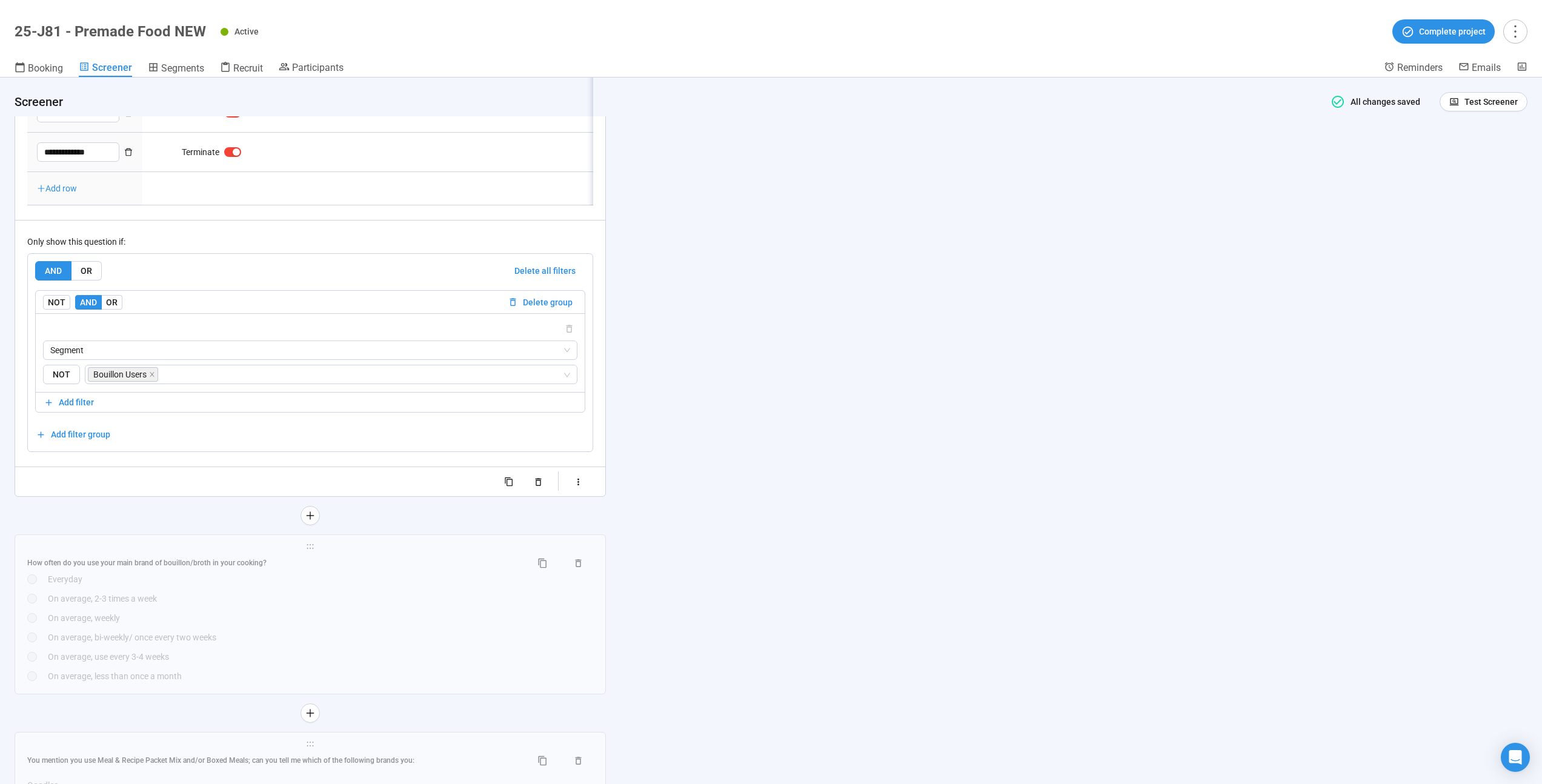
scroll to position [11428, 0]
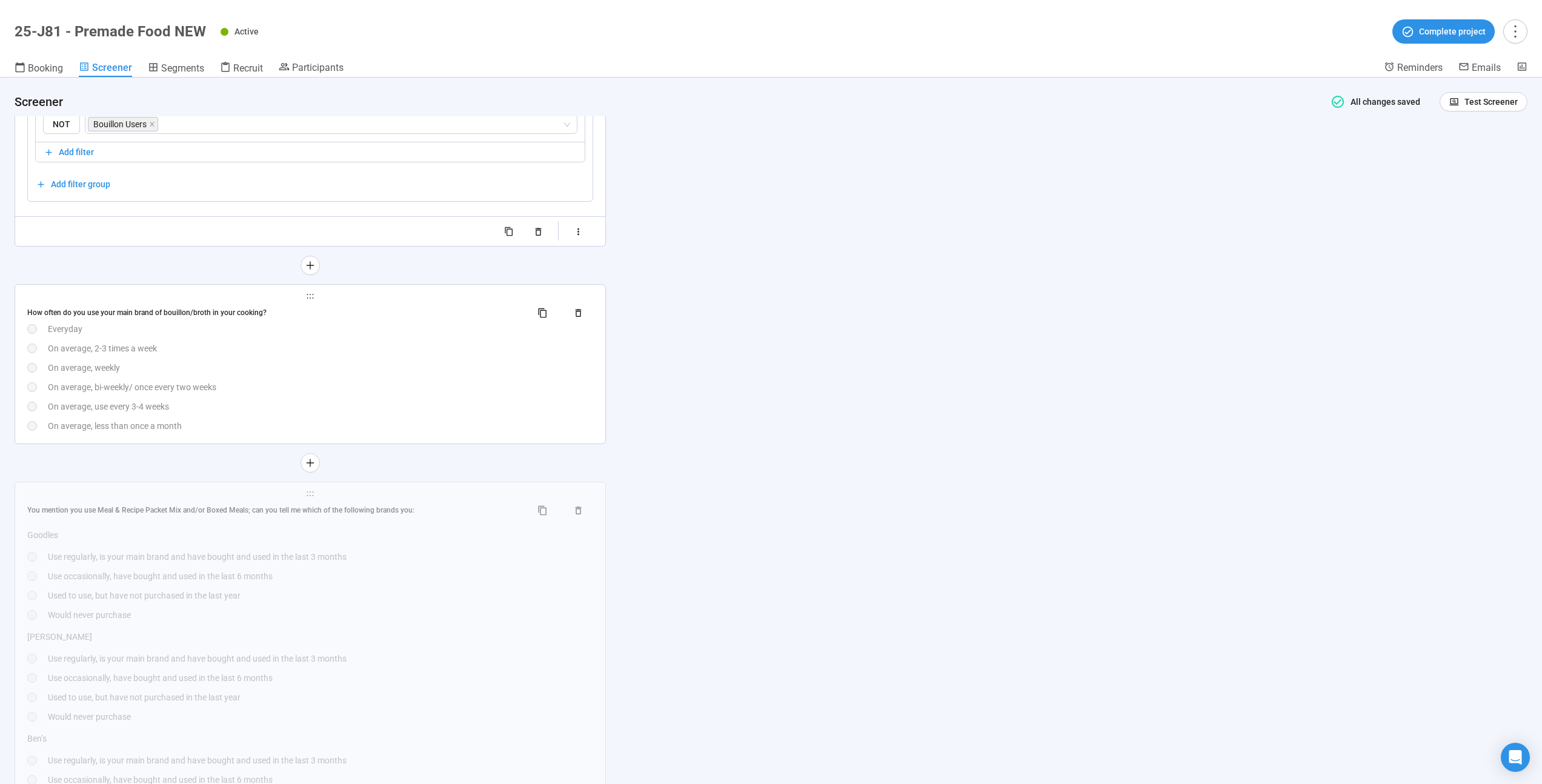
click at [400, 430] on div "On average, less than once a month" at bounding box center [321, 425] width 545 height 13
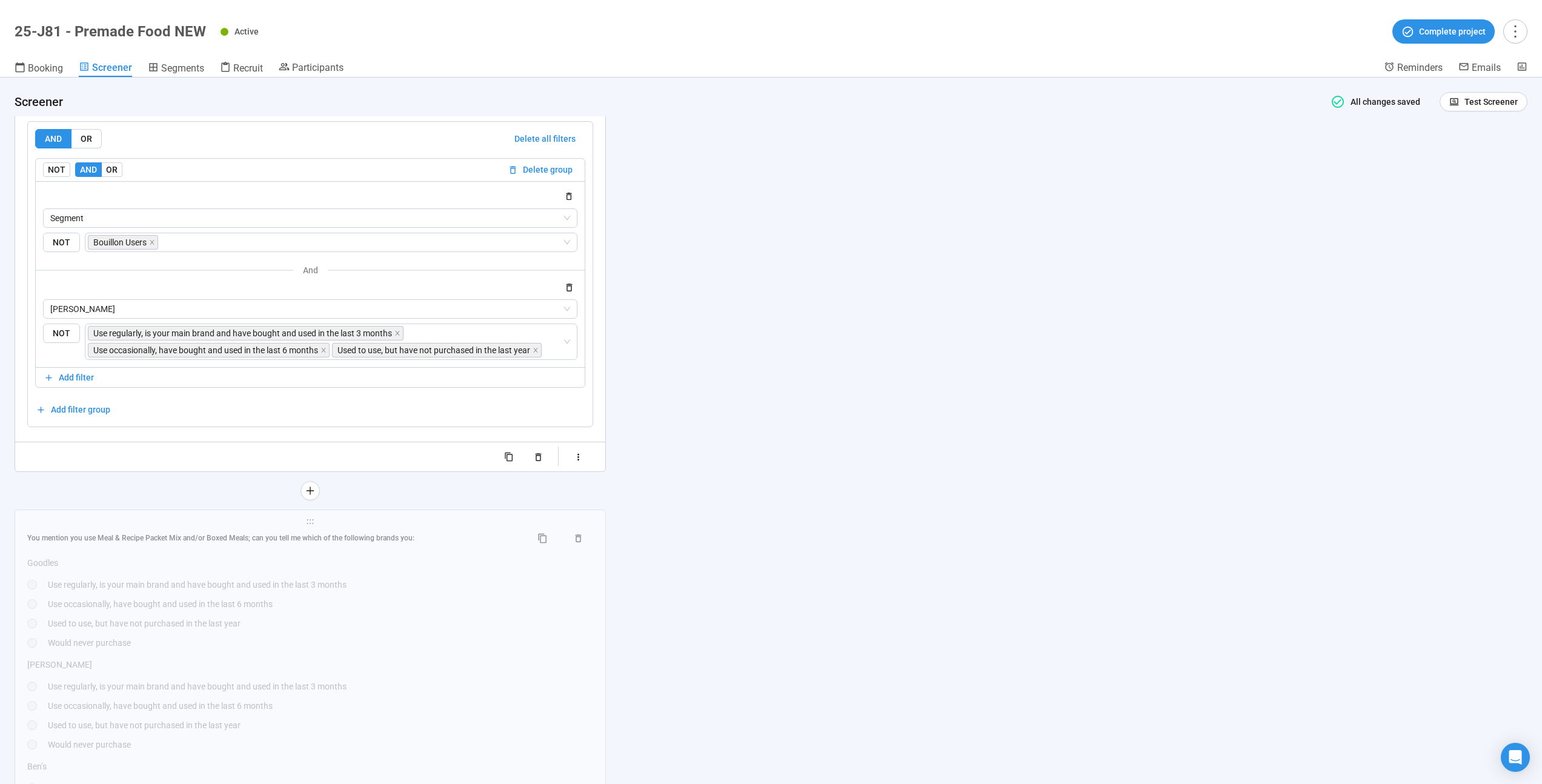
scroll to position [12011, 0]
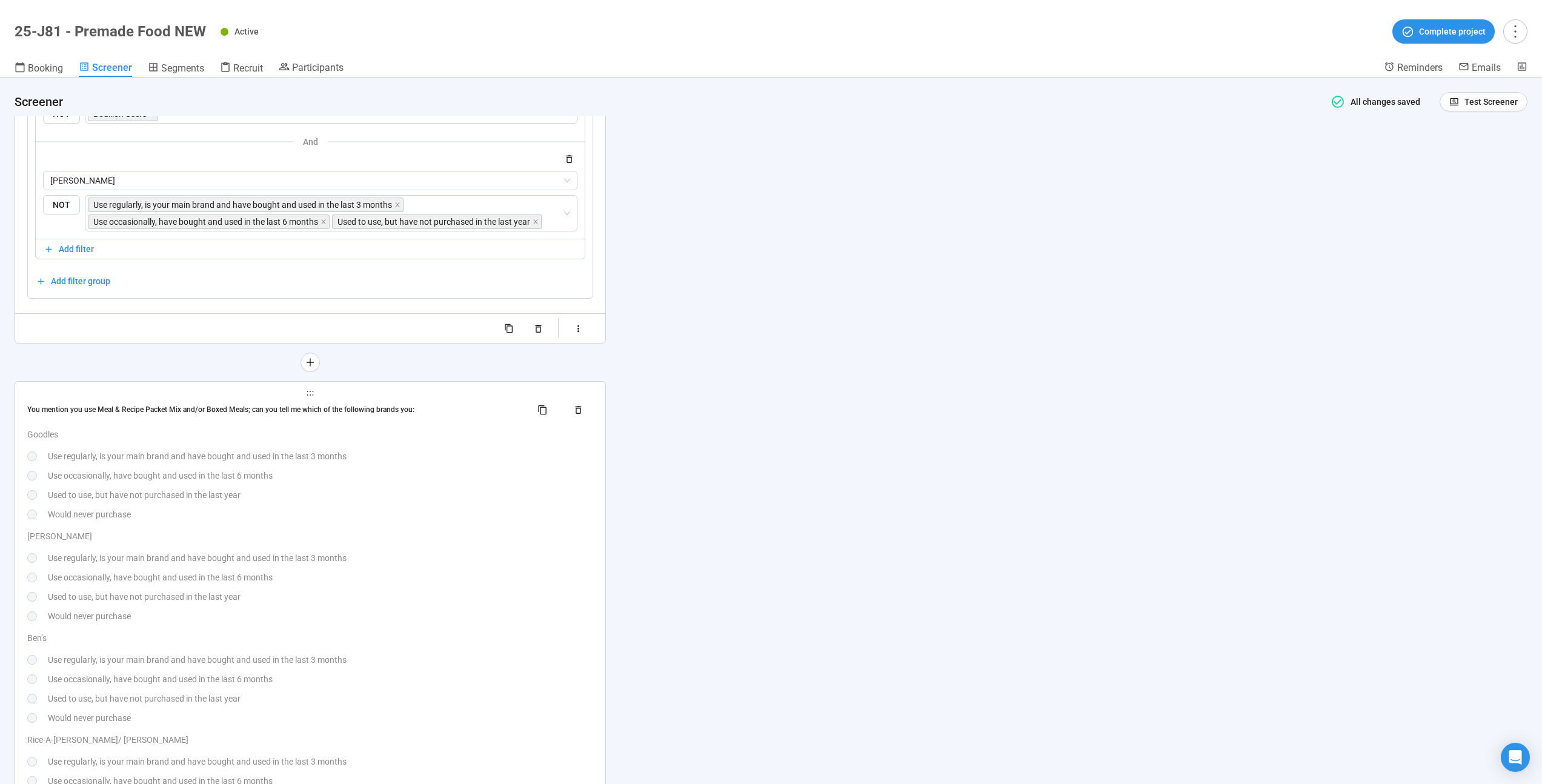
click at [407, 523] on div "You mention you use Meal & Recipe Packet Mix and/or Boxed Meals; can you tell m…" at bounding box center [310, 715] width 566 height 630
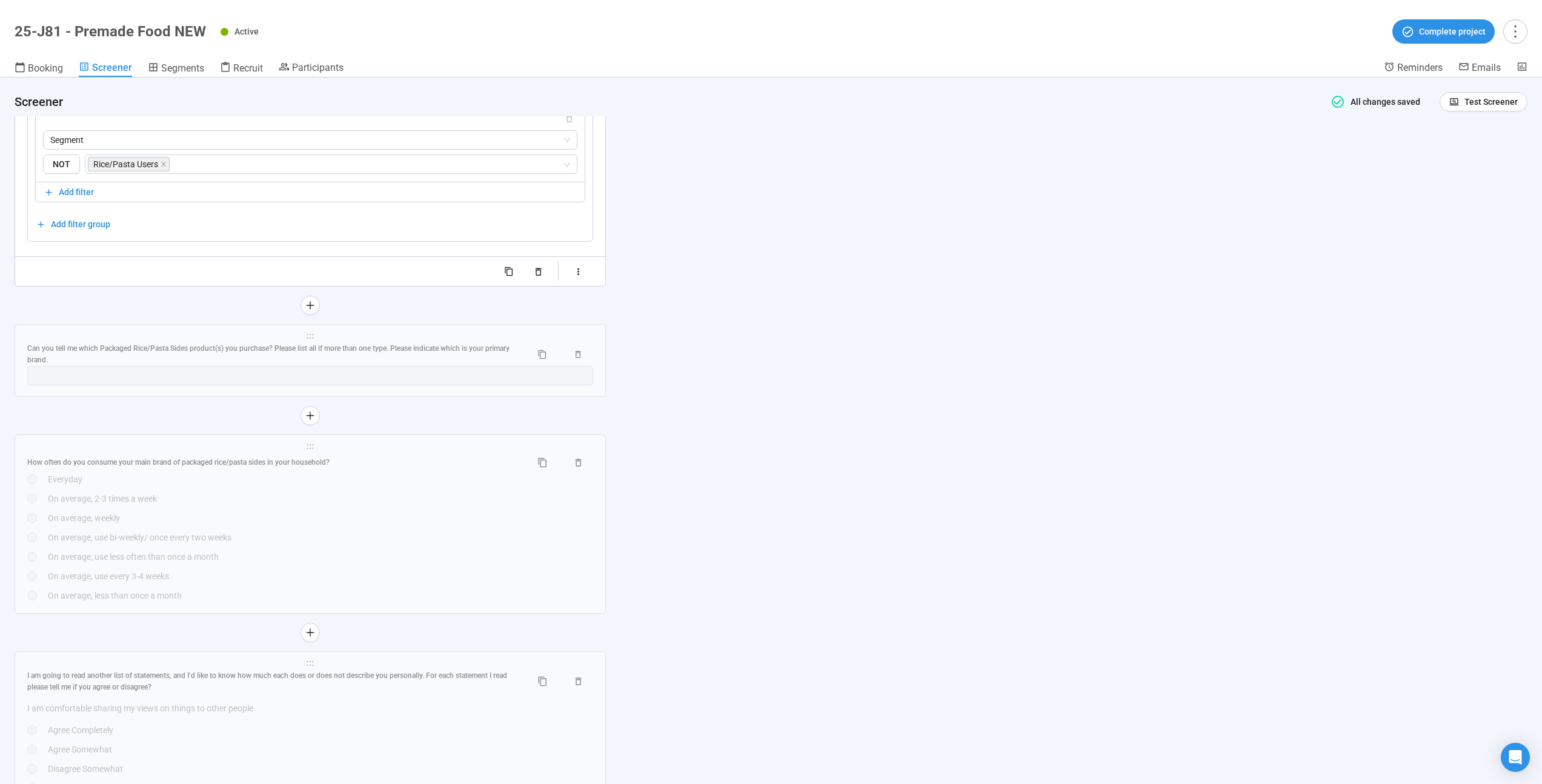
scroll to position [12309, 0]
click at [405, 522] on div "How often do you consume your main brand of packaged rice/pasta sides in your h…" at bounding box center [310, 515] width 566 height 149
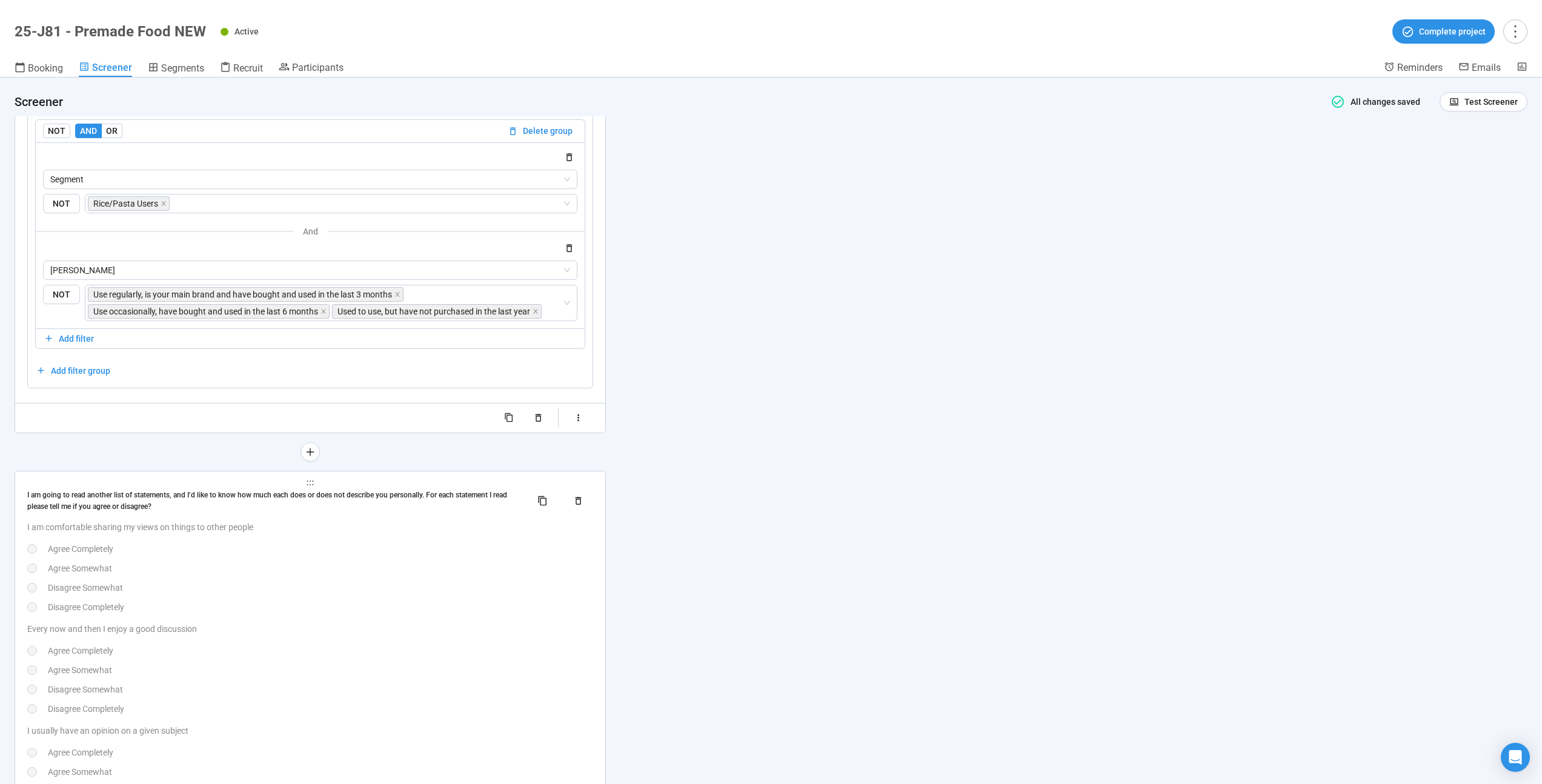
scroll to position [12969, 0]
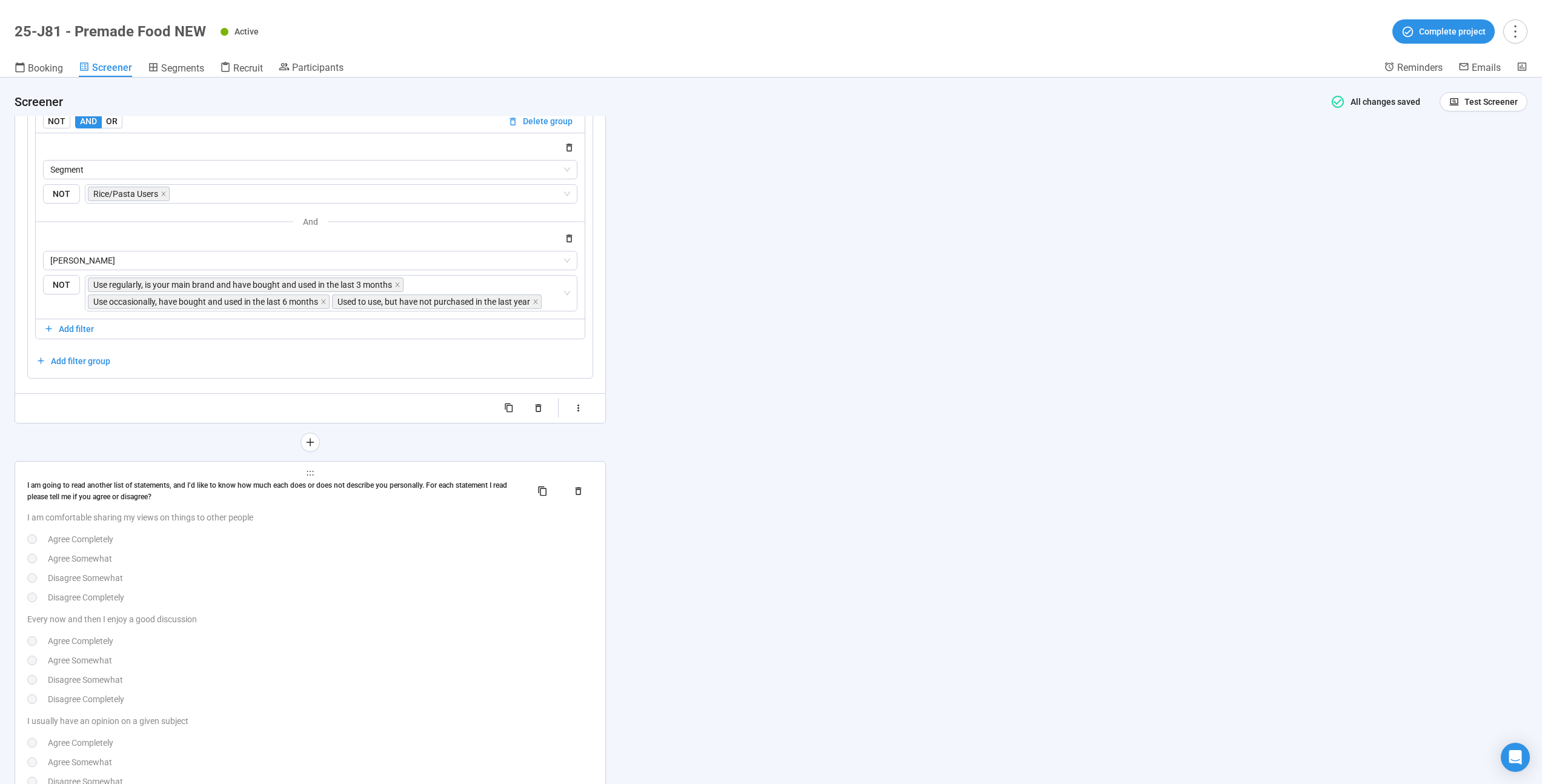
click at [404, 546] on div "Agree Completely" at bounding box center [321, 539] width 545 height 13
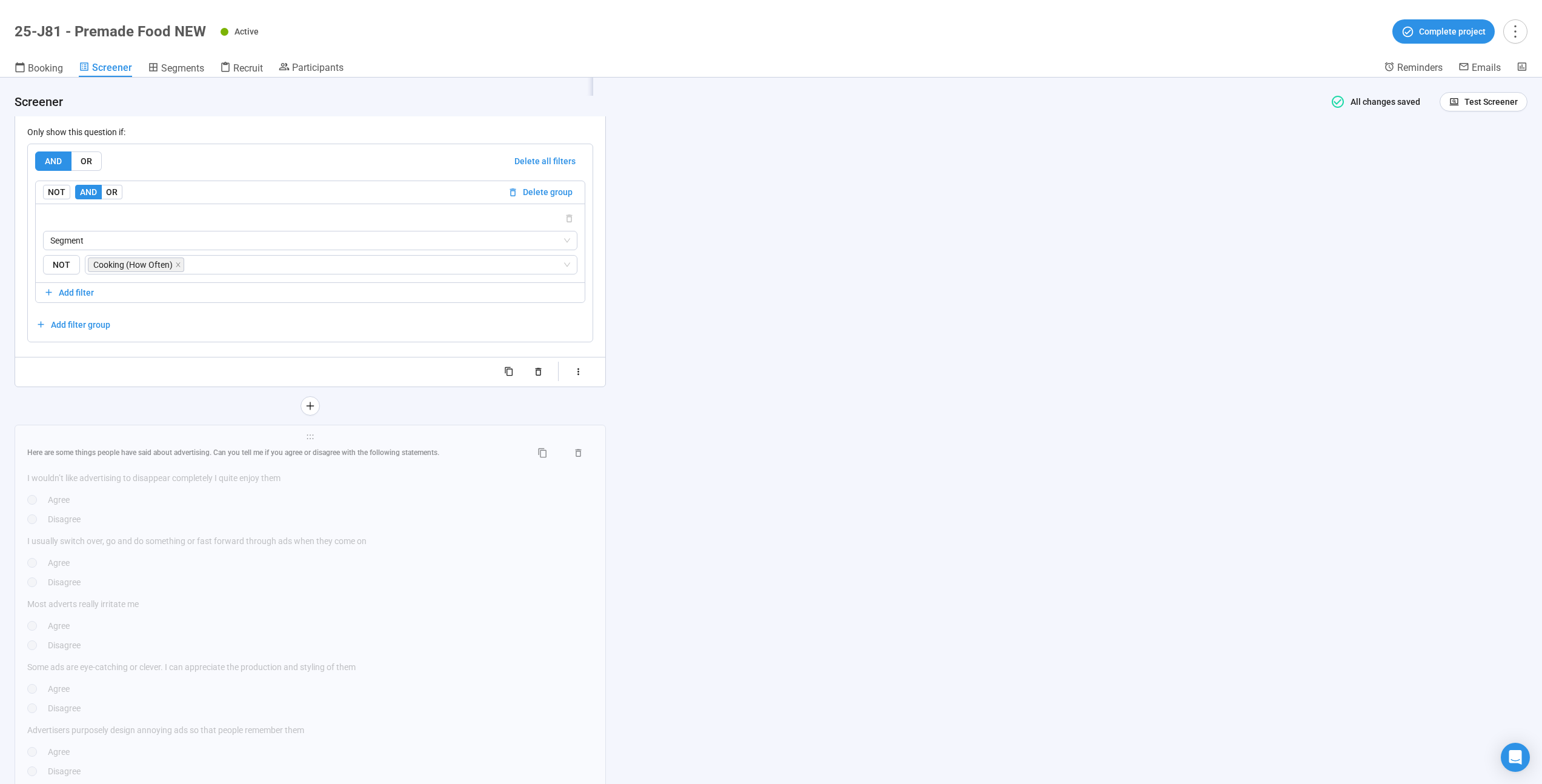
scroll to position [13410, 0]
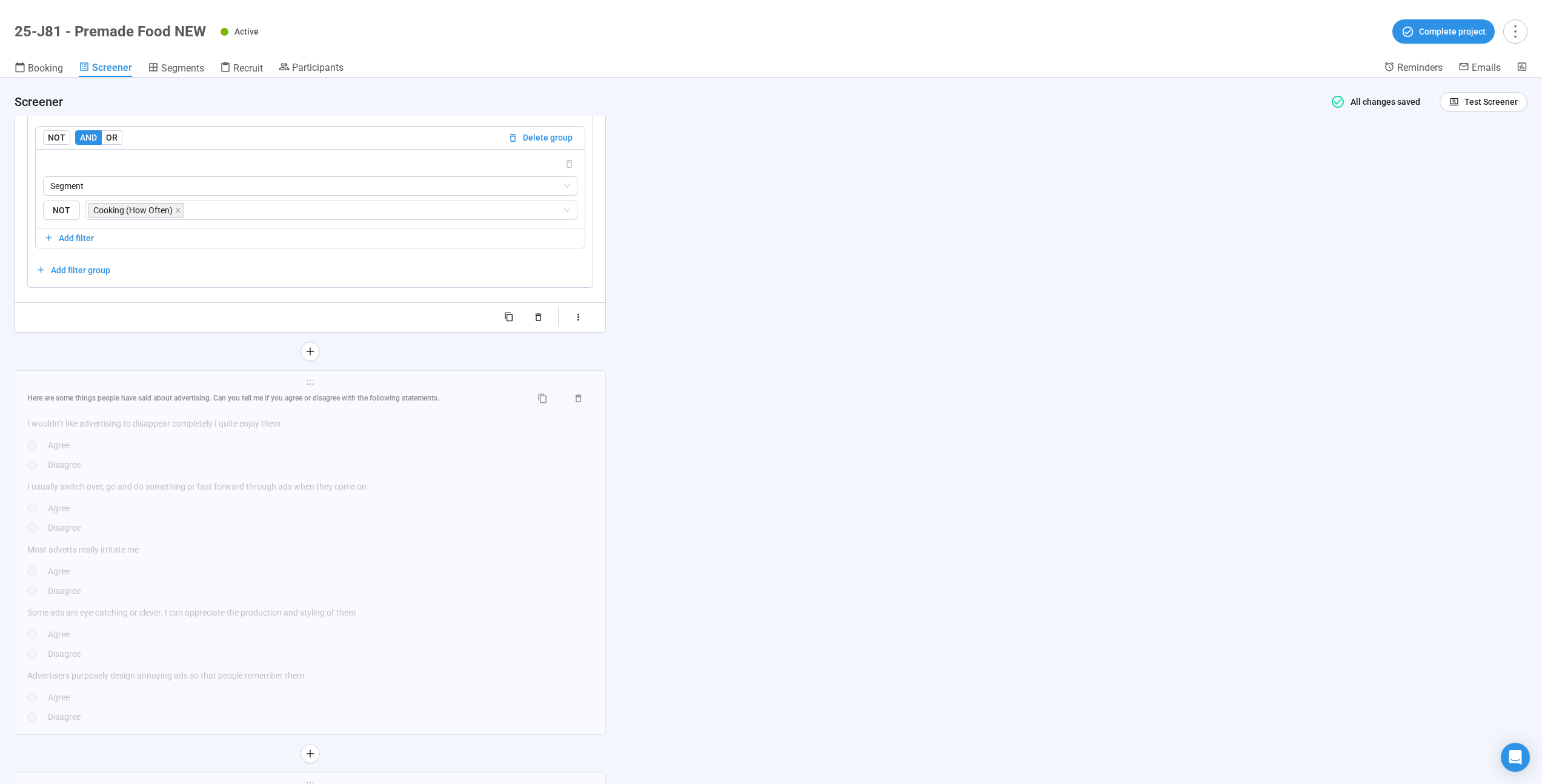
click at [401, 546] on div "Here are some things people have said about advertising. Can you tell me if you…" at bounding box center [310, 556] width 566 height 334
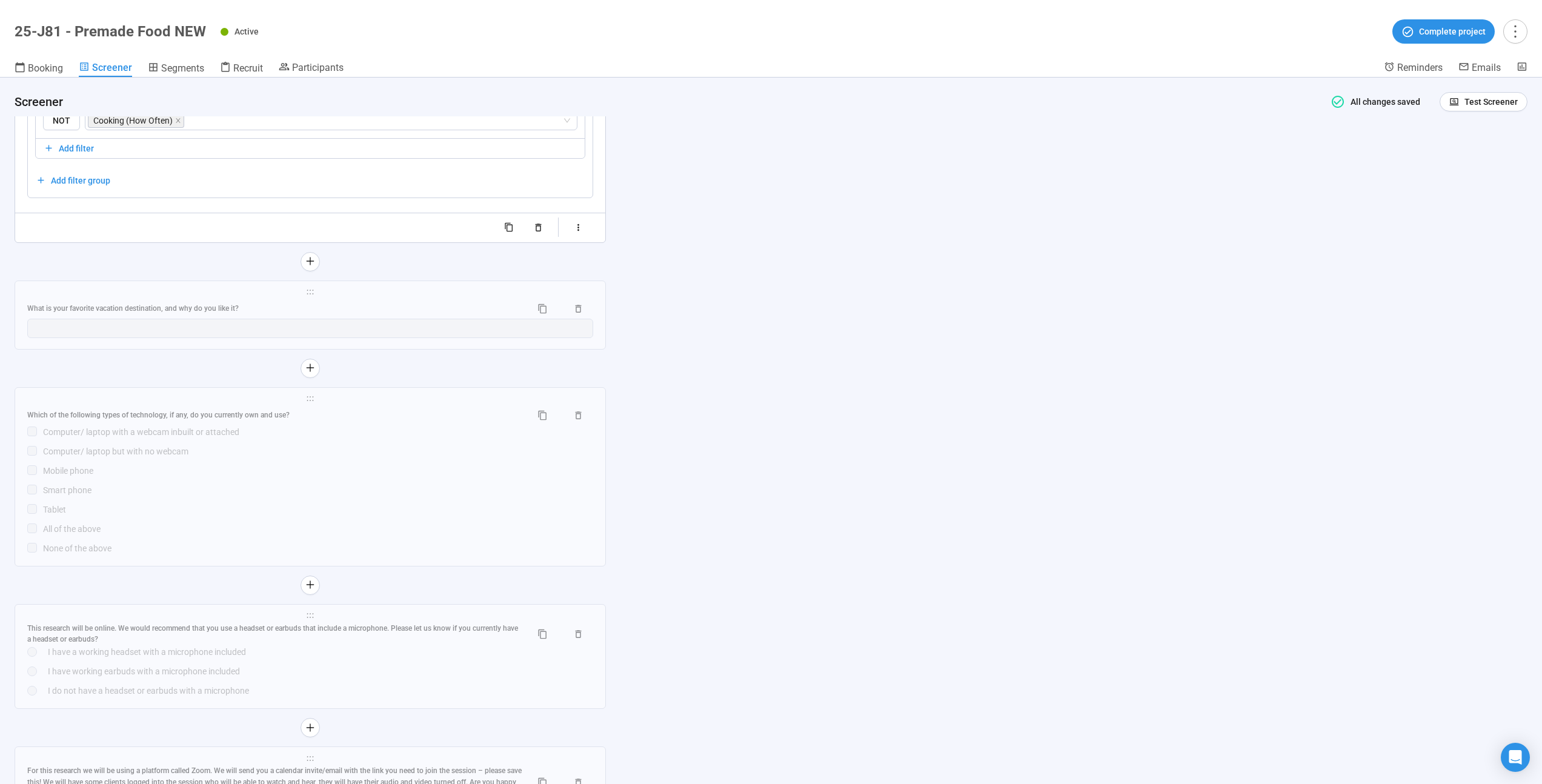
scroll to position [14164, 0]
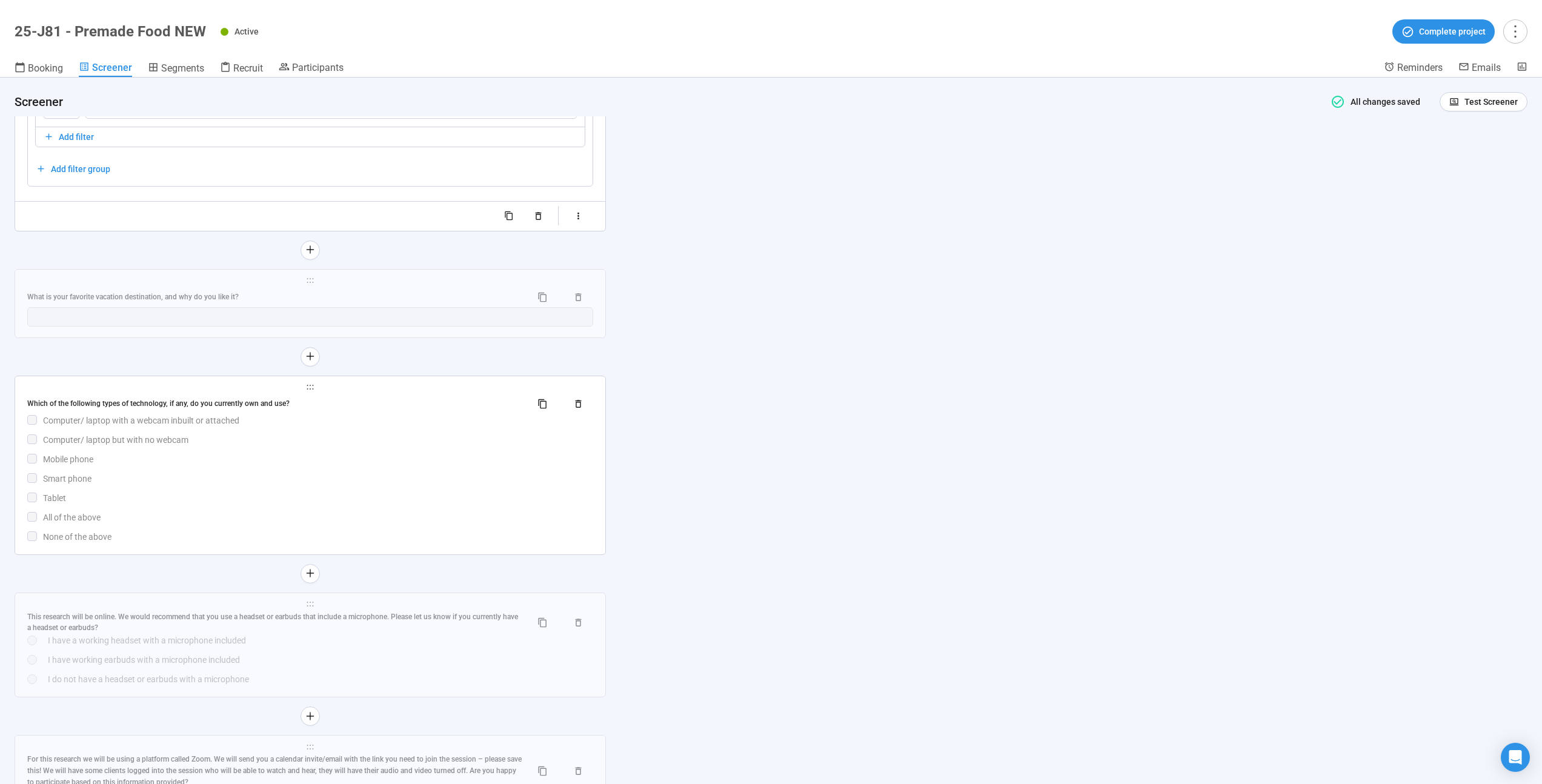
click at [402, 529] on div "Which of the following types of technology, if any, do you currently own and us…" at bounding box center [310, 468] width 566 height 149
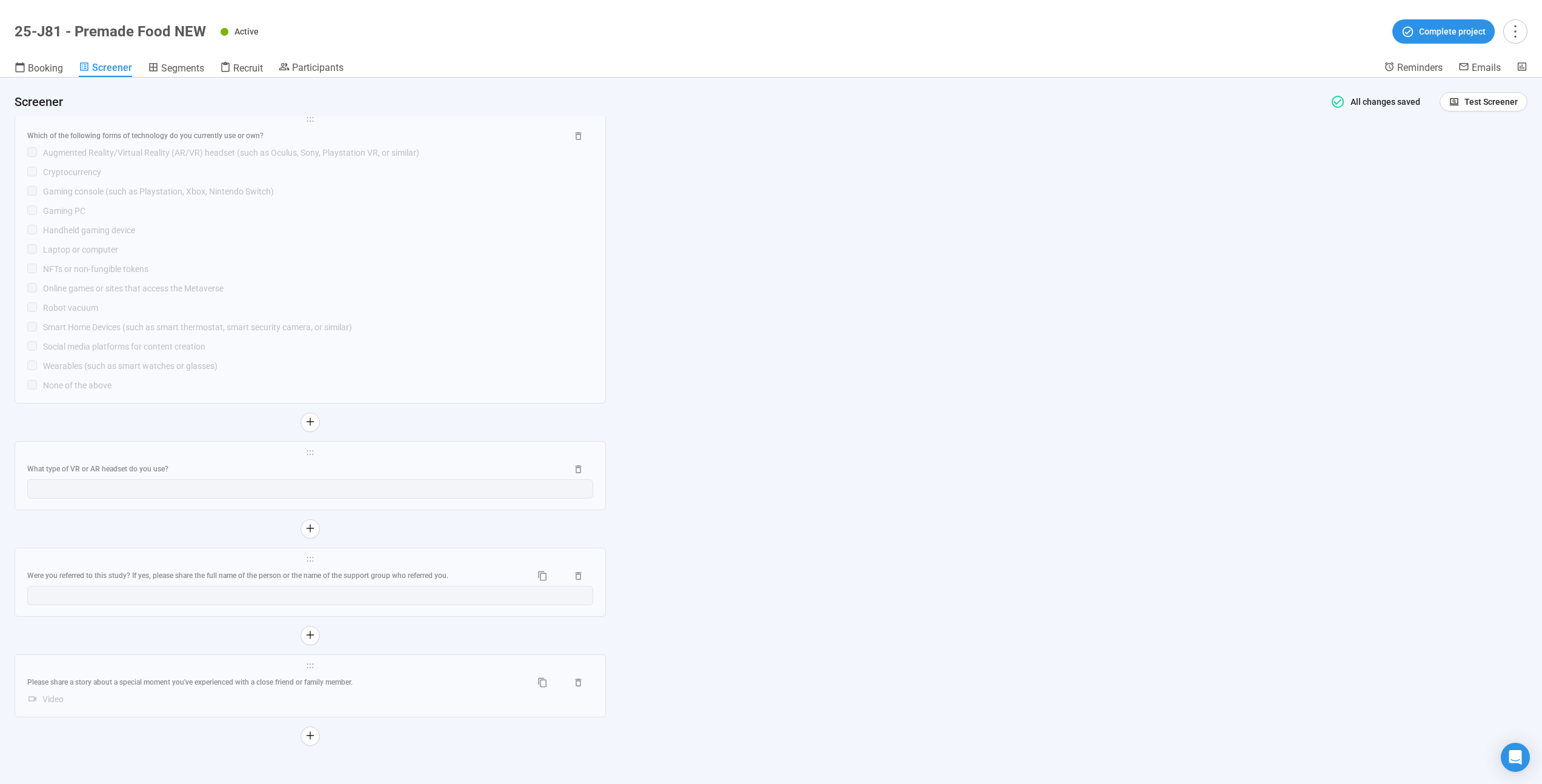
scroll to position [15031, 0]
click at [754, 406] on div "**********" at bounding box center [771, 430] width 1542 height 707
click at [1472, 103] on span "Test Screener" at bounding box center [1491, 102] width 53 height 13
click at [1462, 162] on link "Test screener" at bounding box center [1467, 165] width 50 height 10
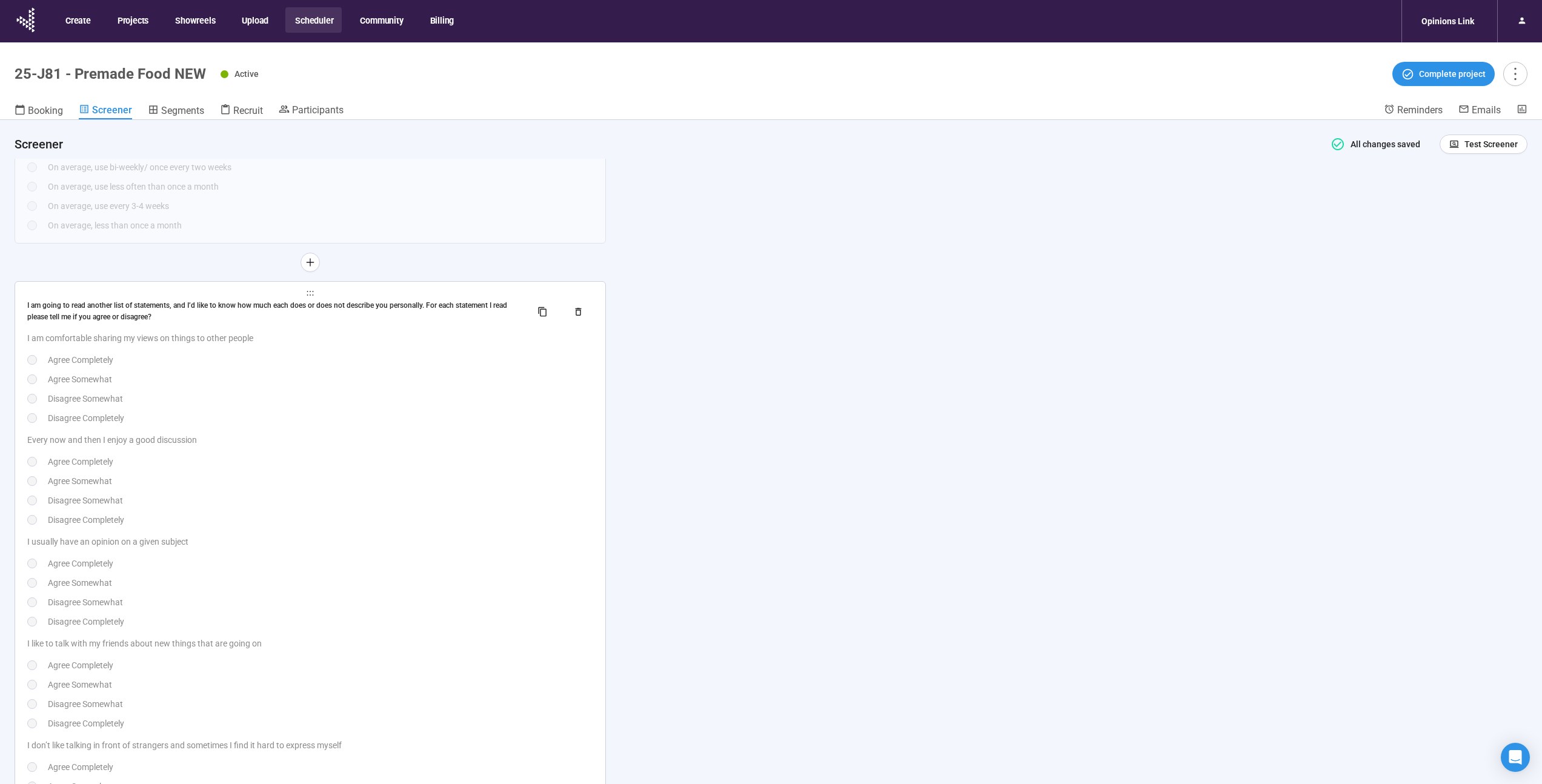
scroll to position [12531, 0]
click at [481, 438] on p "Every now and then I enjoy a good discussion" at bounding box center [310, 439] width 566 height 13
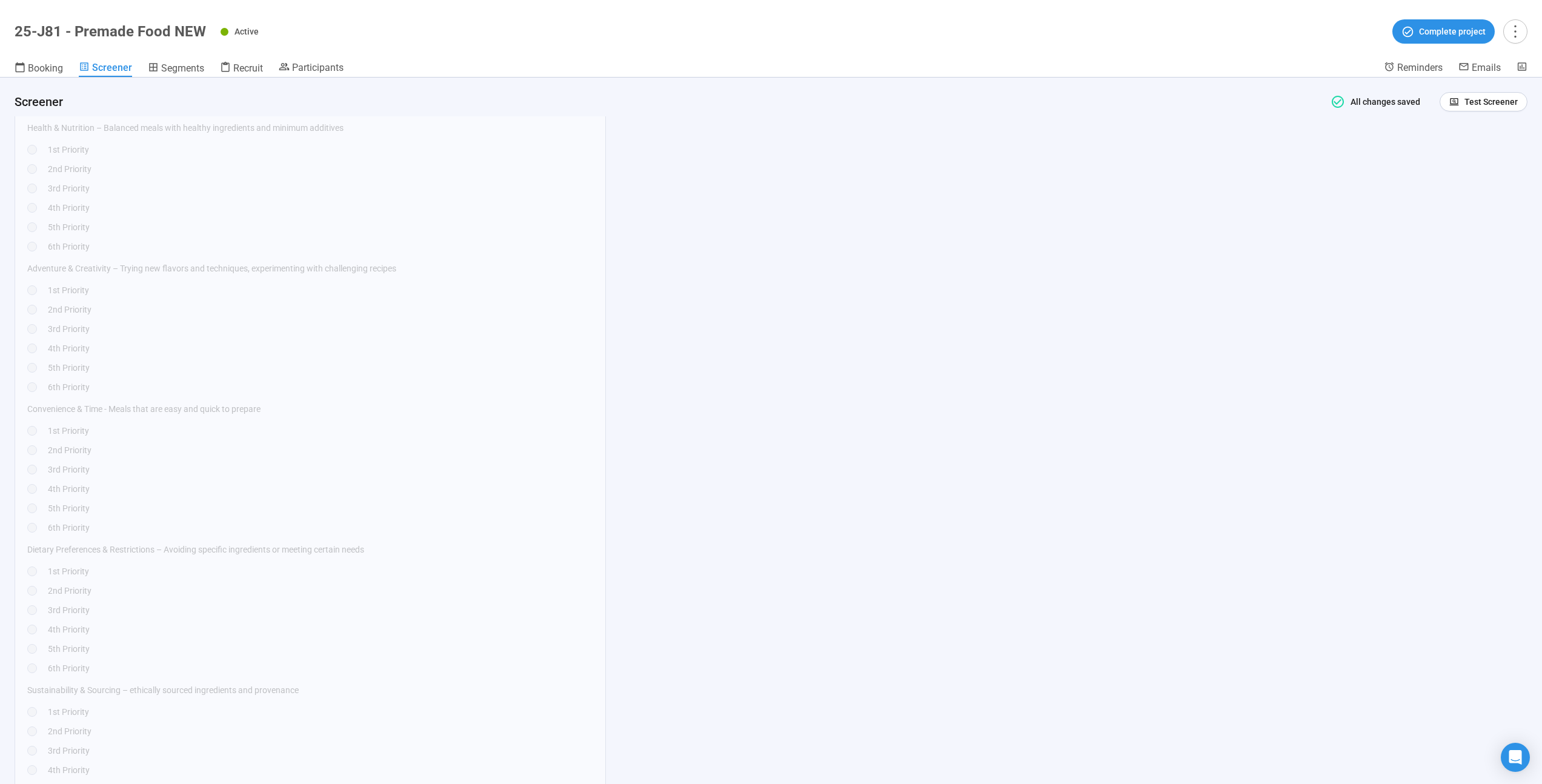
scroll to position [7380, 0]
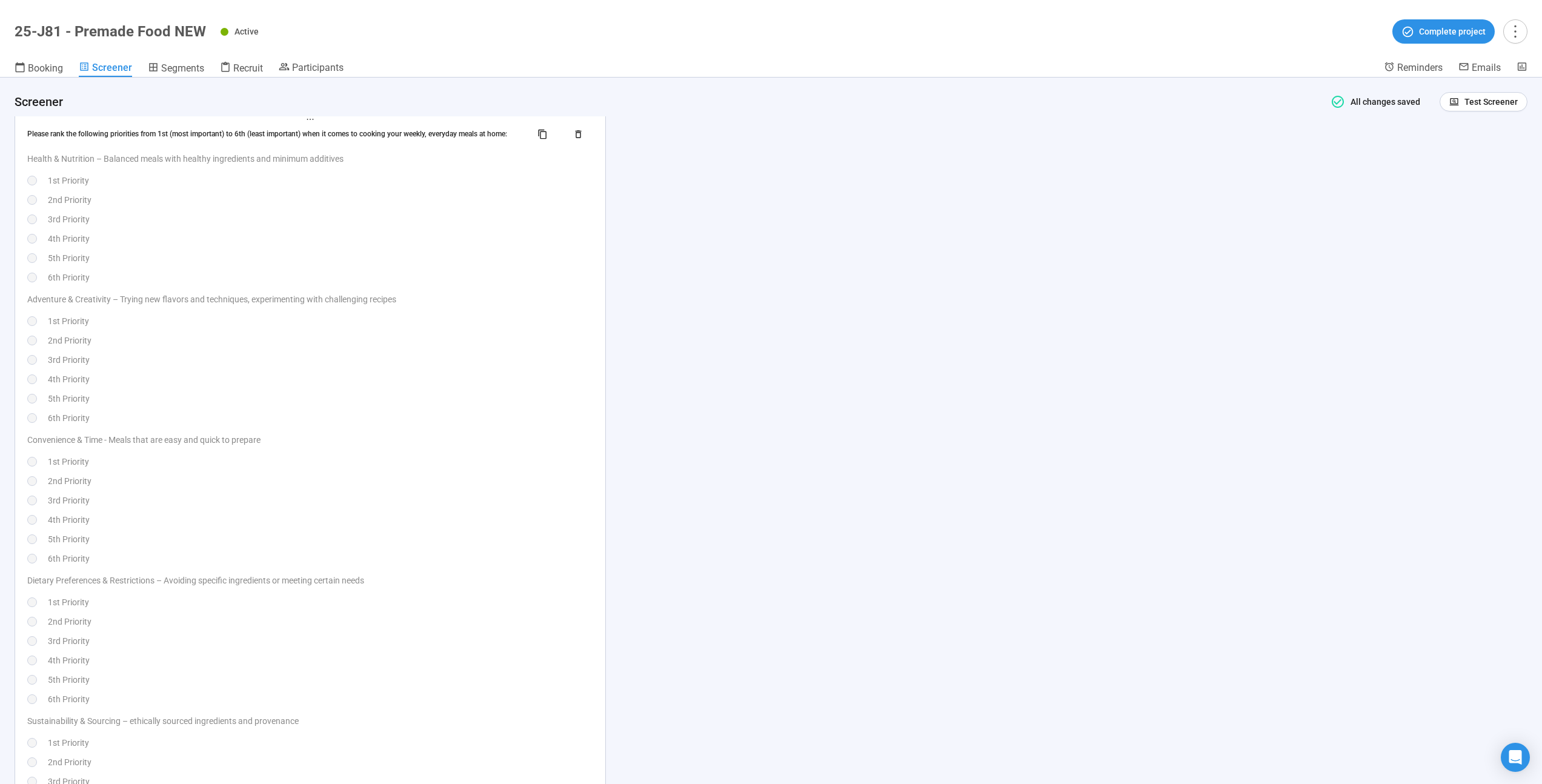
click at [402, 258] on div "5th Priority" at bounding box center [321, 258] width 545 height 13
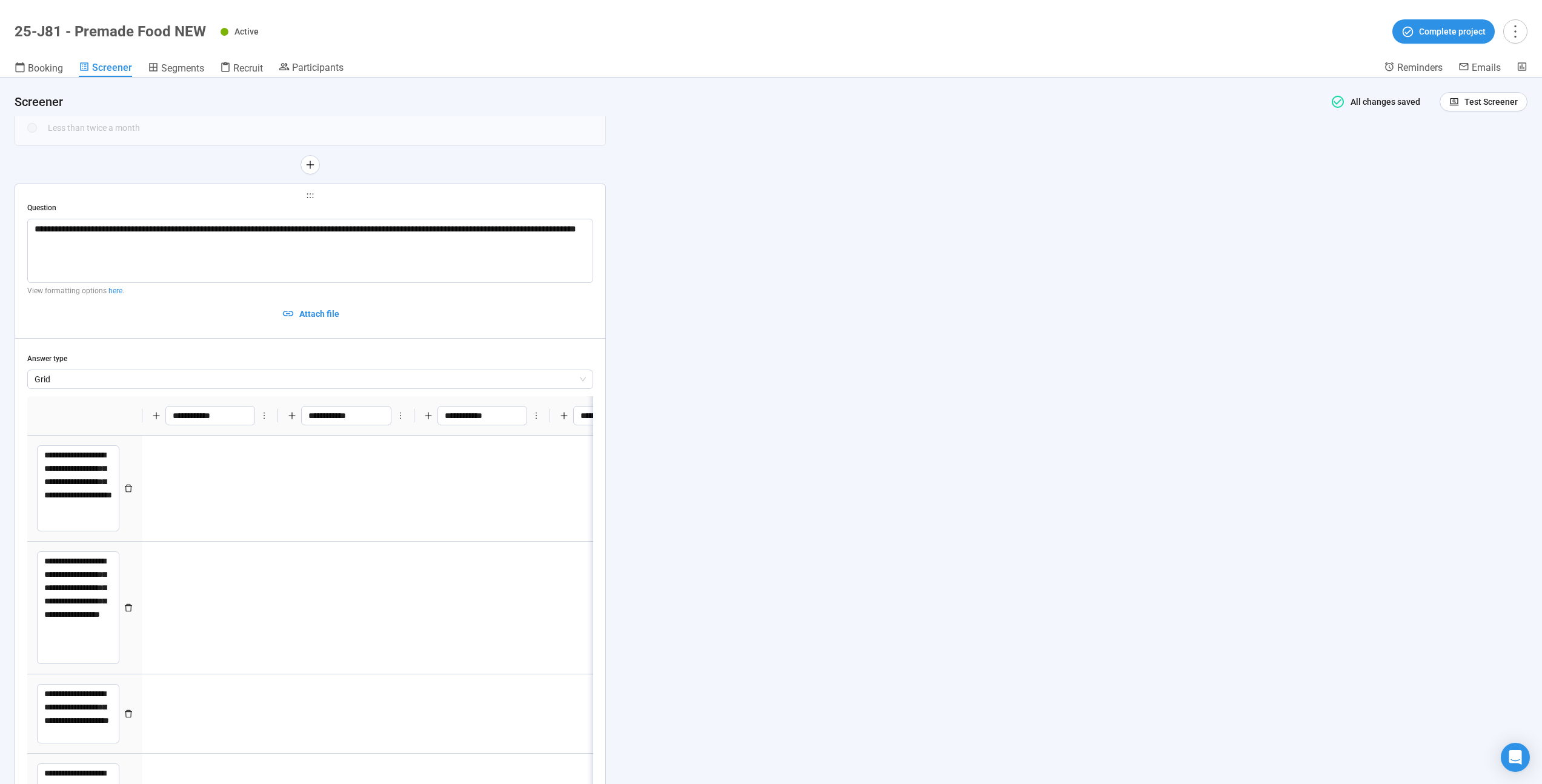
scroll to position [7283, 0]
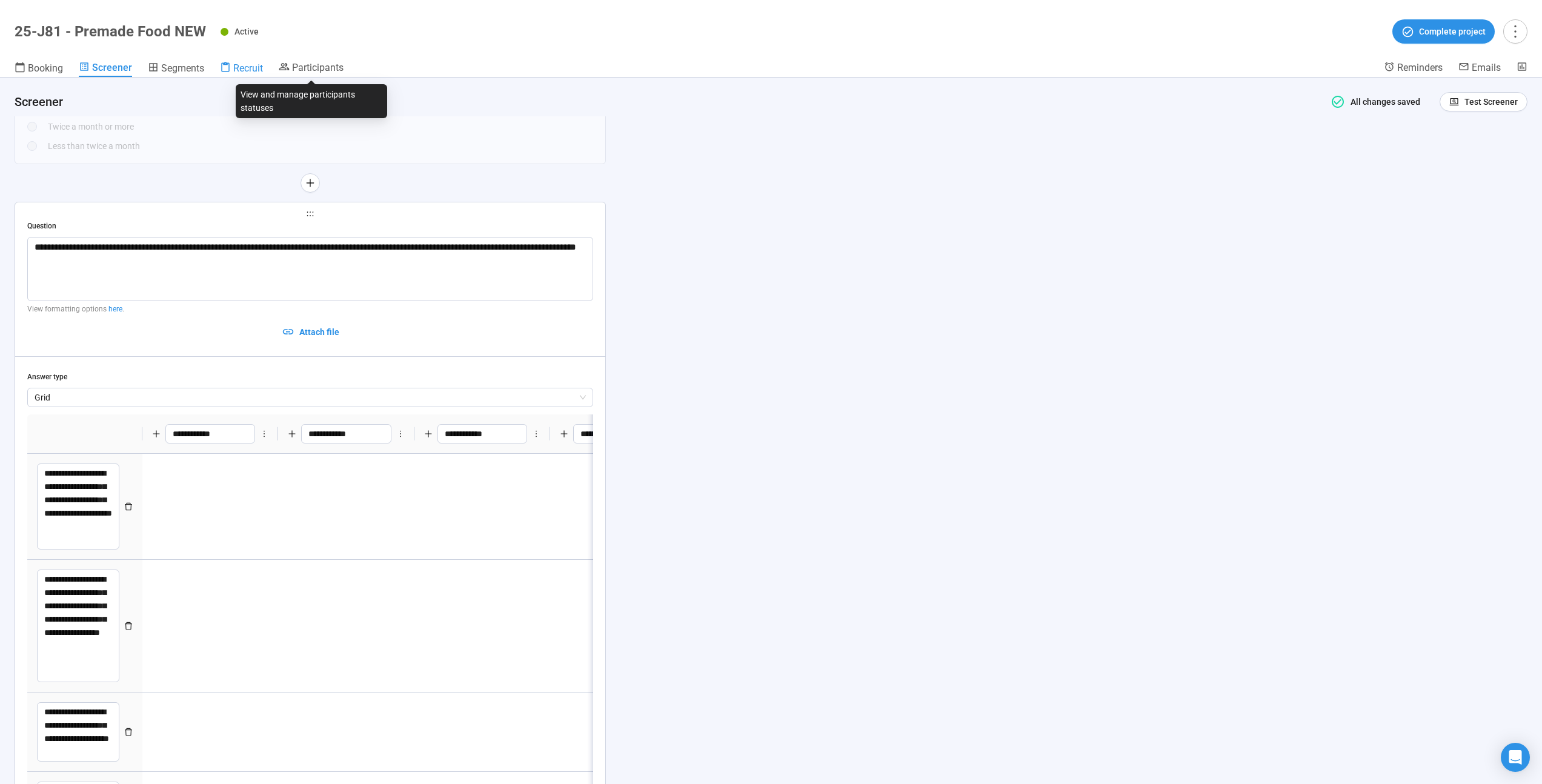
click at [244, 71] on span "Recruit" at bounding box center [248, 68] width 30 height 11
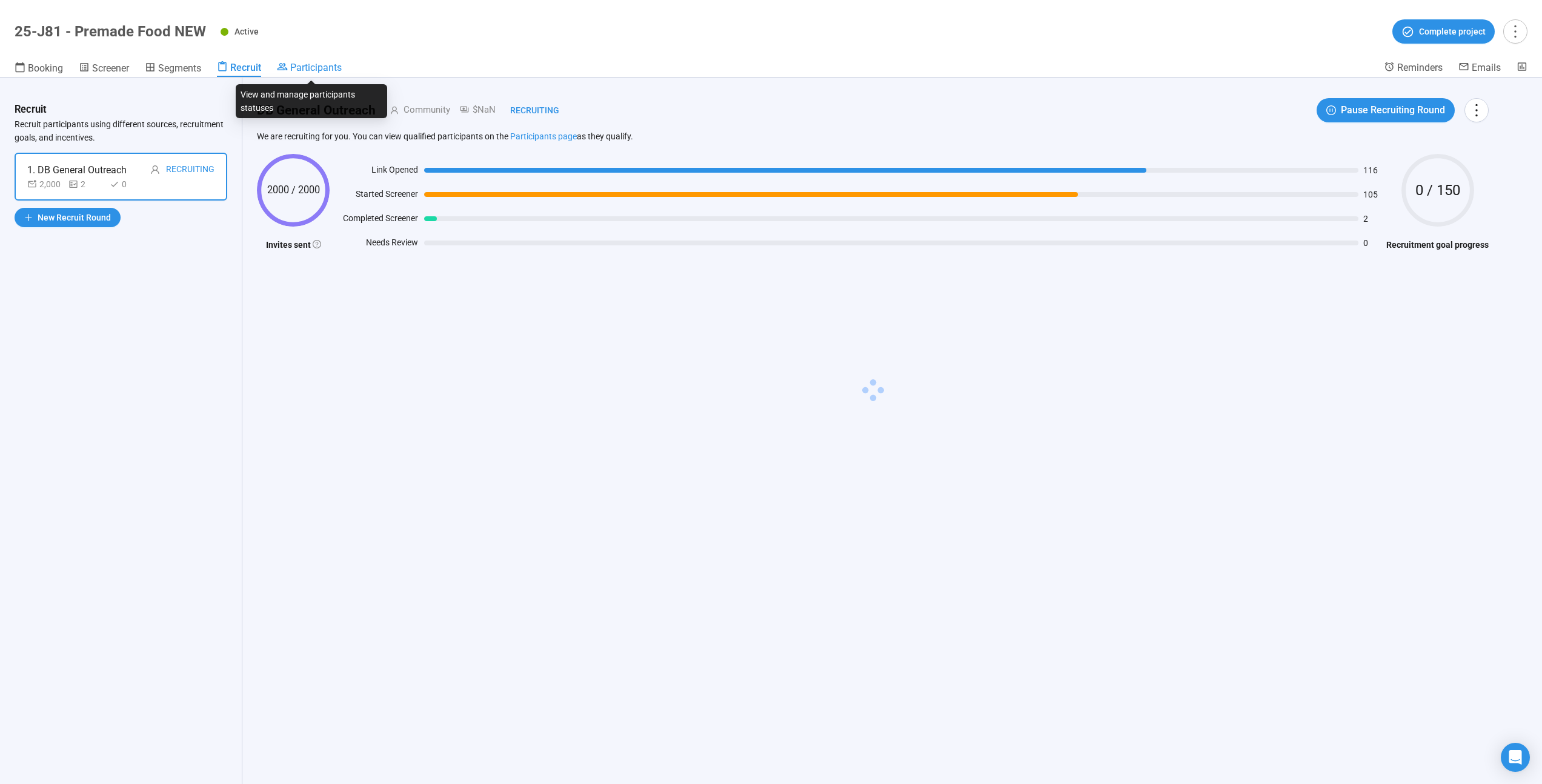
click at [288, 69] on icon at bounding box center [283, 67] width 11 height 7
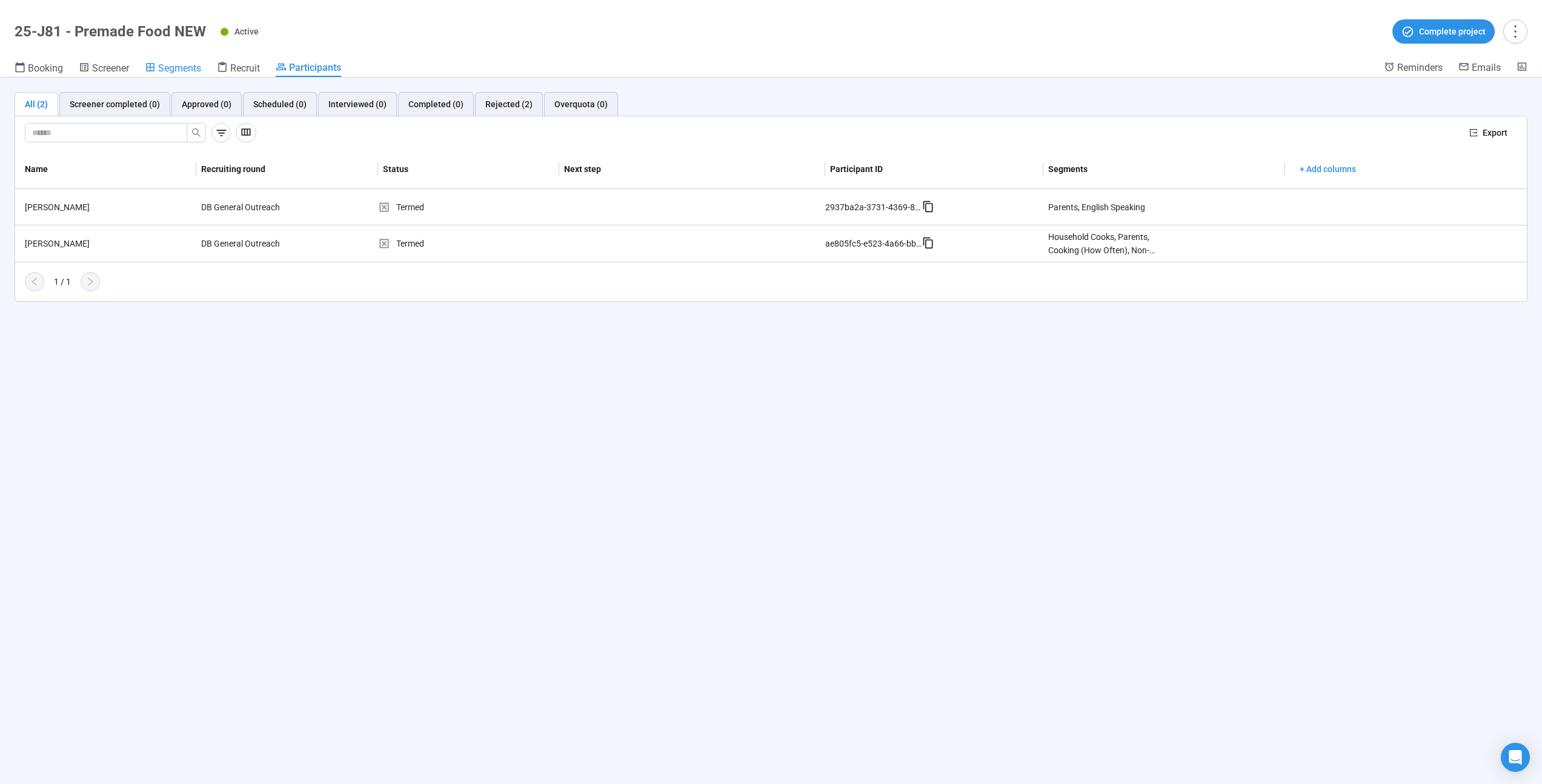
click at [179, 70] on span "Segments" at bounding box center [180, 68] width 43 height 11
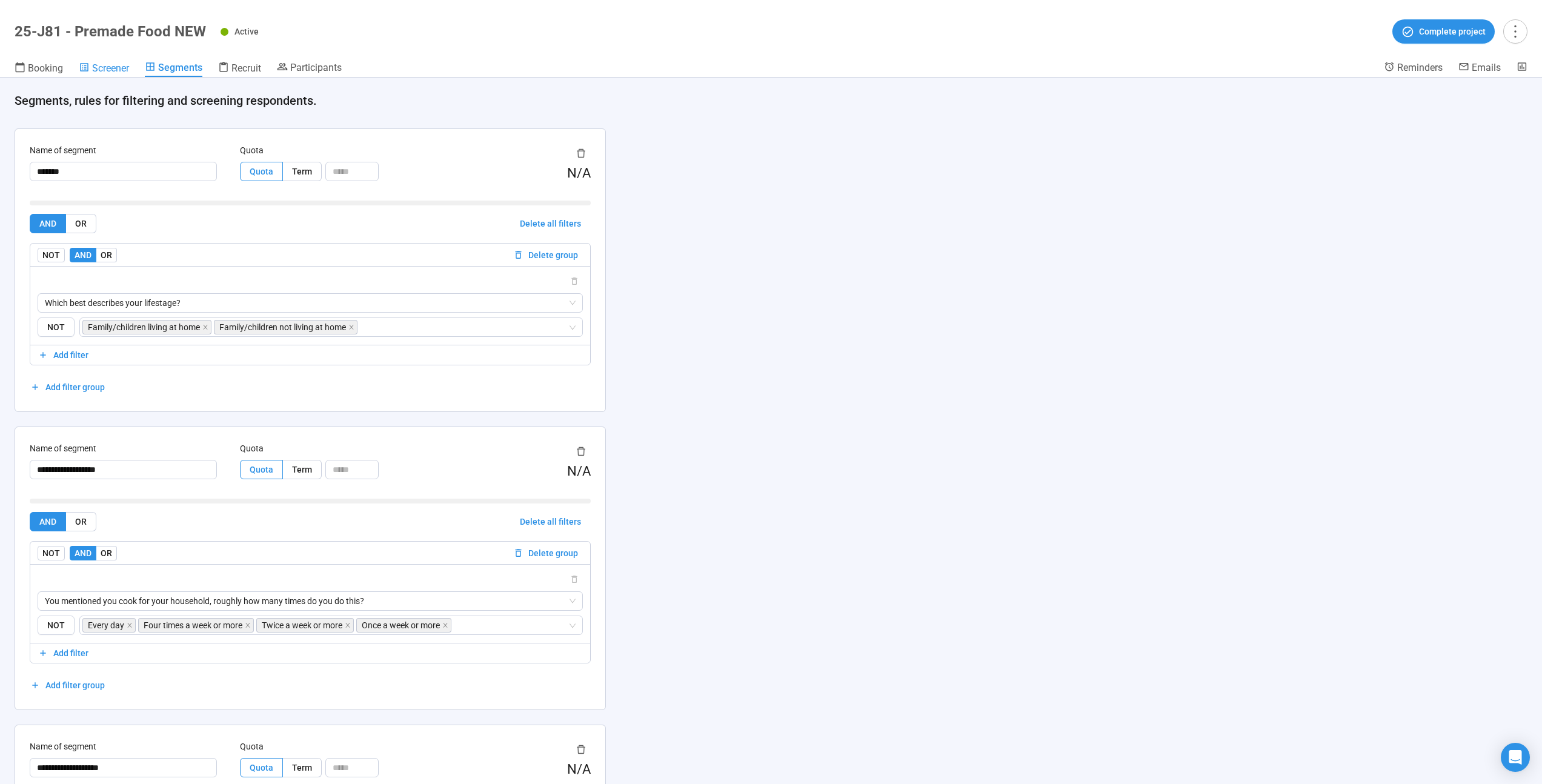
click at [101, 69] on span "Screener" at bounding box center [110, 68] width 37 height 11
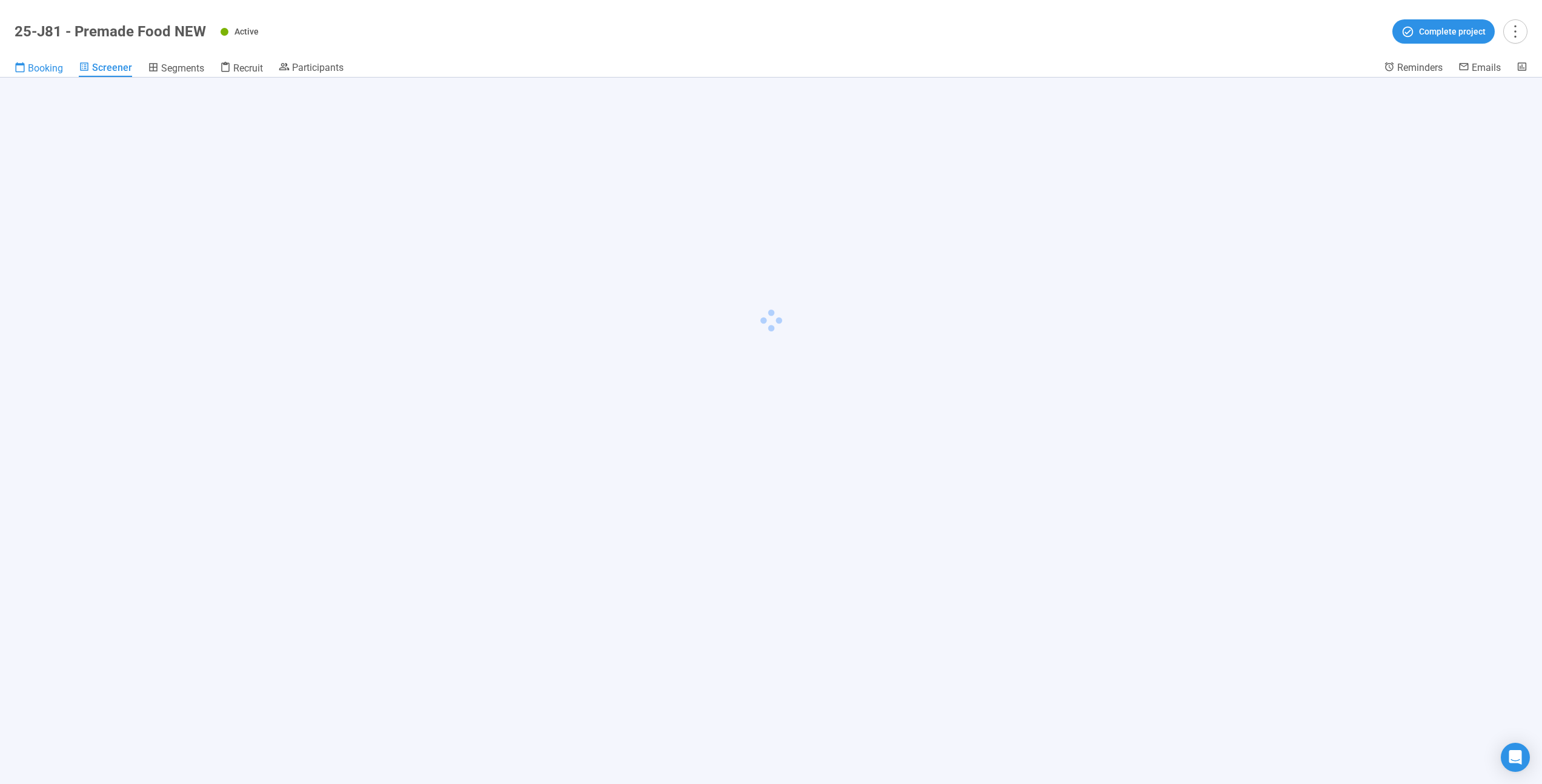
click at [47, 71] on span "Booking" at bounding box center [46, 68] width 35 height 11
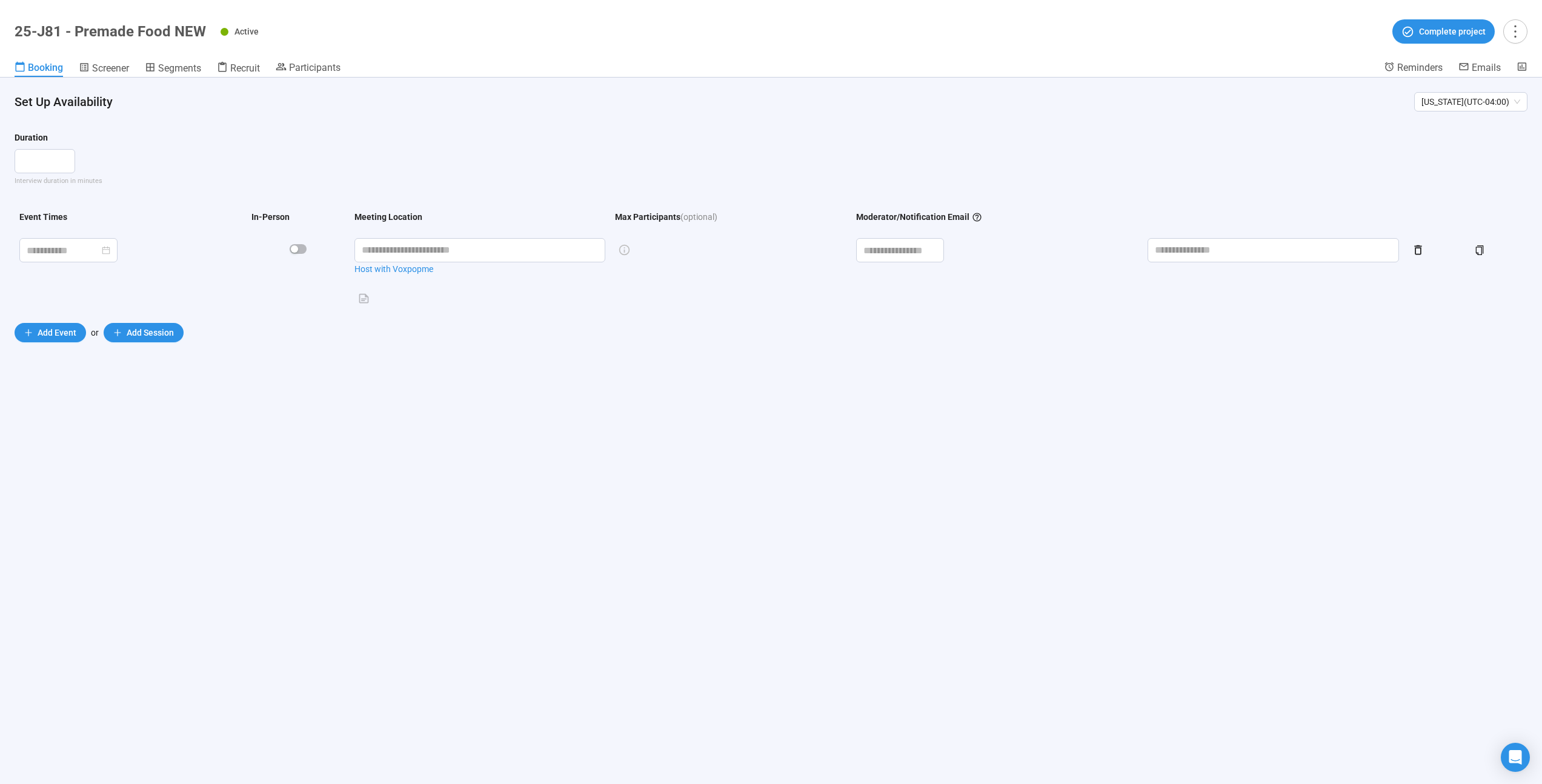
click at [80, 31] on h1 "25-J81 - Premade Food NEW" at bounding box center [110, 31] width 192 height 17
copy h1 "25-J81 - Premade Food NEW"
click at [114, 28] on h1 "25-J81 - Premade Food NEW" at bounding box center [110, 31] width 192 height 17
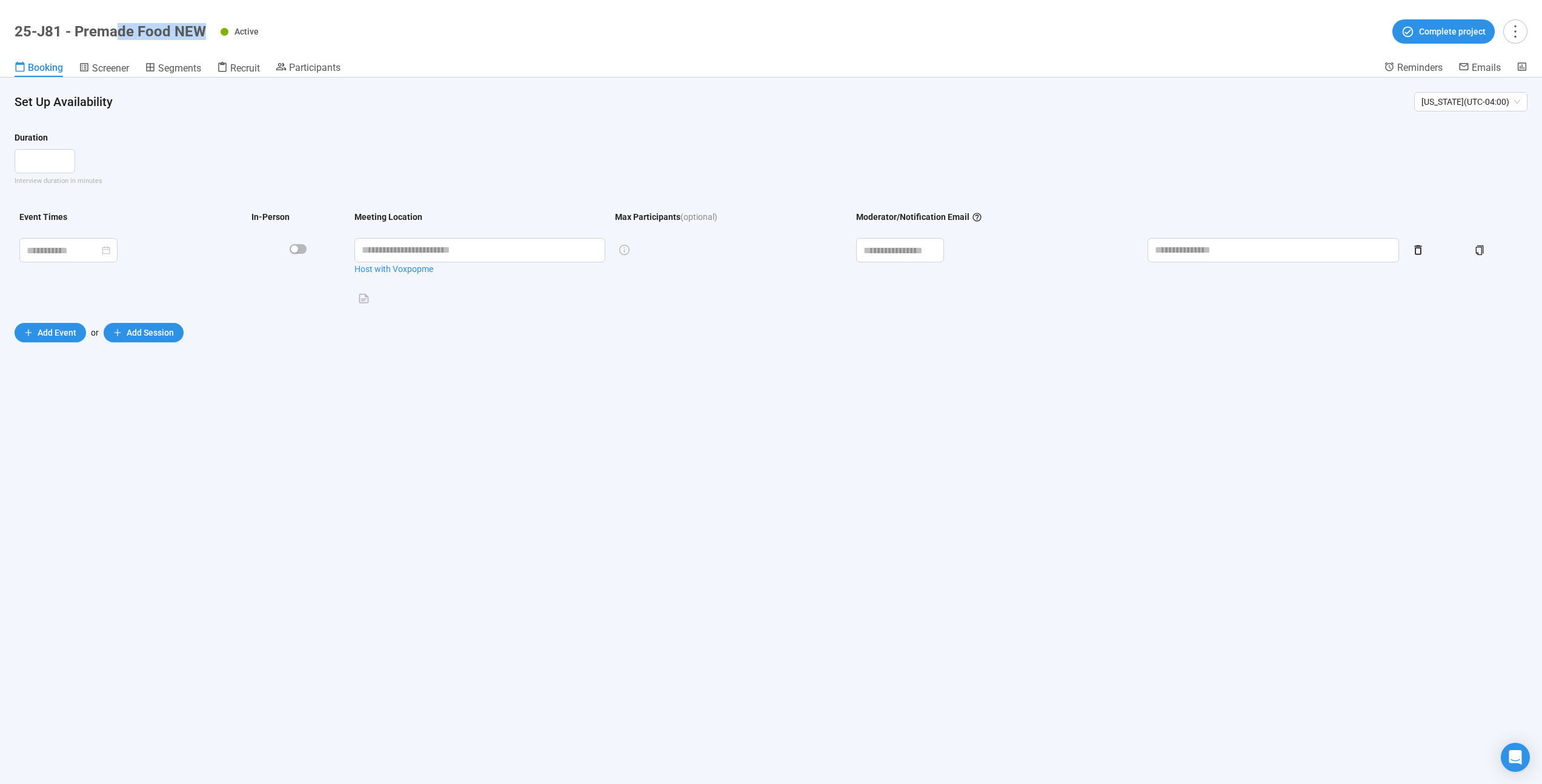
click at [114, 28] on h1 "25-J81 - Premade Food NEW" at bounding box center [110, 31] width 192 height 17
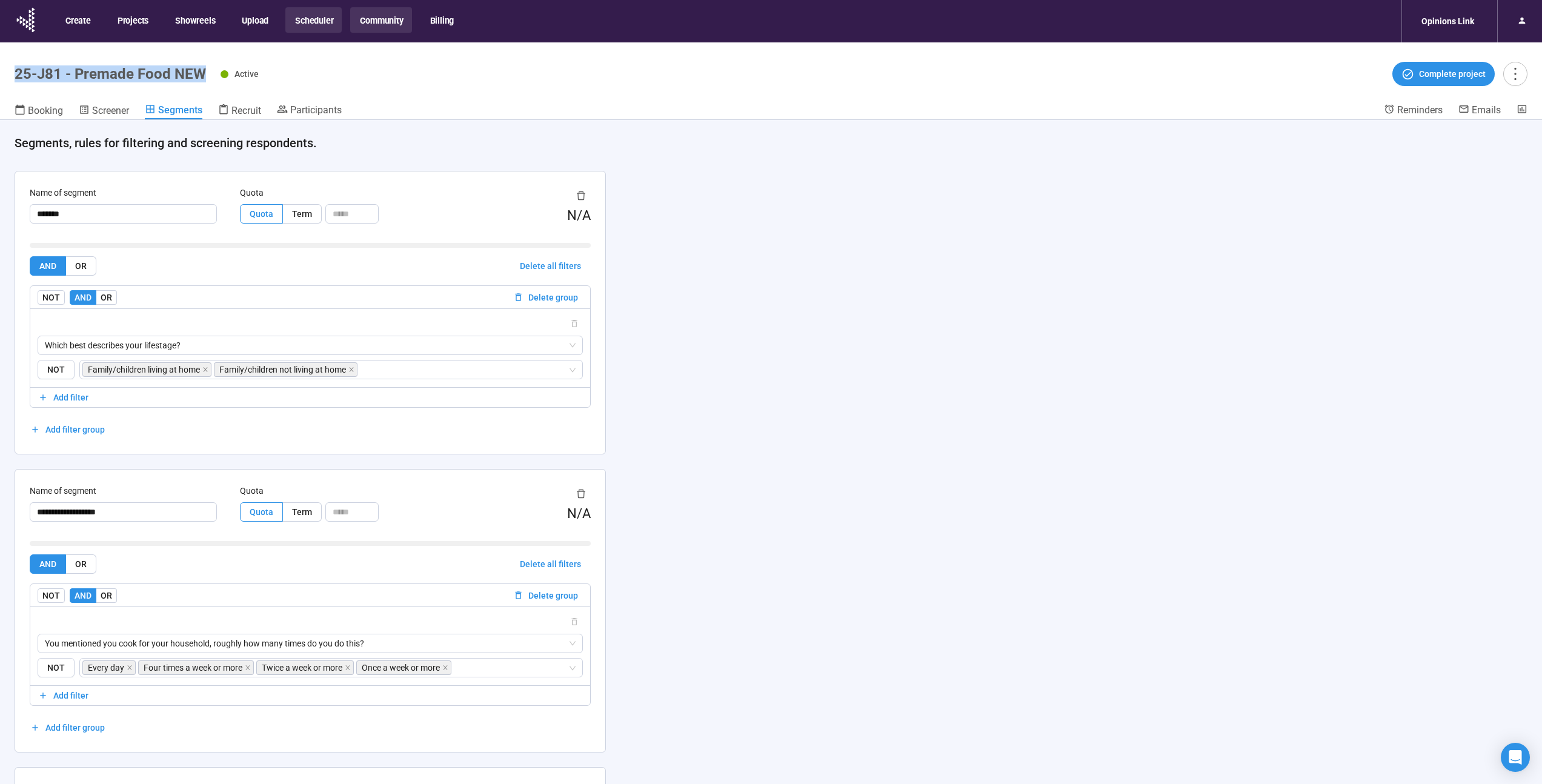
click at [372, 21] on button "Community" at bounding box center [381, 20] width 61 height 26
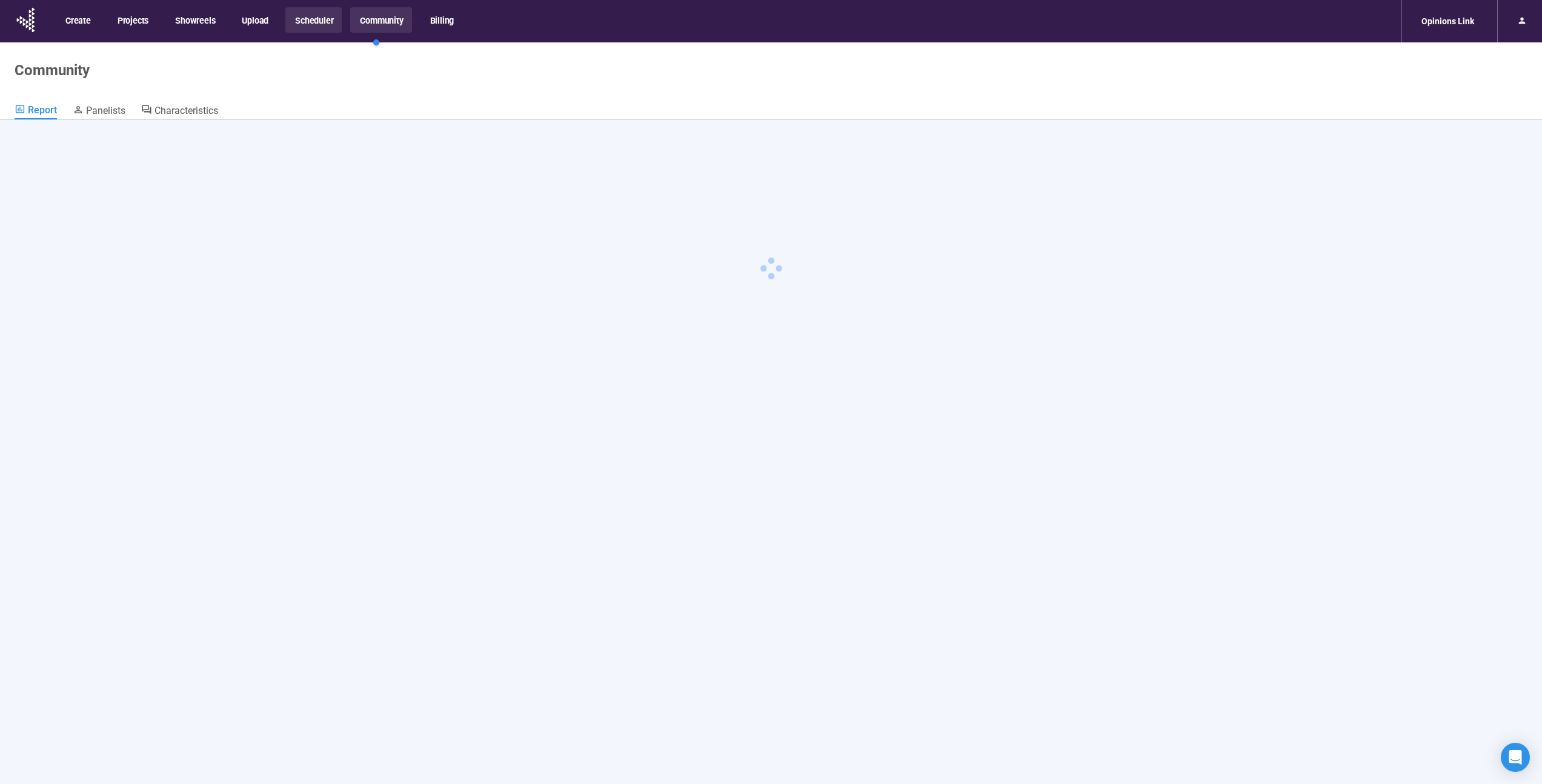
click at [304, 16] on button "Scheduler" at bounding box center [314, 20] width 56 height 26
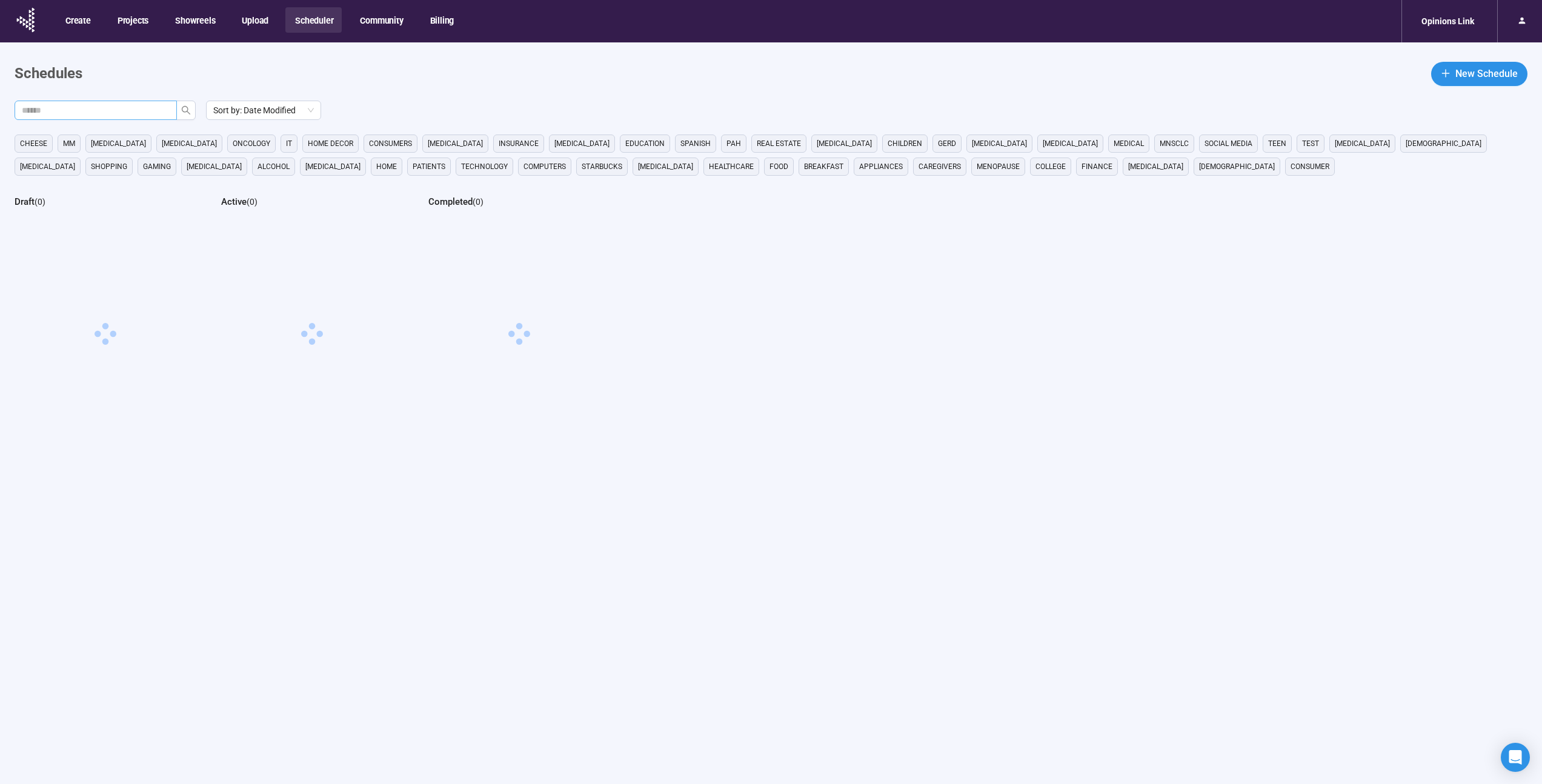
click at [93, 105] on input "text" at bounding box center [90, 110] width 138 height 13
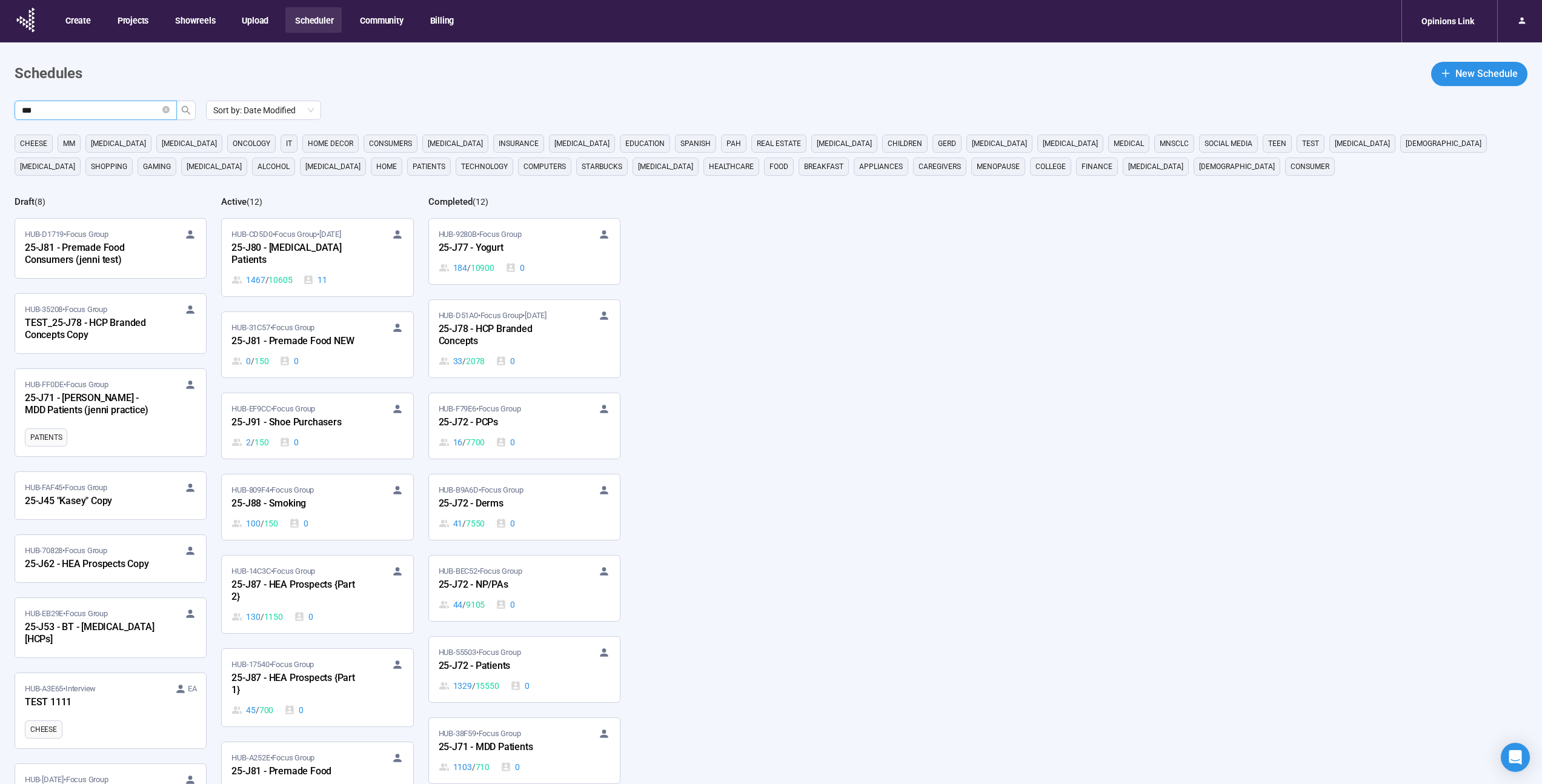
type input "***"
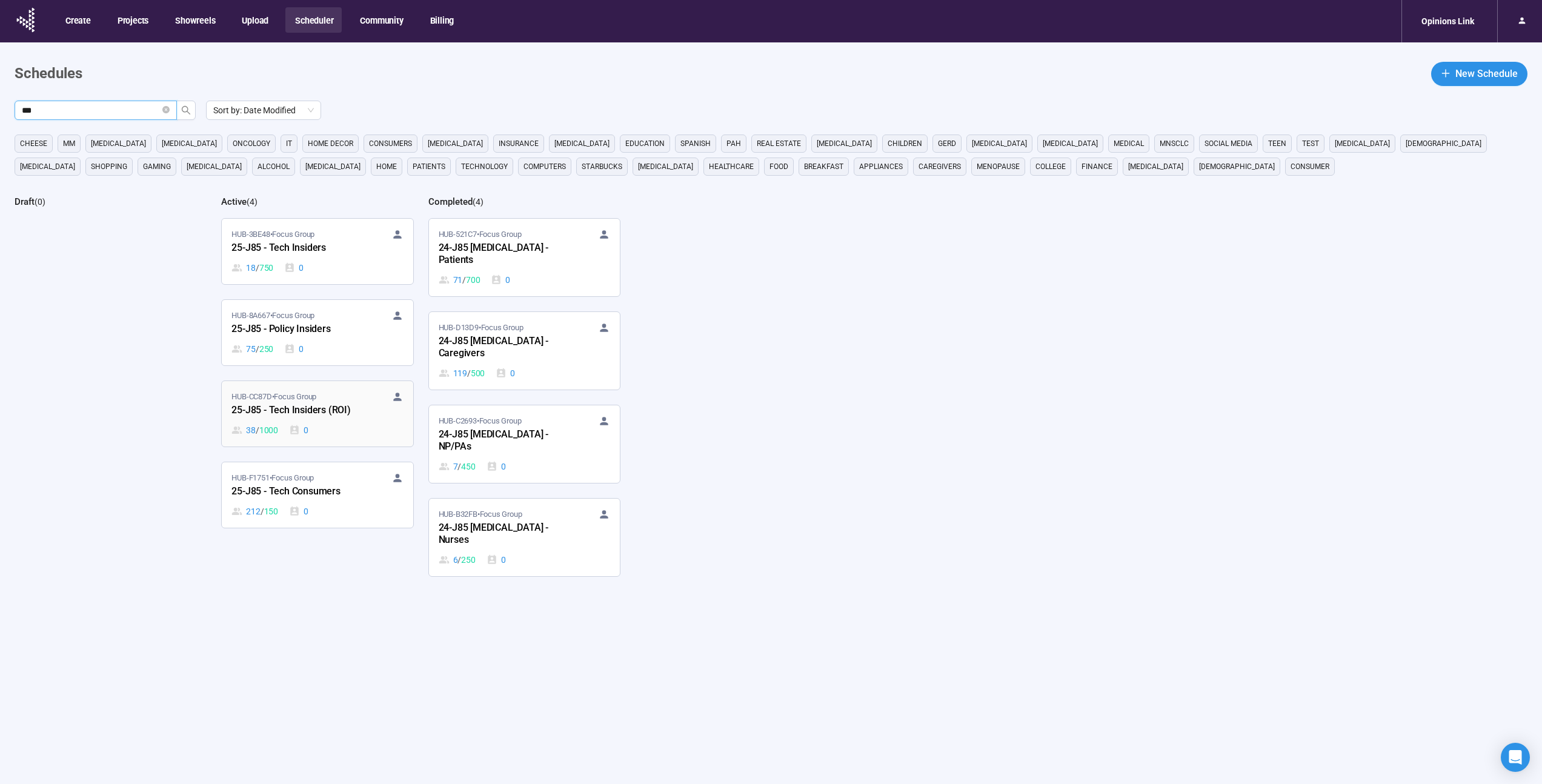
click at [358, 427] on div "38 / 1000 0" at bounding box center [317, 430] width 172 height 13
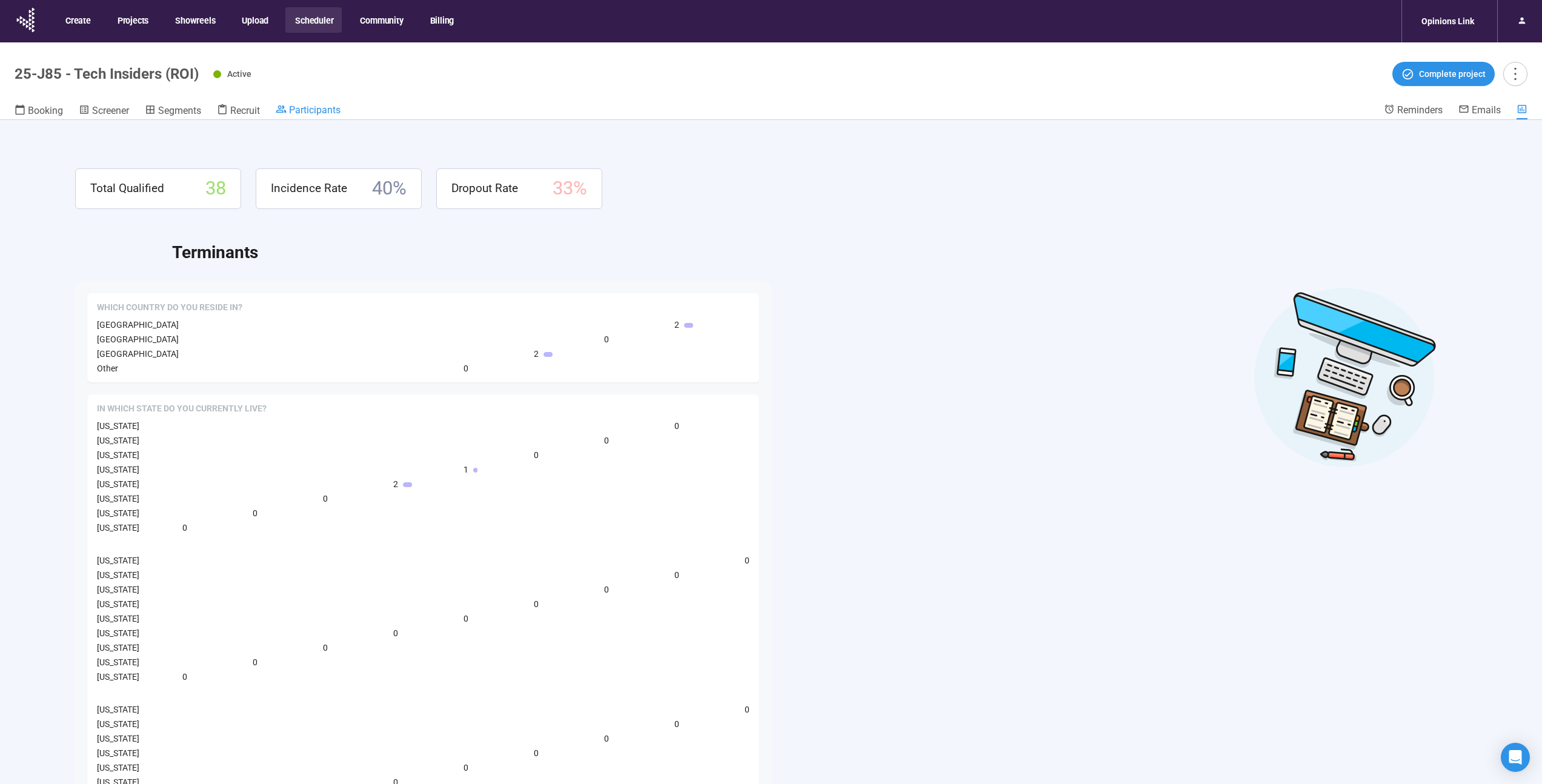
click at [313, 106] on span "Participants" at bounding box center [314, 110] width 52 height 11
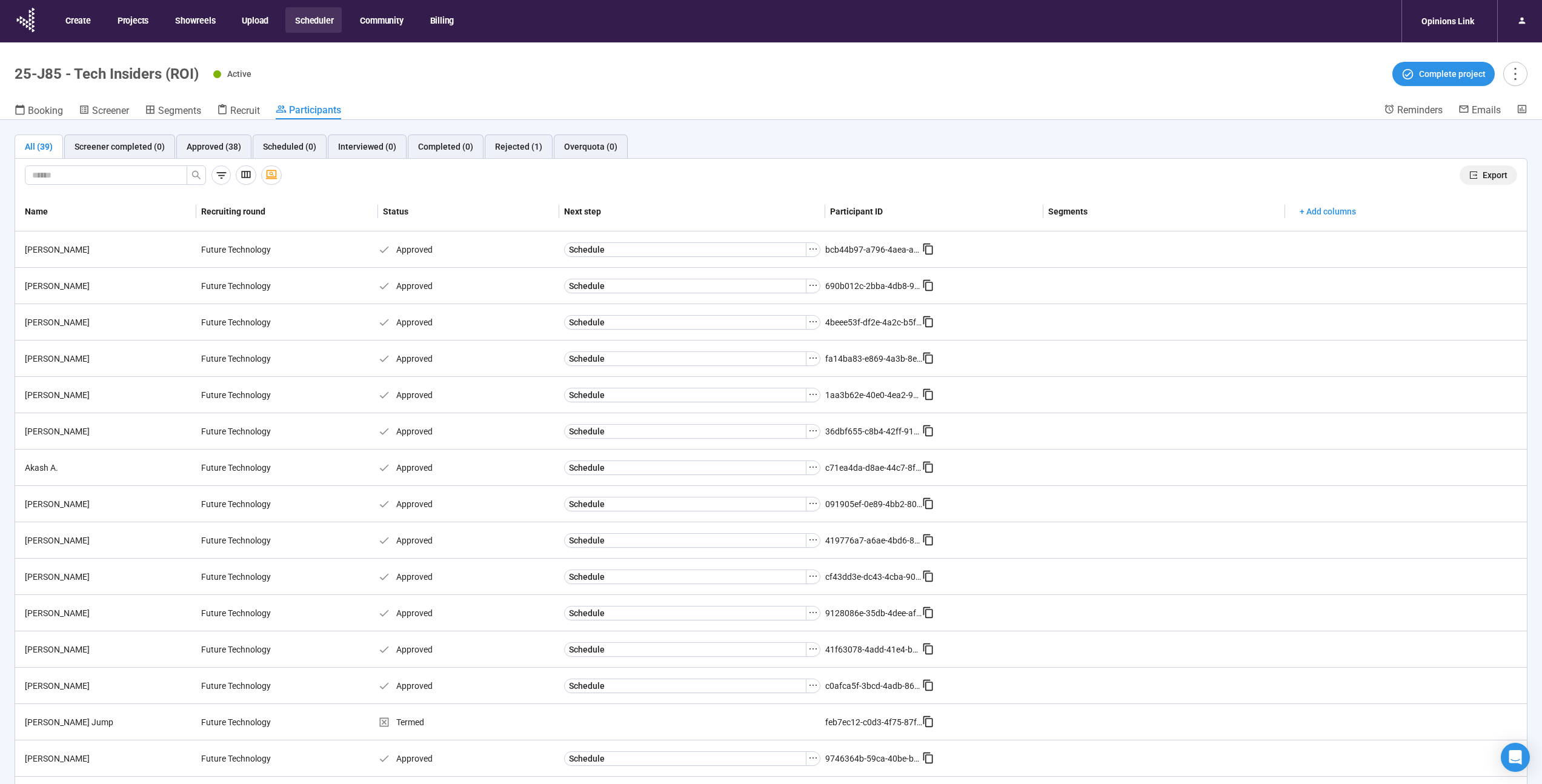
click at [1470, 176] on icon "export" at bounding box center [1474, 175] width 9 height 9
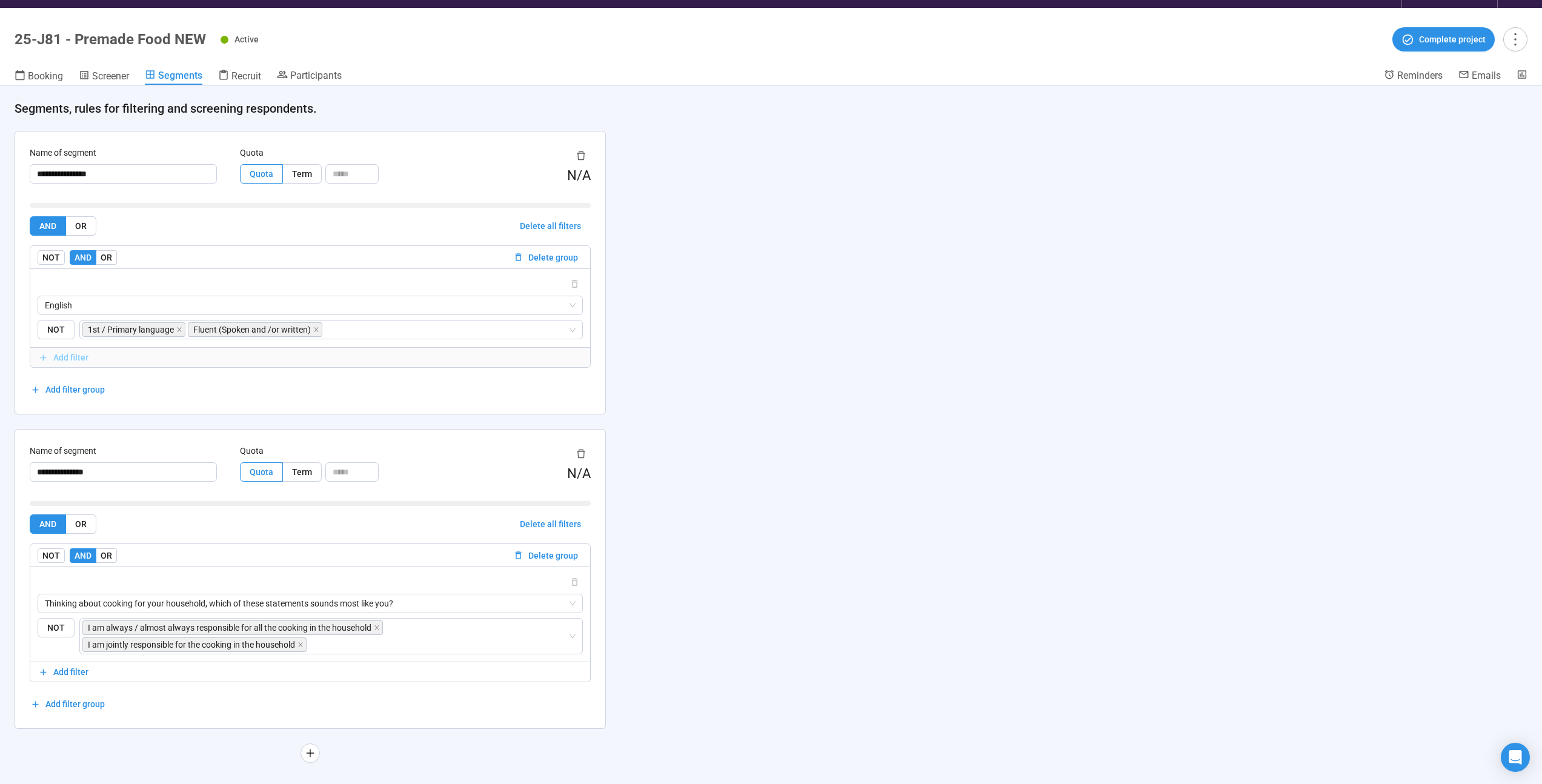
scroll to position [42, 0]
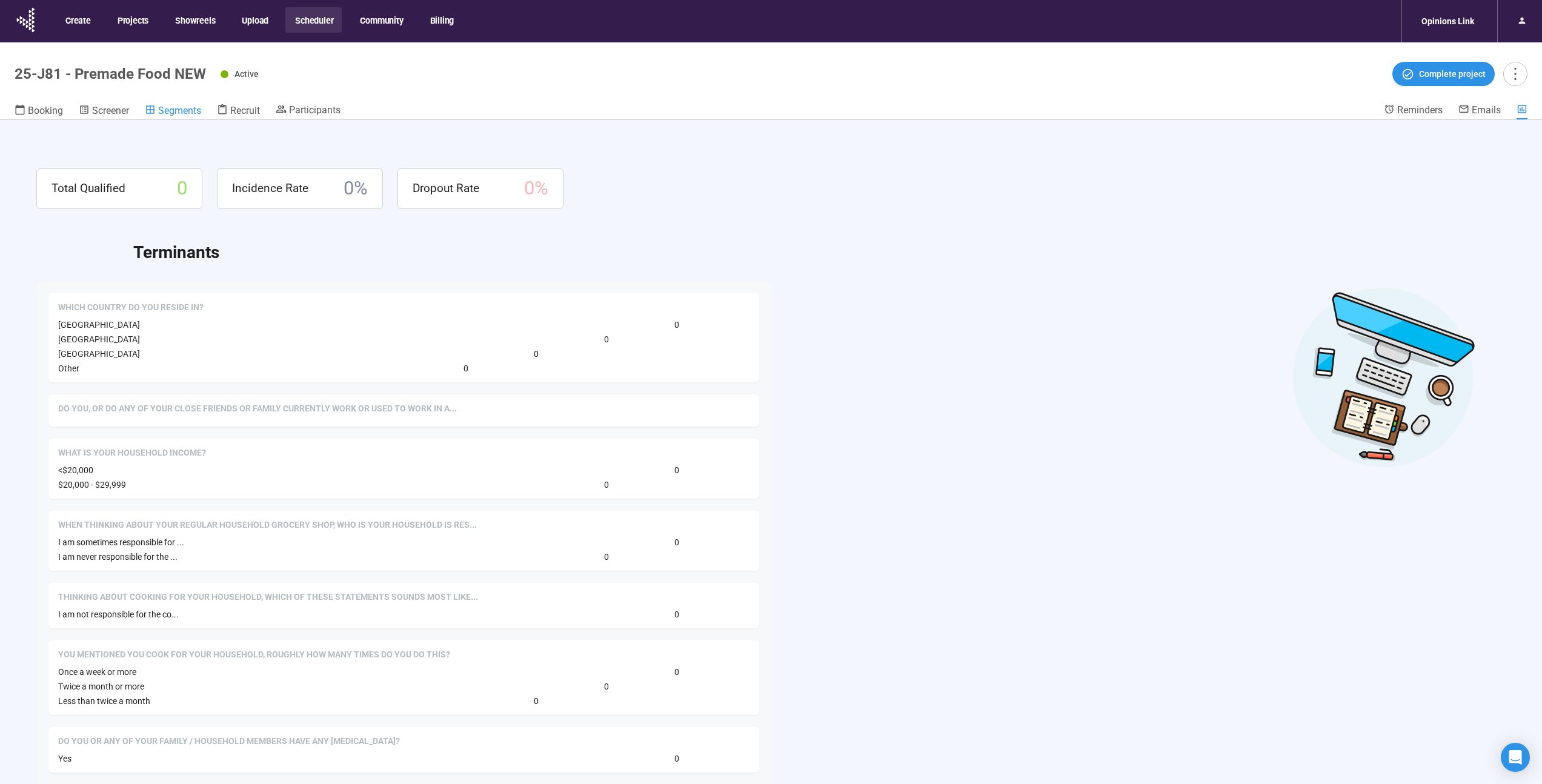
click at [188, 107] on span "Segments" at bounding box center [180, 110] width 43 height 11
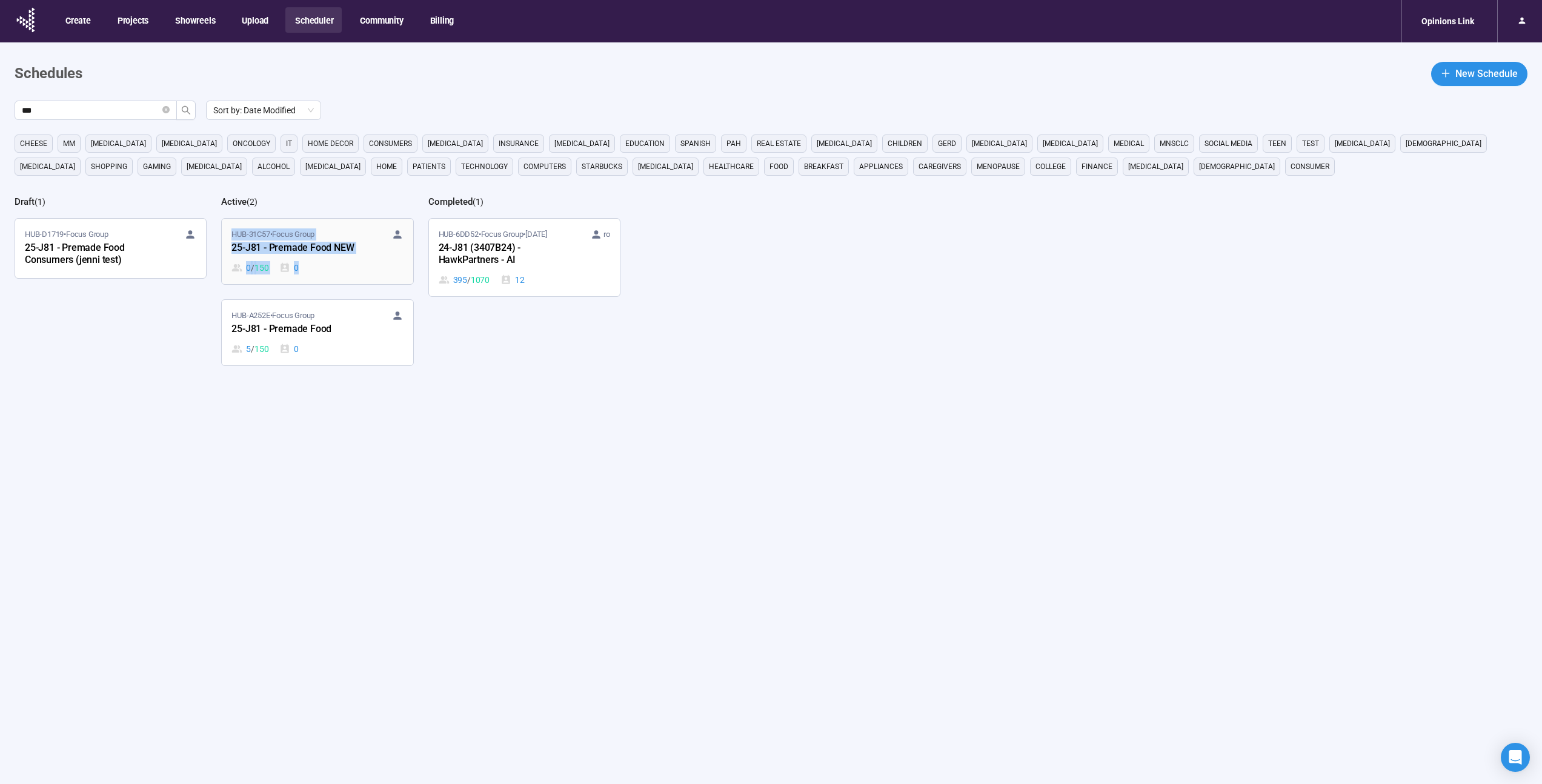
click at [354, 267] on div "0 / 150 0" at bounding box center [317, 268] width 172 height 13
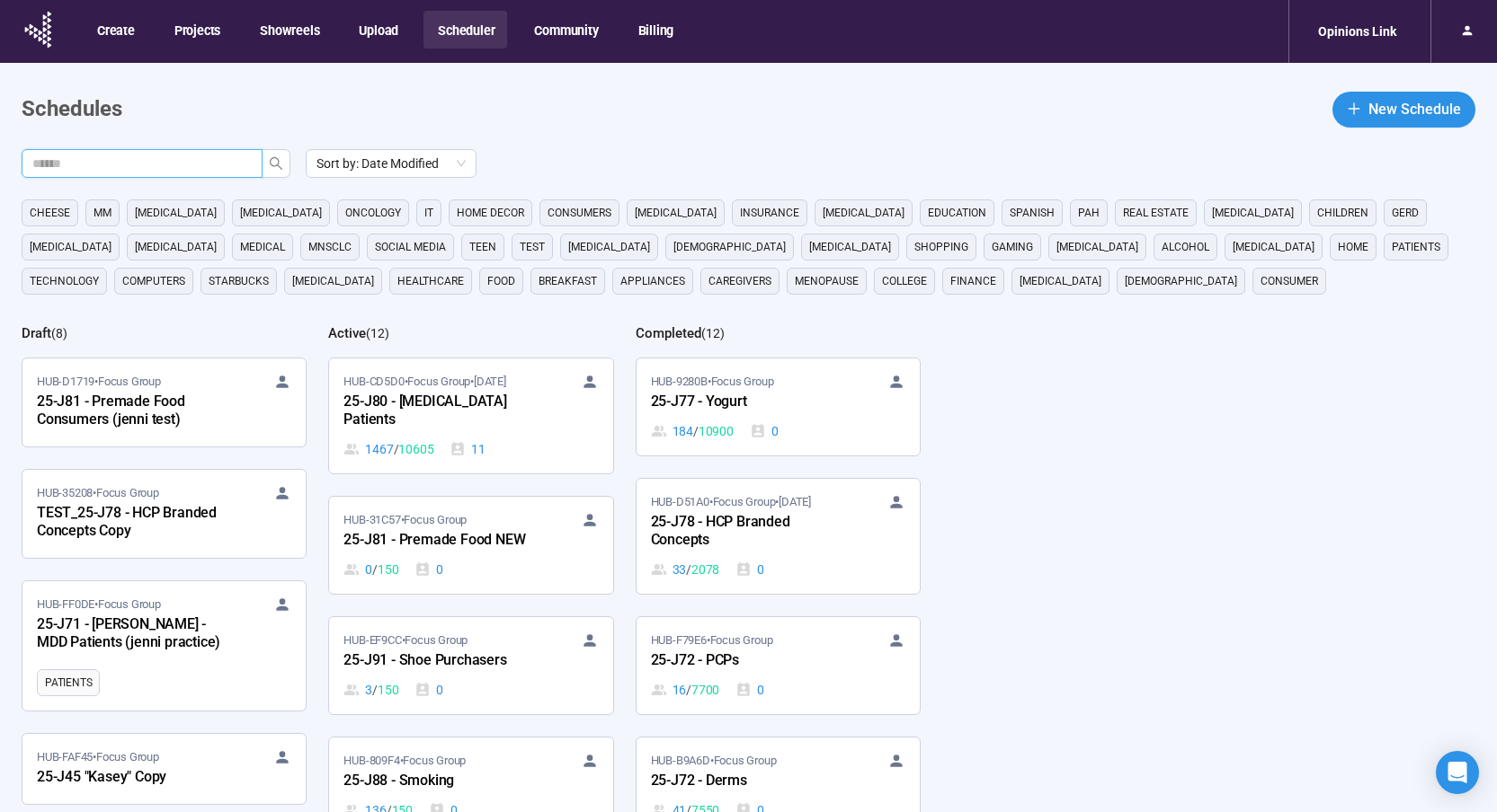
click at [158, 166] on input "text" at bounding box center [134, 163] width 204 height 19
type input "***"
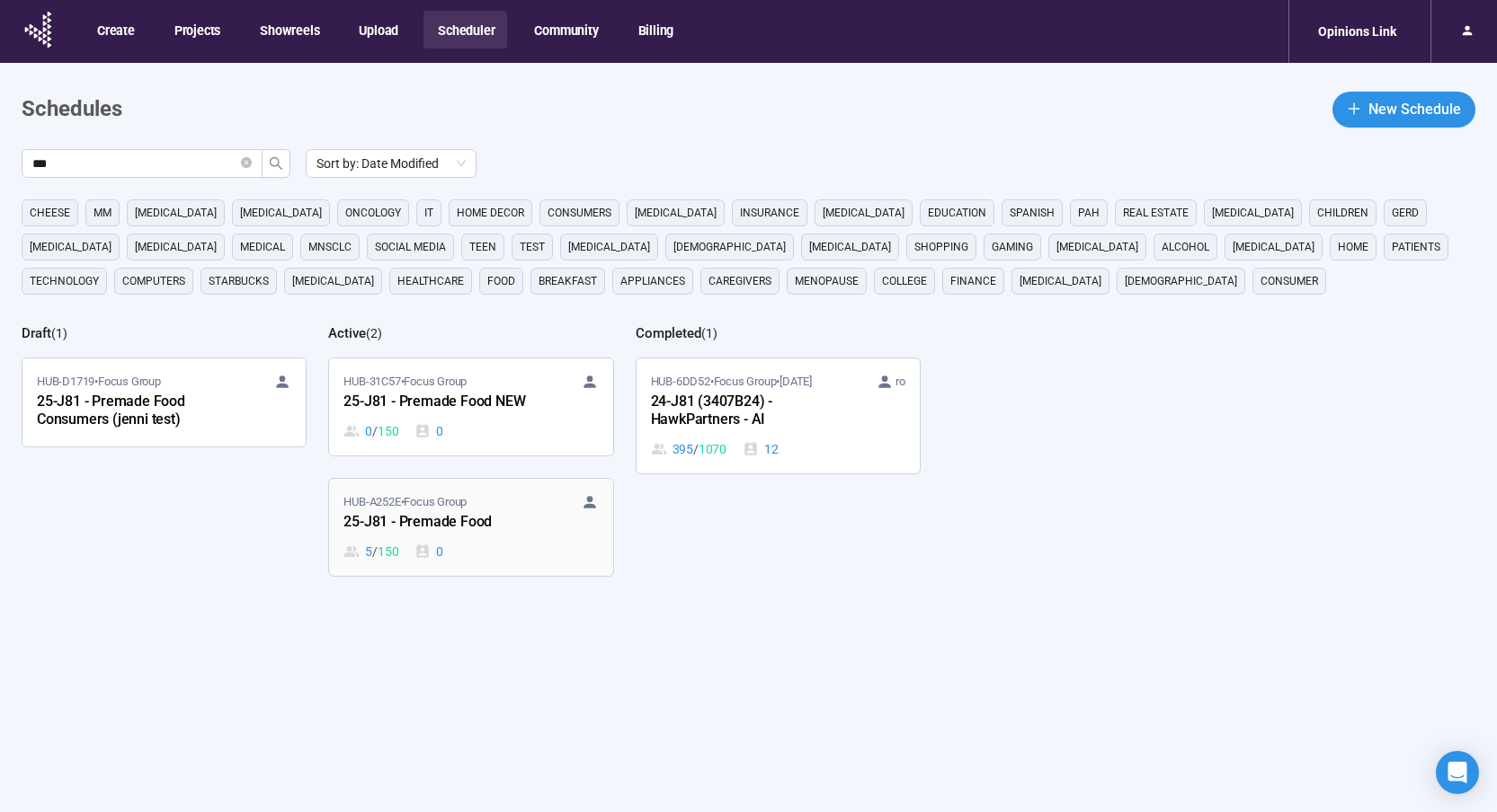
click at [505, 529] on div "25-J81 - Premade Food" at bounding box center [442, 523] width 198 height 23
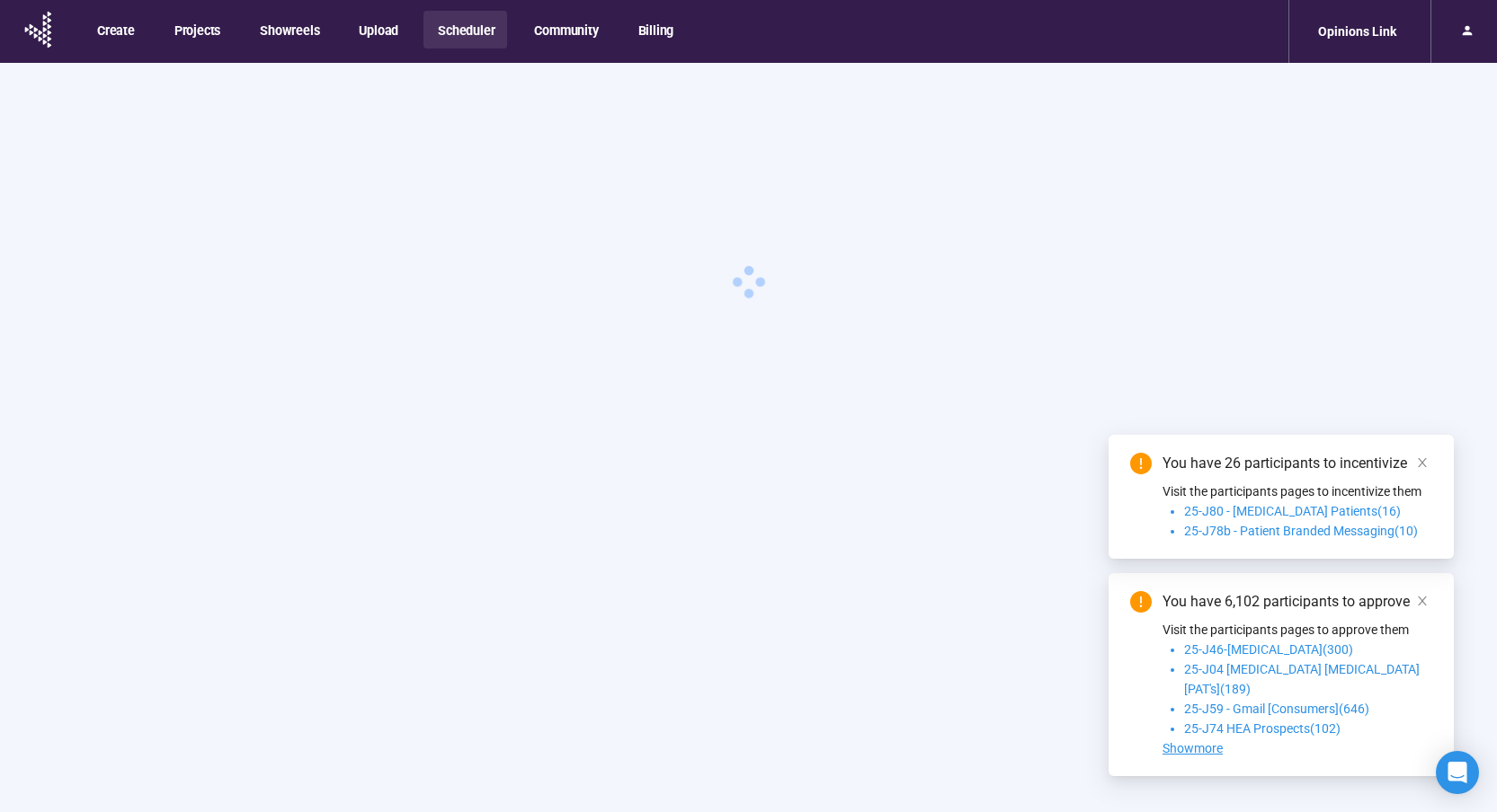
click at [1404, 474] on div "You have 26 participants to incentivize" at bounding box center [1296, 463] width 269 height 21
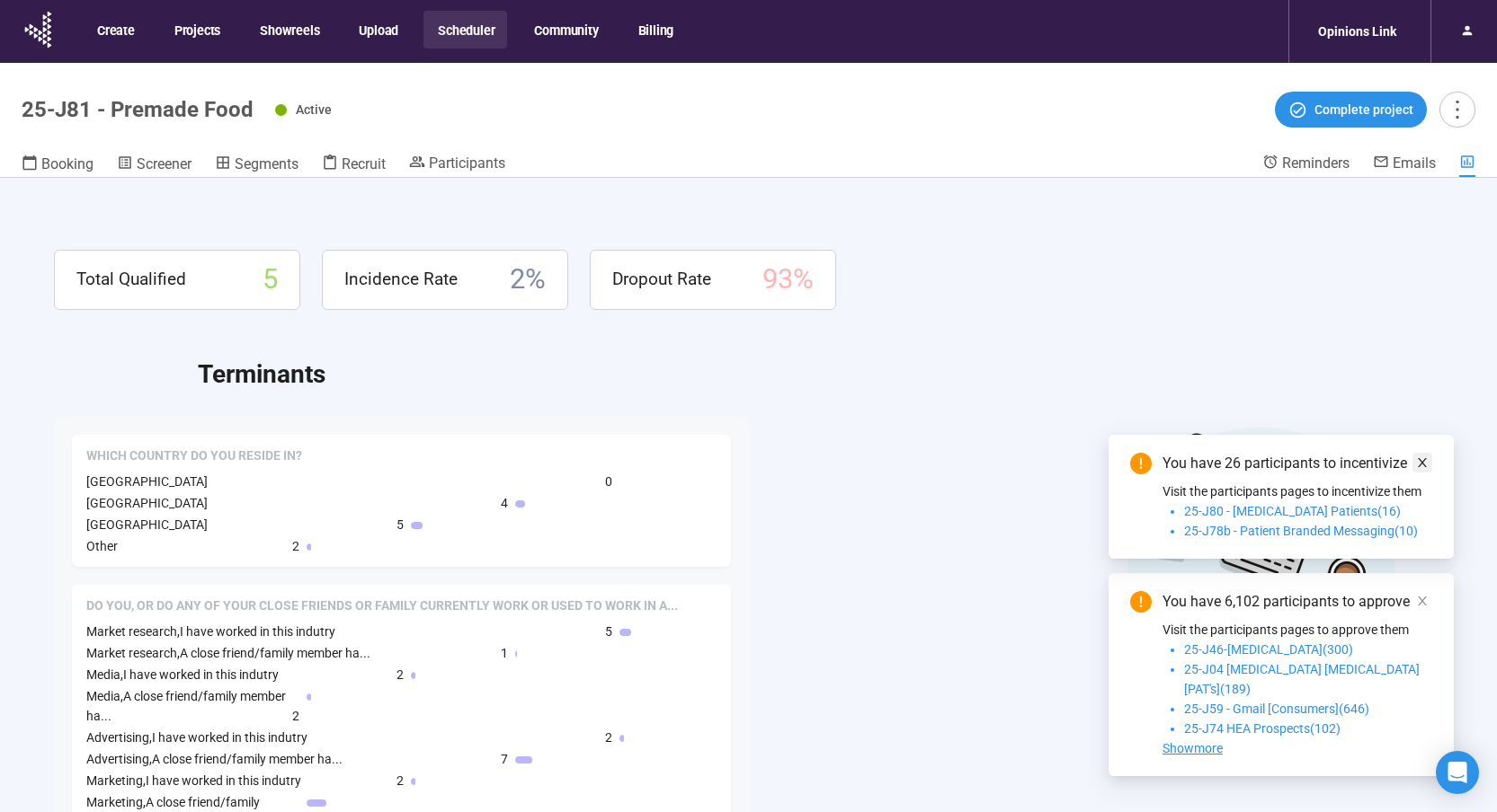
click at [1418, 469] on icon "close" at bounding box center [1422, 463] width 13 height 13
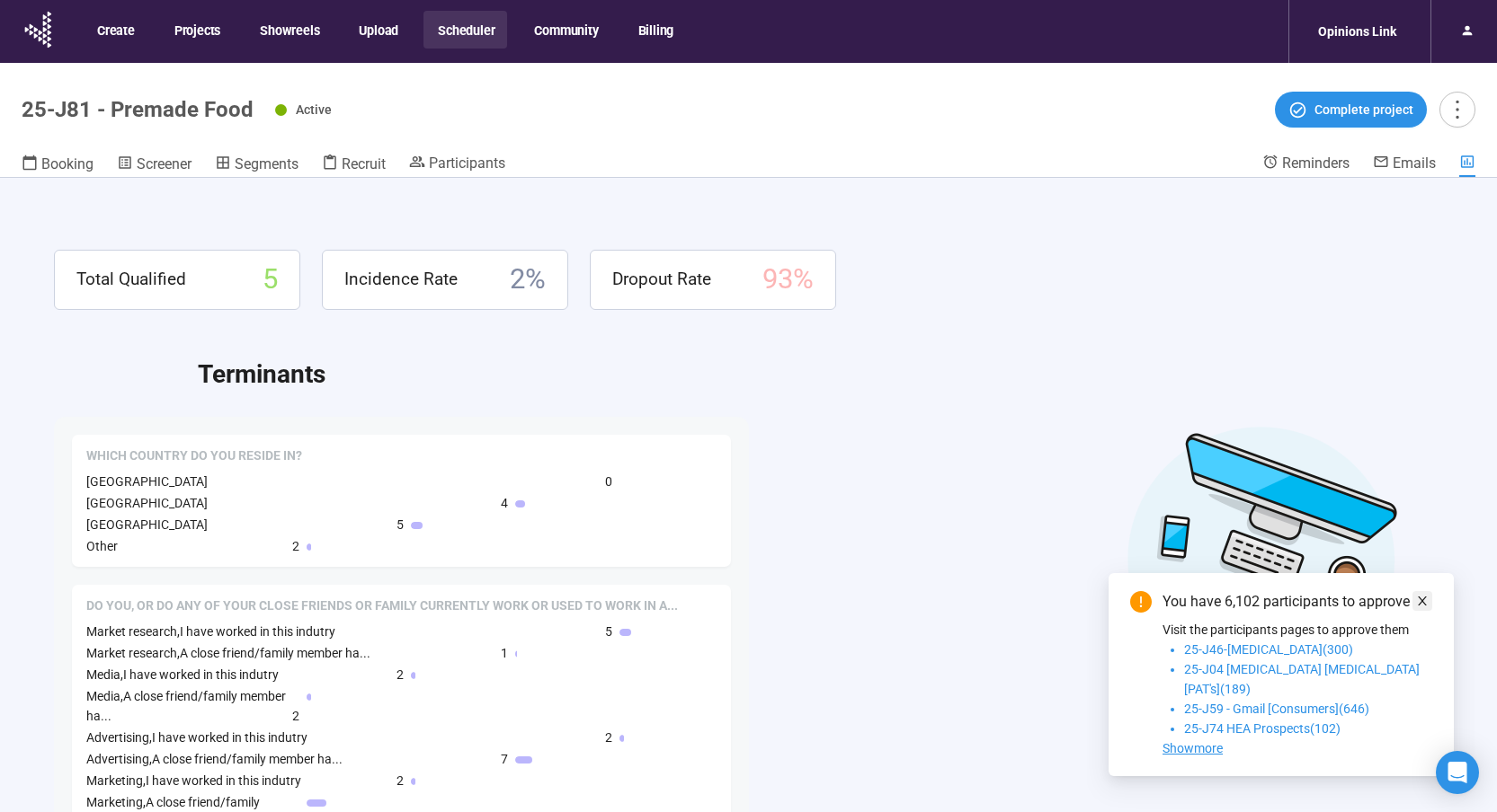
click at [1428, 608] on icon "close" at bounding box center [1422, 601] width 13 height 13
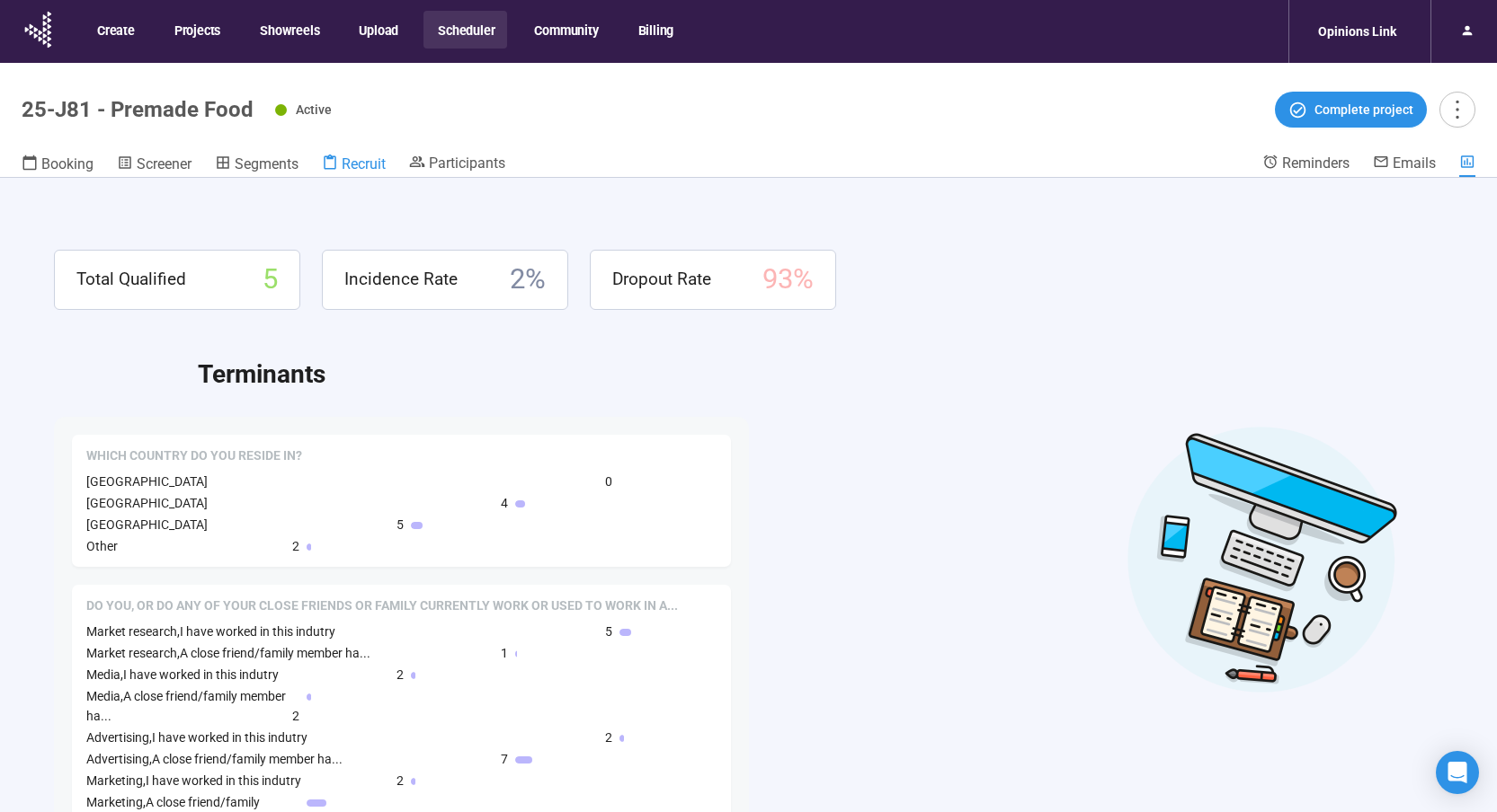
click at [352, 164] on span "Recruit" at bounding box center [364, 164] width 44 height 17
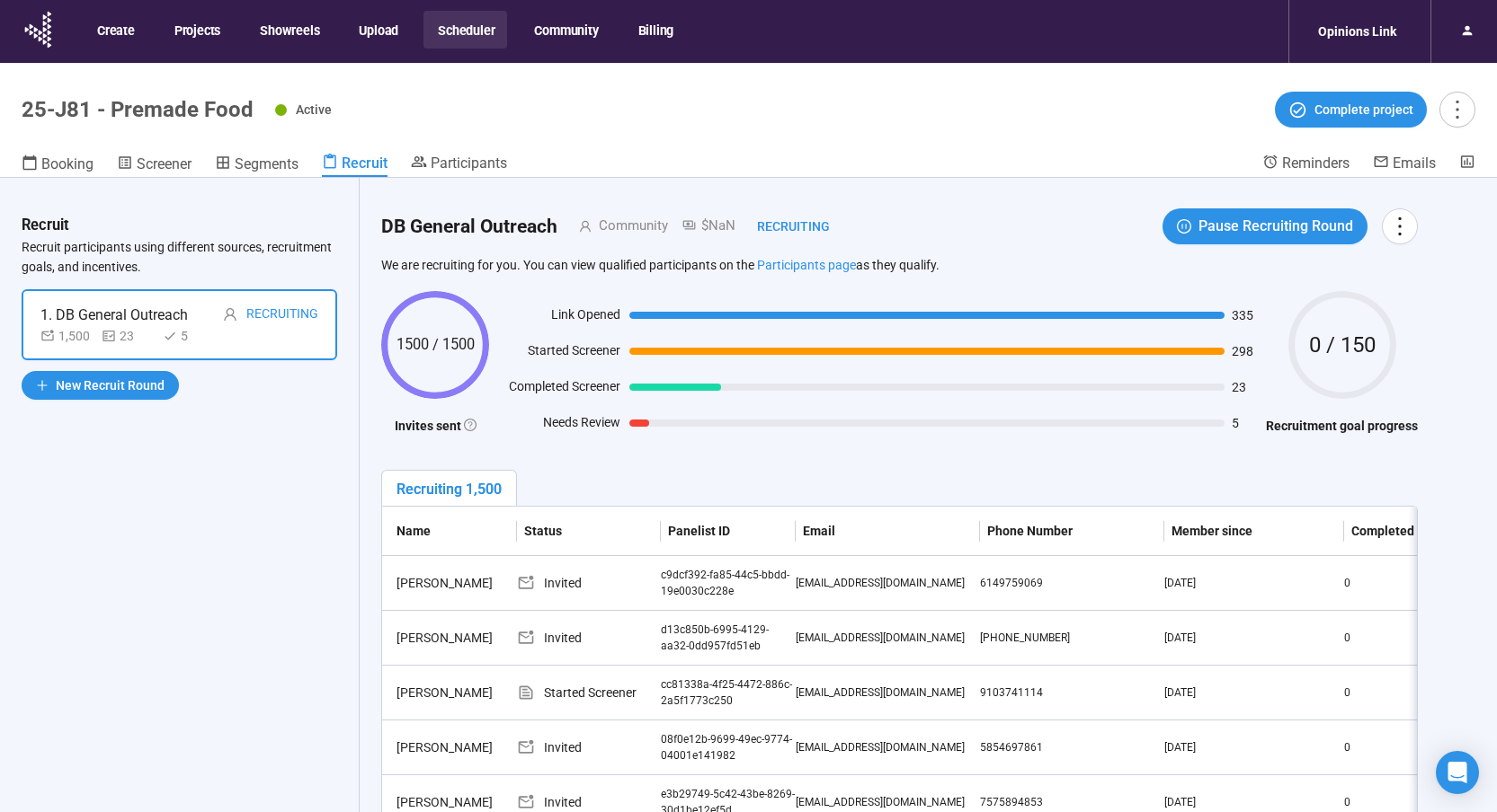
click at [898, 80] on header "25-J81 - Premade Food Active Complete project Booking Screener Segments Recruit…" at bounding box center [748, 120] width 1497 height 115
